Goal: Obtain resource: Download file/media

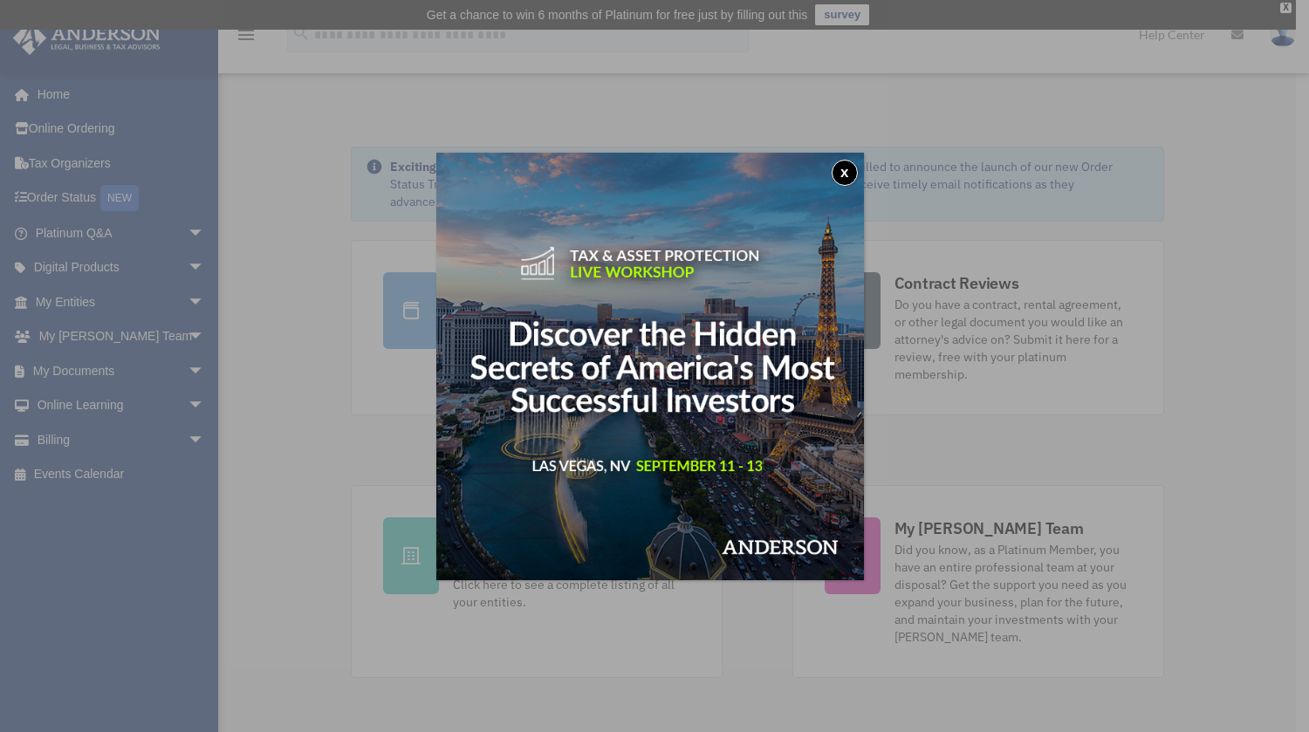
click at [848, 178] on button "x" at bounding box center [844, 173] width 26 height 26
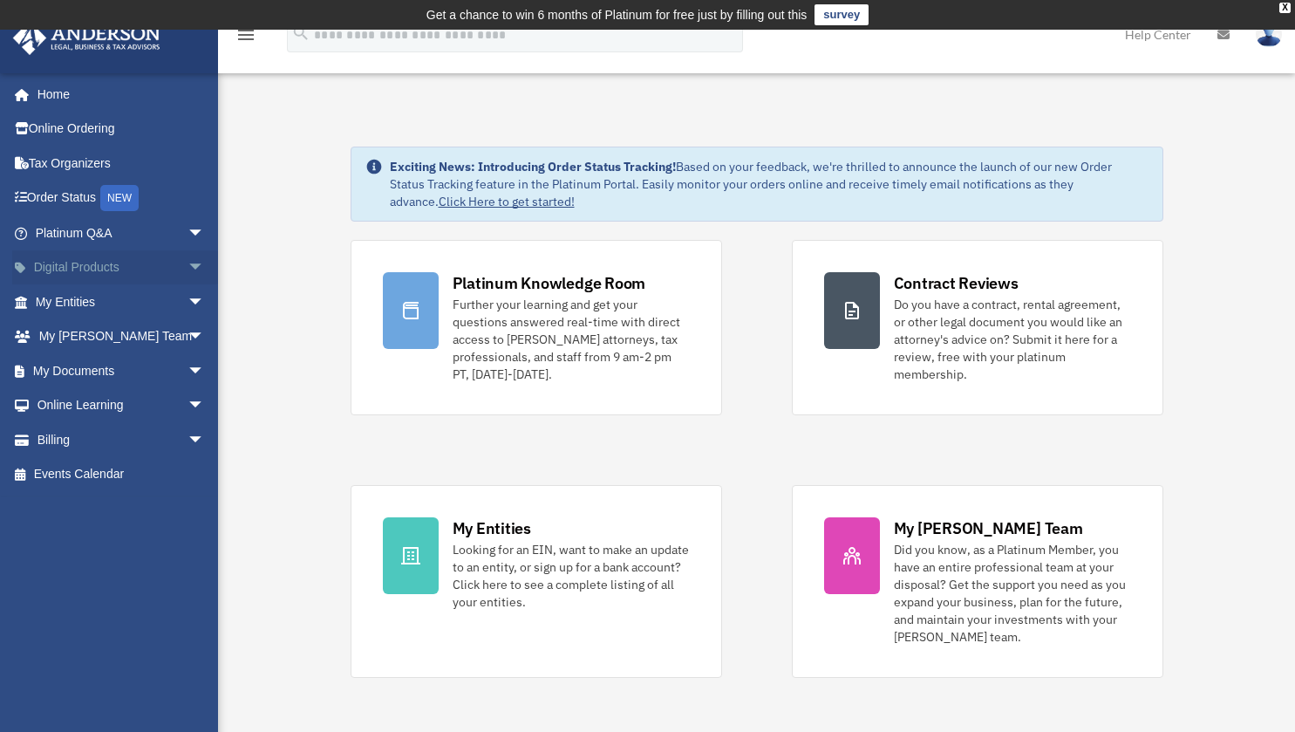
click at [189, 251] on span "arrow_drop_down" at bounding box center [205, 268] width 35 height 36
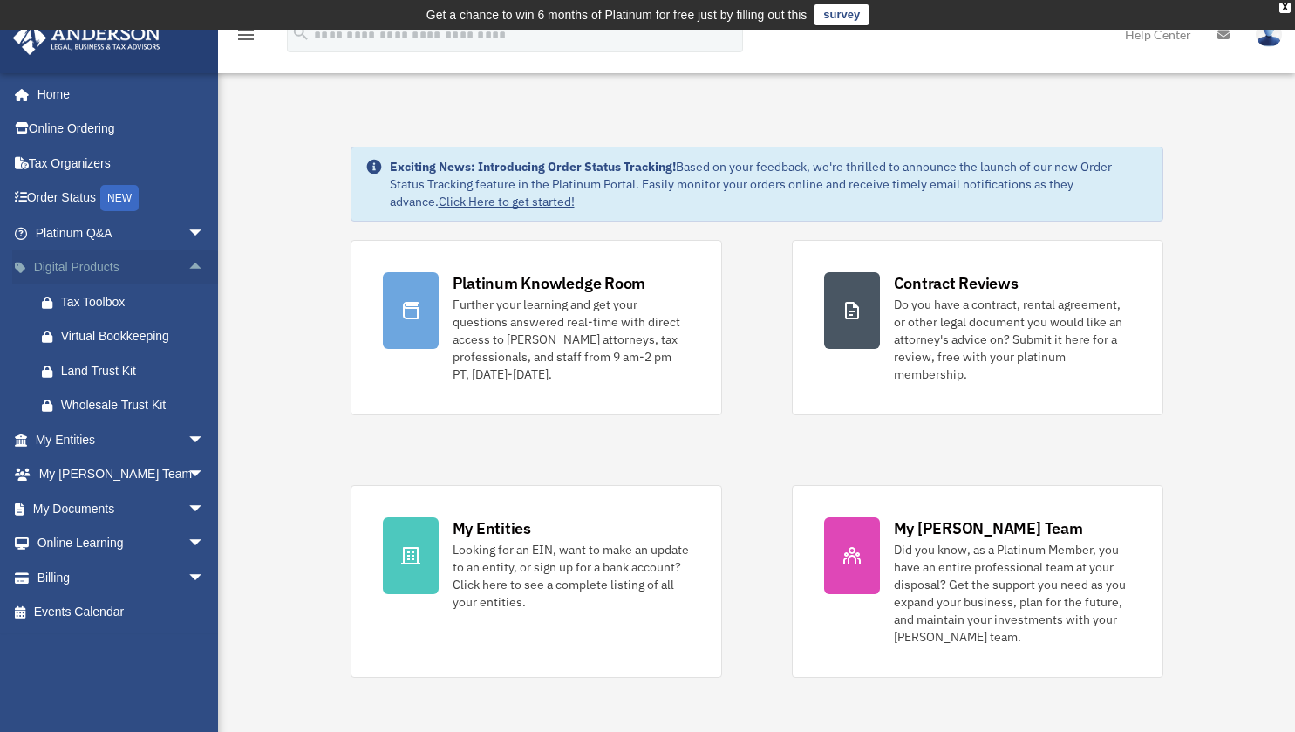
click at [189, 256] on span "arrow_drop_up" at bounding box center [205, 268] width 35 height 36
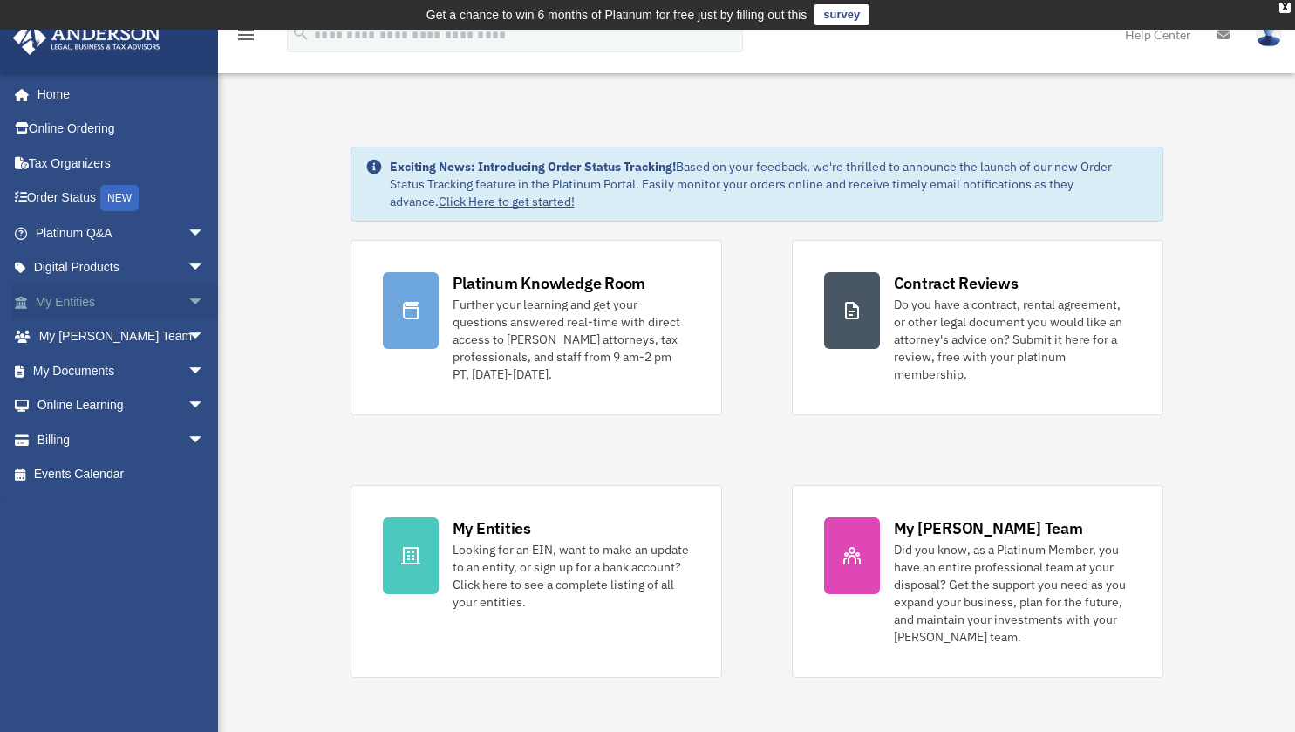
click at [188, 305] on span "arrow_drop_down" at bounding box center [205, 302] width 35 height 36
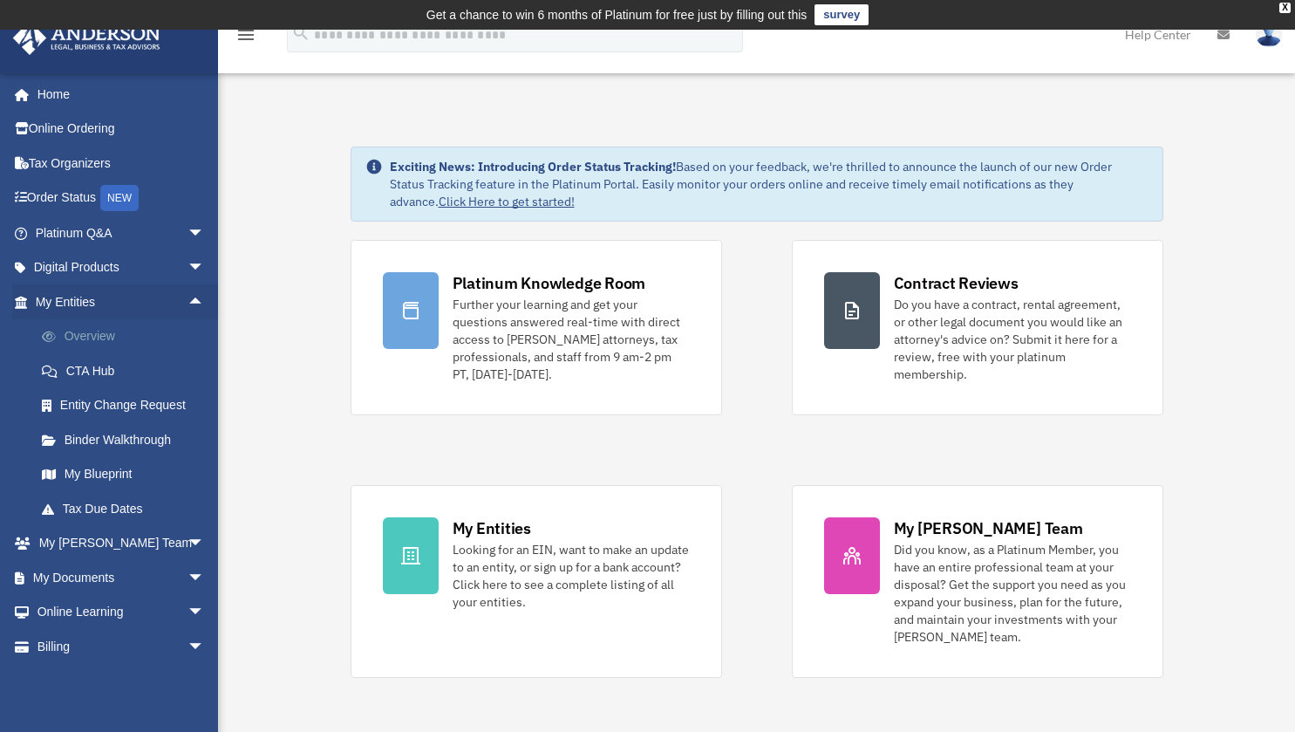
click at [135, 330] on link "Overview" at bounding box center [127, 336] width 207 height 35
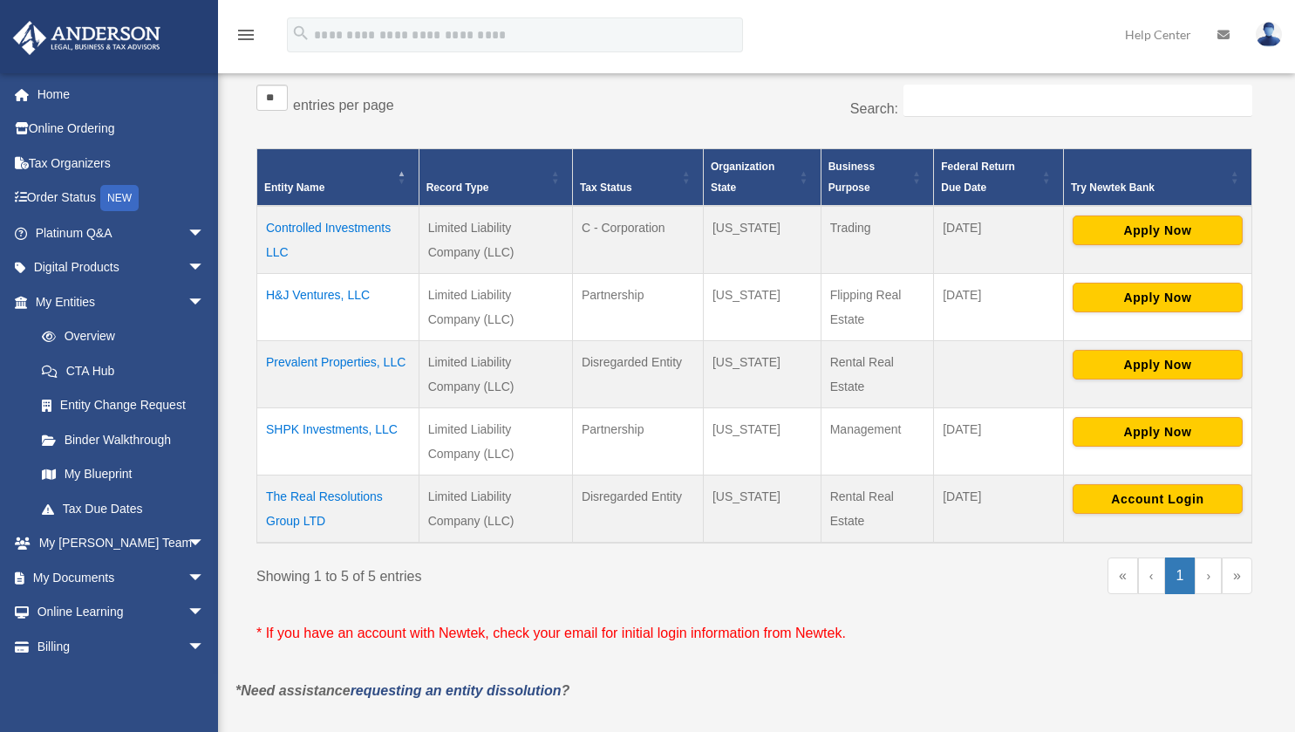
scroll to position [331, 0]
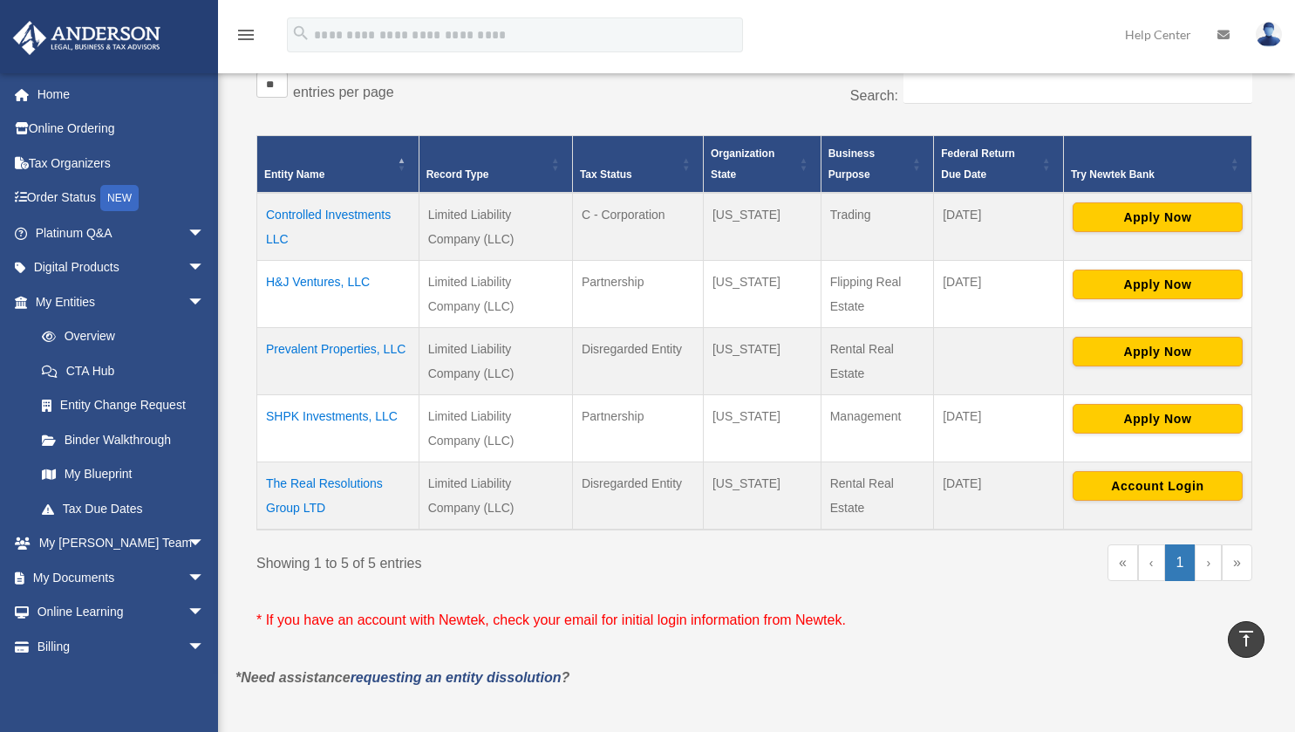
click at [304, 489] on td "The Real Resolutions Group LTD" at bounding box center [338, 496] width 162 height 68
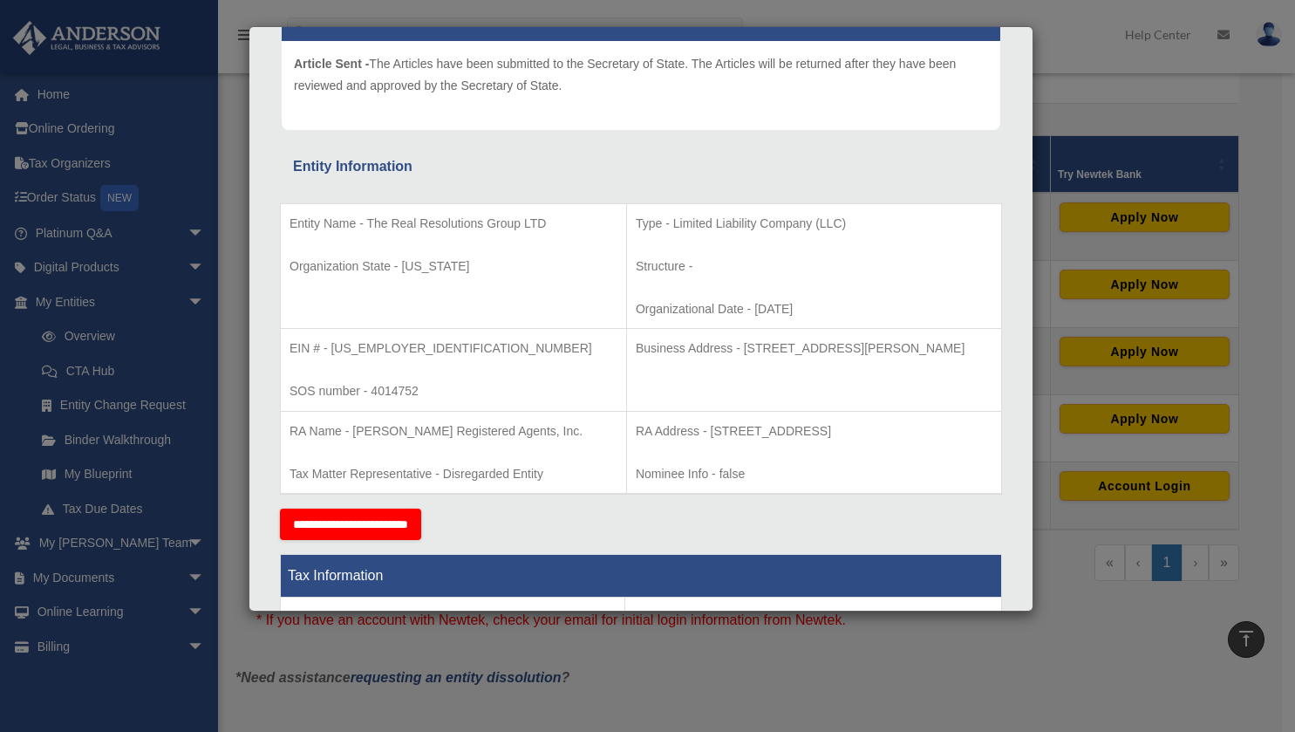
scroll to position [212, 0]
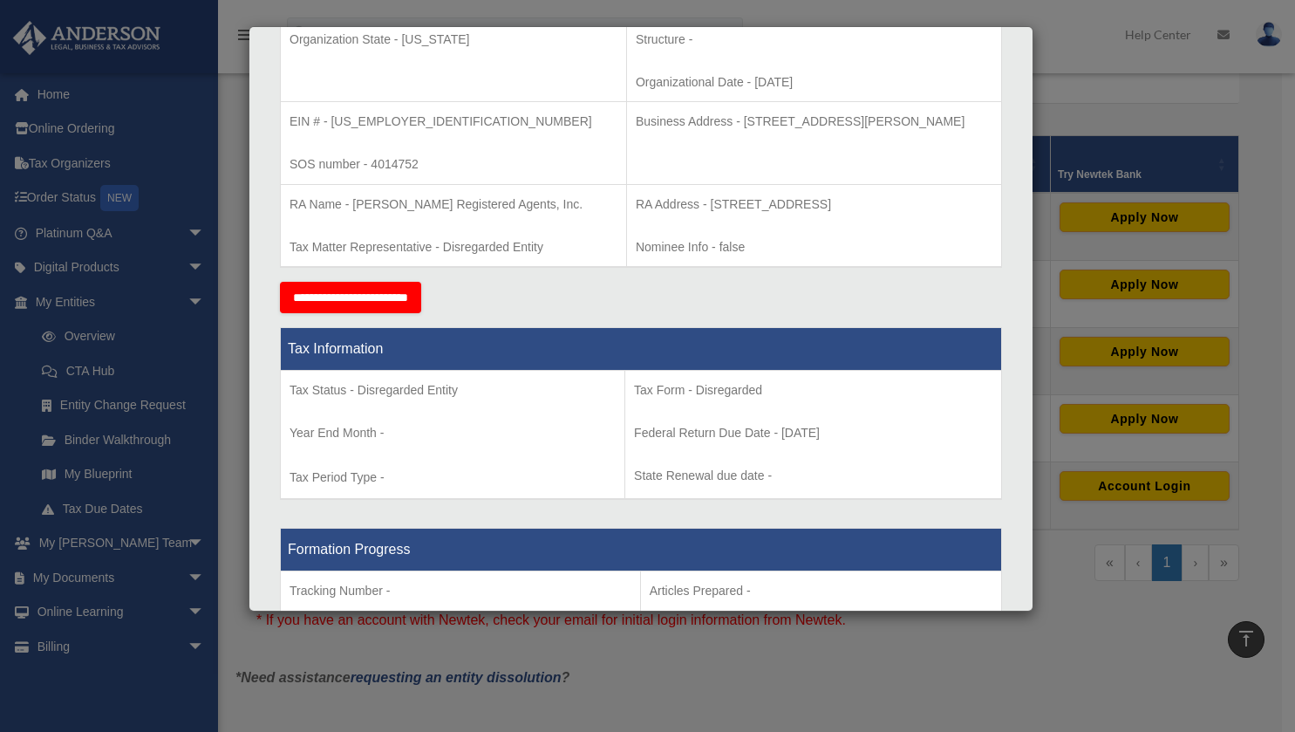
click at [973, 170] on td "Business Address - 3225 McLeod Dr, Suite 100, Las Vegas, NV 89121" at bounding box center [813, 143] width 375 height 83
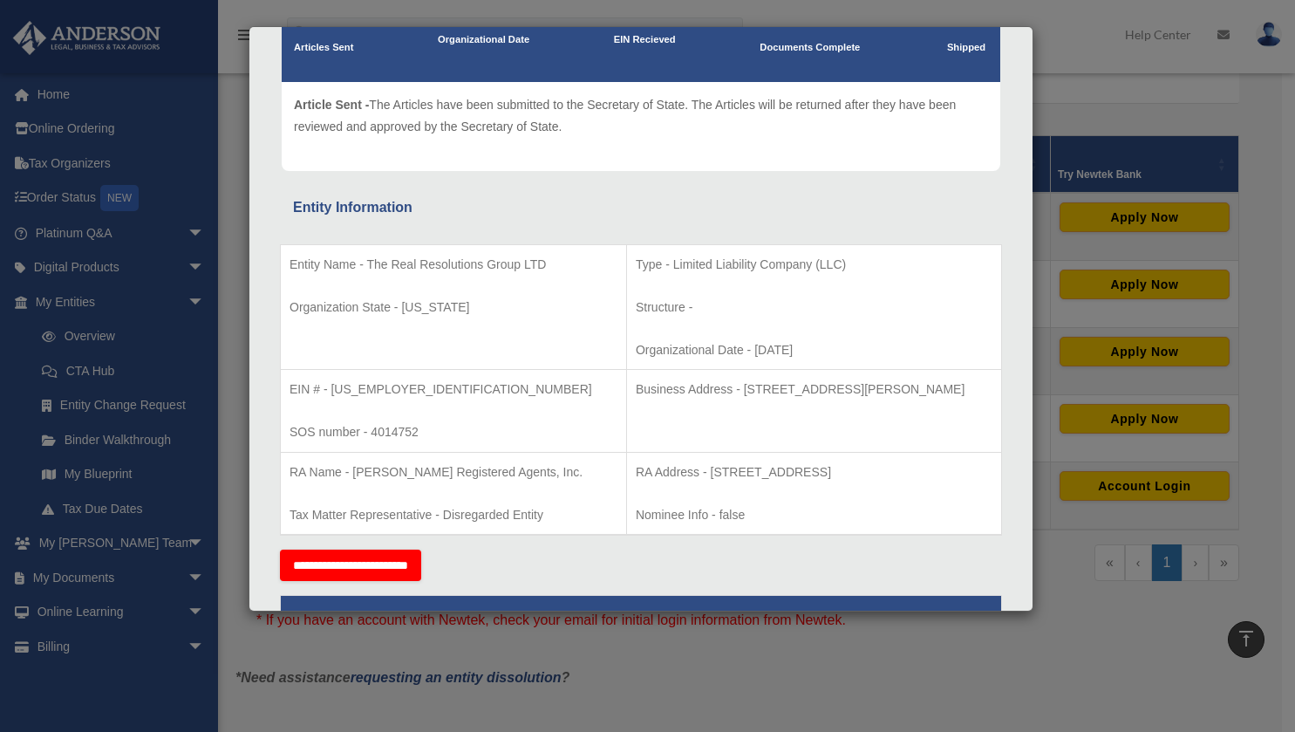
scroll to position [0, 0]
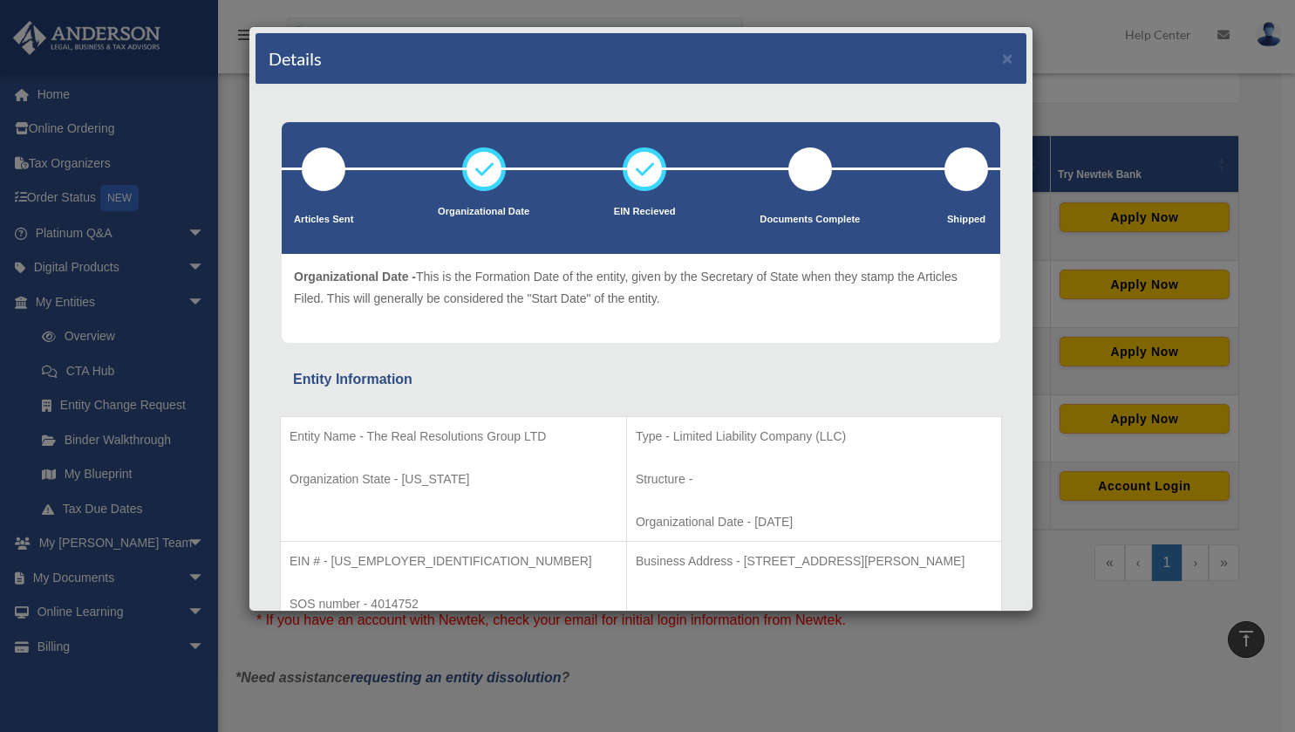
click at [235, 470] on div "Details × Articles Sent Organizational Date" at bounding box center [647, 366] width 1295 height 732
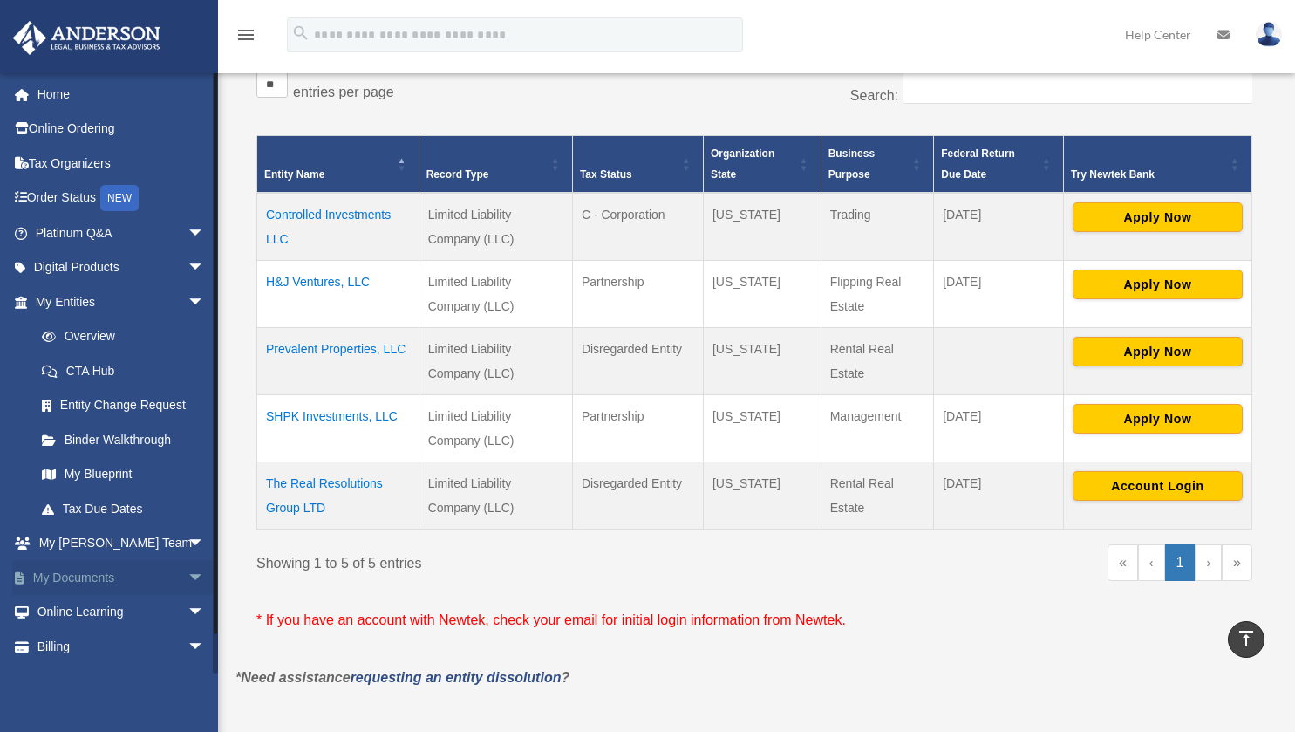
click at [188, 573] on span "arrow_drop_down" at bounding box center [205, 578] width 35 height 36
click at [80, 609] on link "Box" at bounding box center [127, 612] width 207 height 35
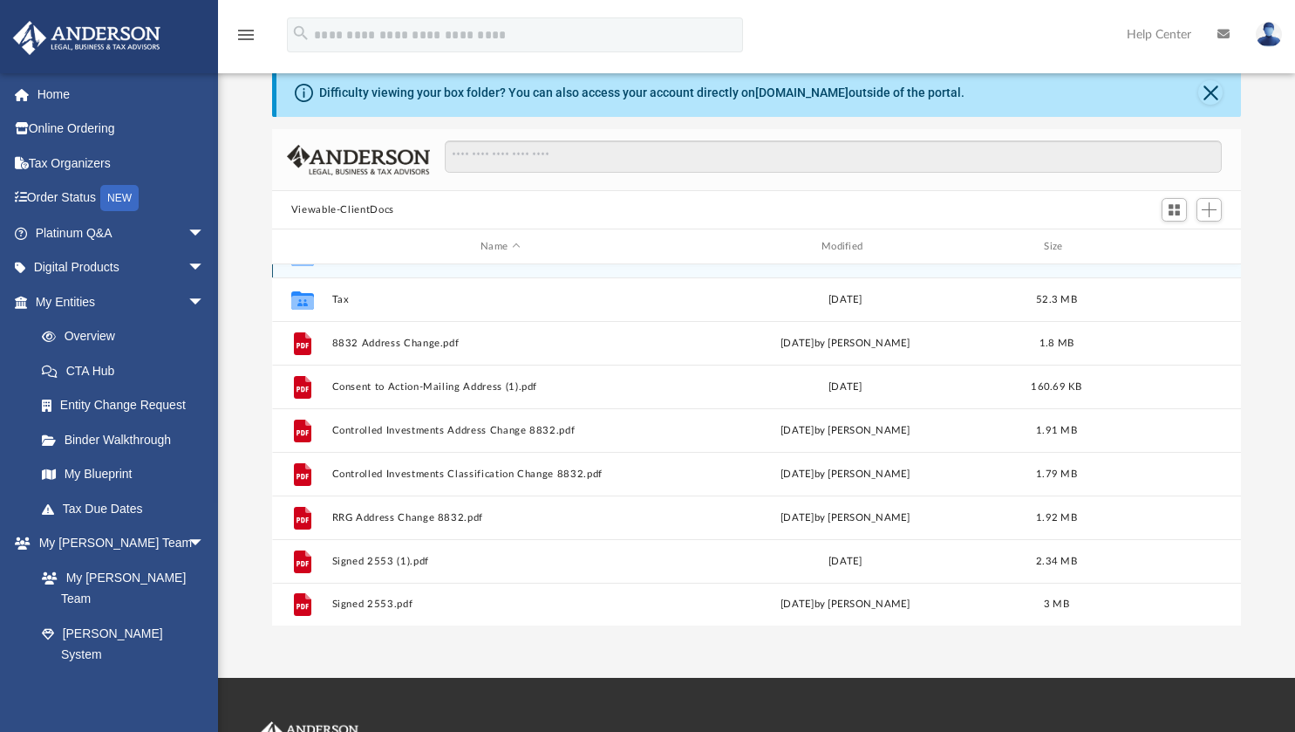
scroll to position [69, 0]
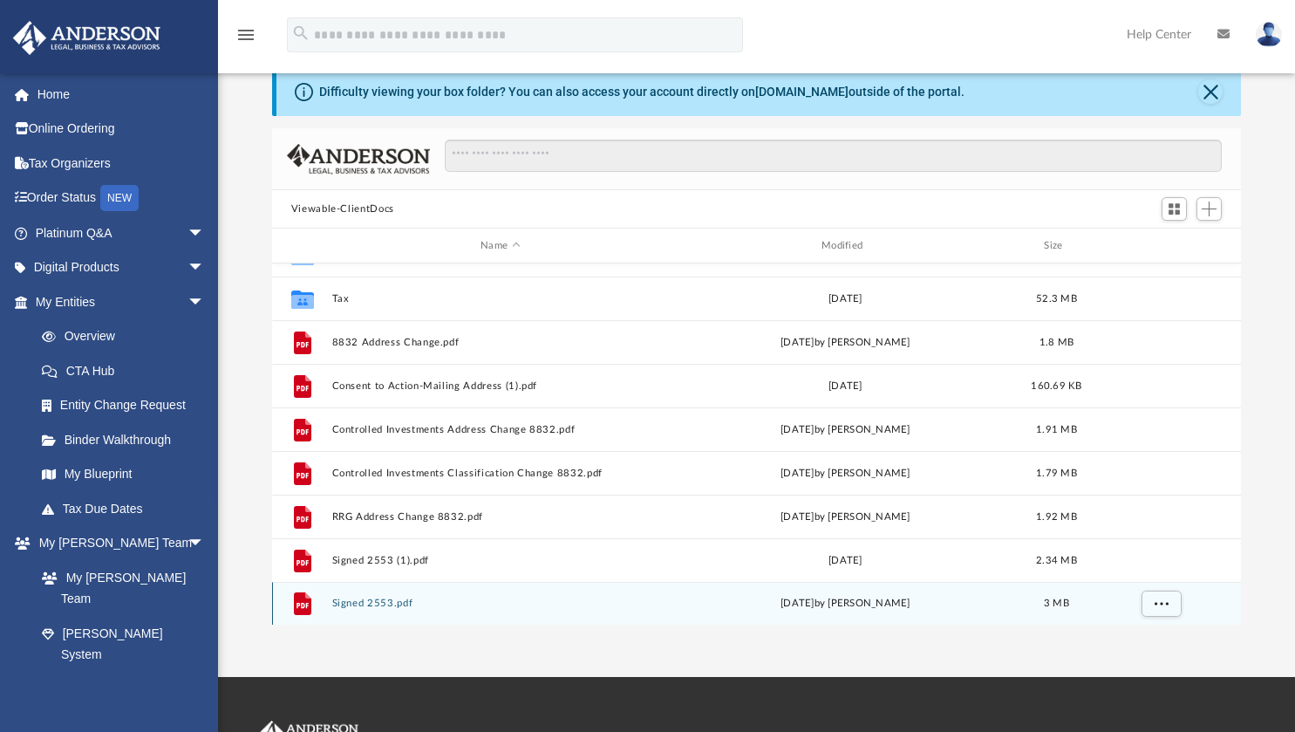
click at [389, 602] on button "Signed 2553.pdf" at bounding box center [500, 603] width 338 height 11
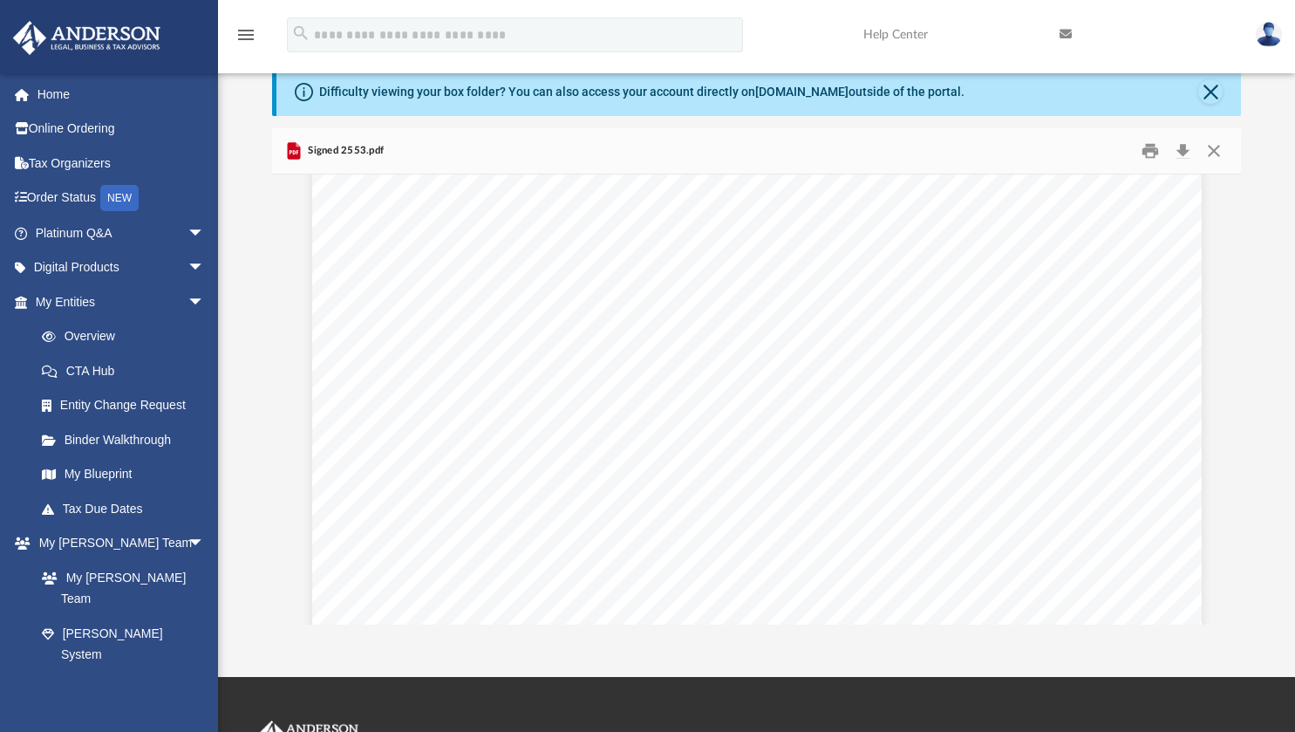
scroll to position [0, 0]
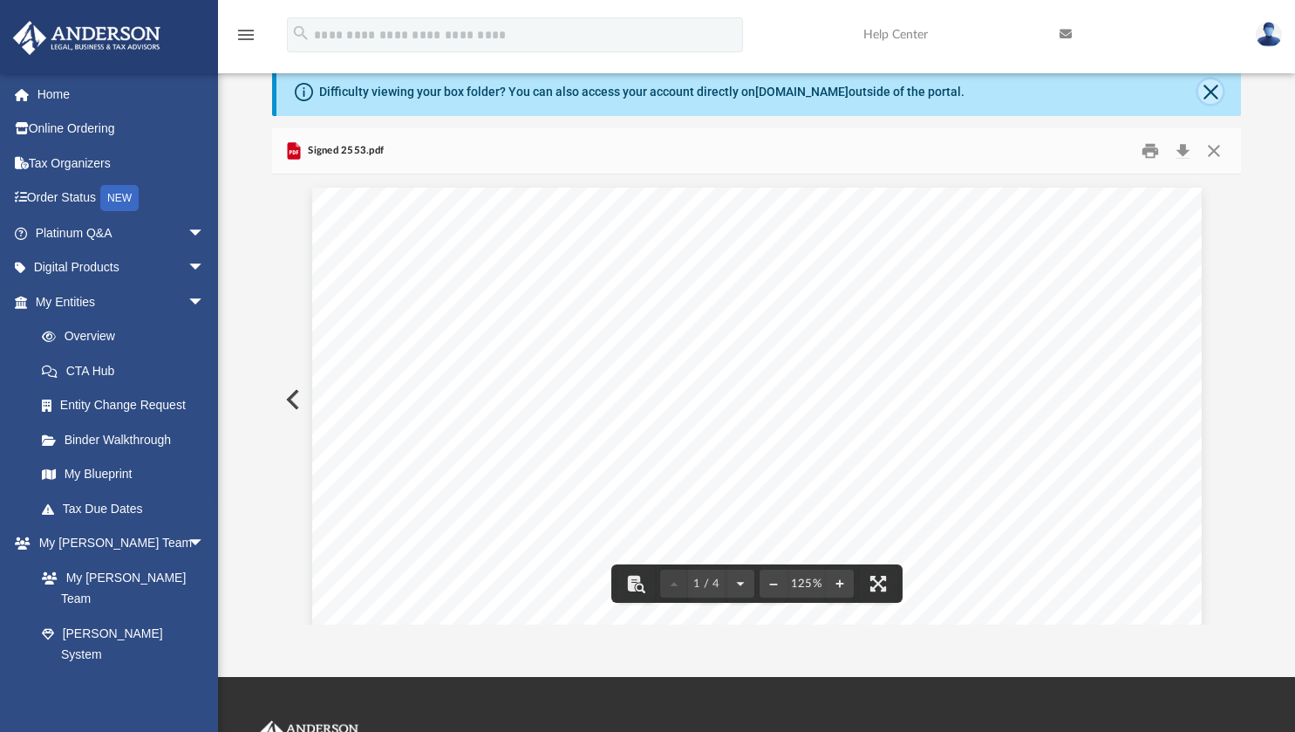
click at [1213, 90] on button "Close" at bounding box center [1211, 91] width 24 height 24
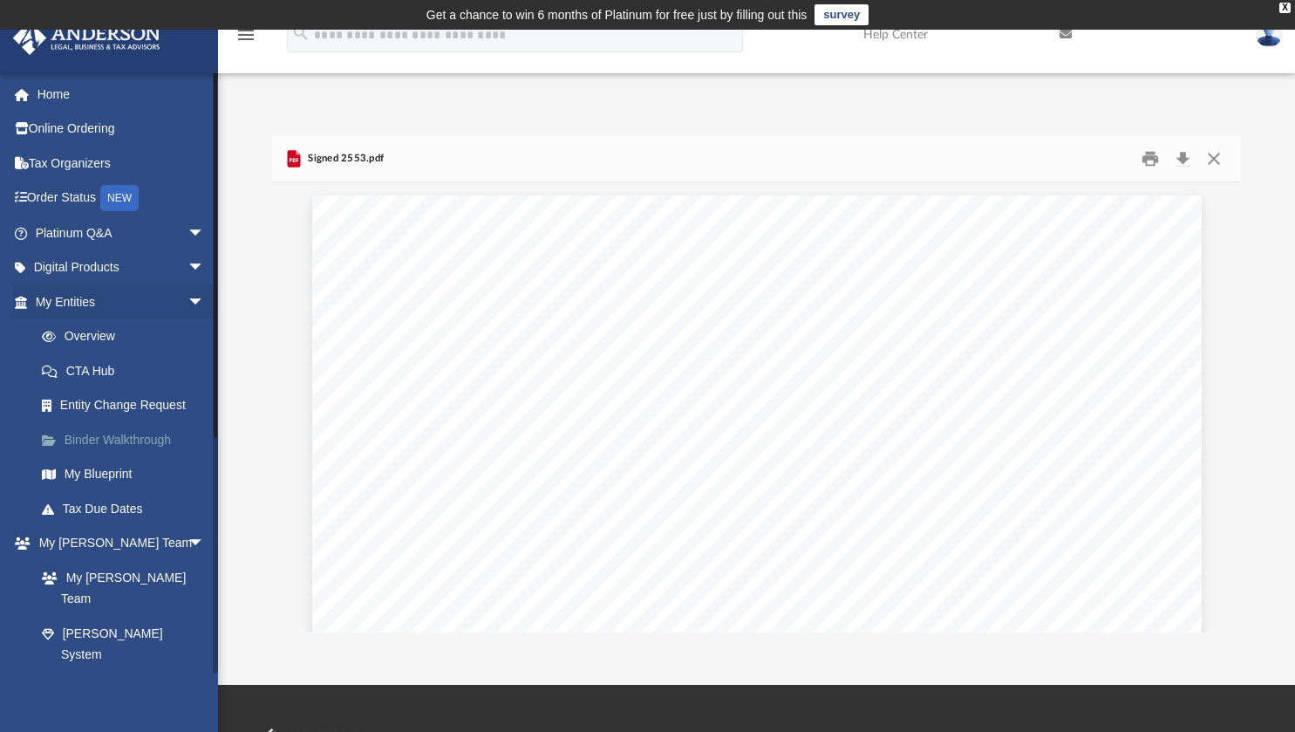
click at [111, 437] on link "Binder Walkthrough" at bounding box center [127, 439] width 207 height 35
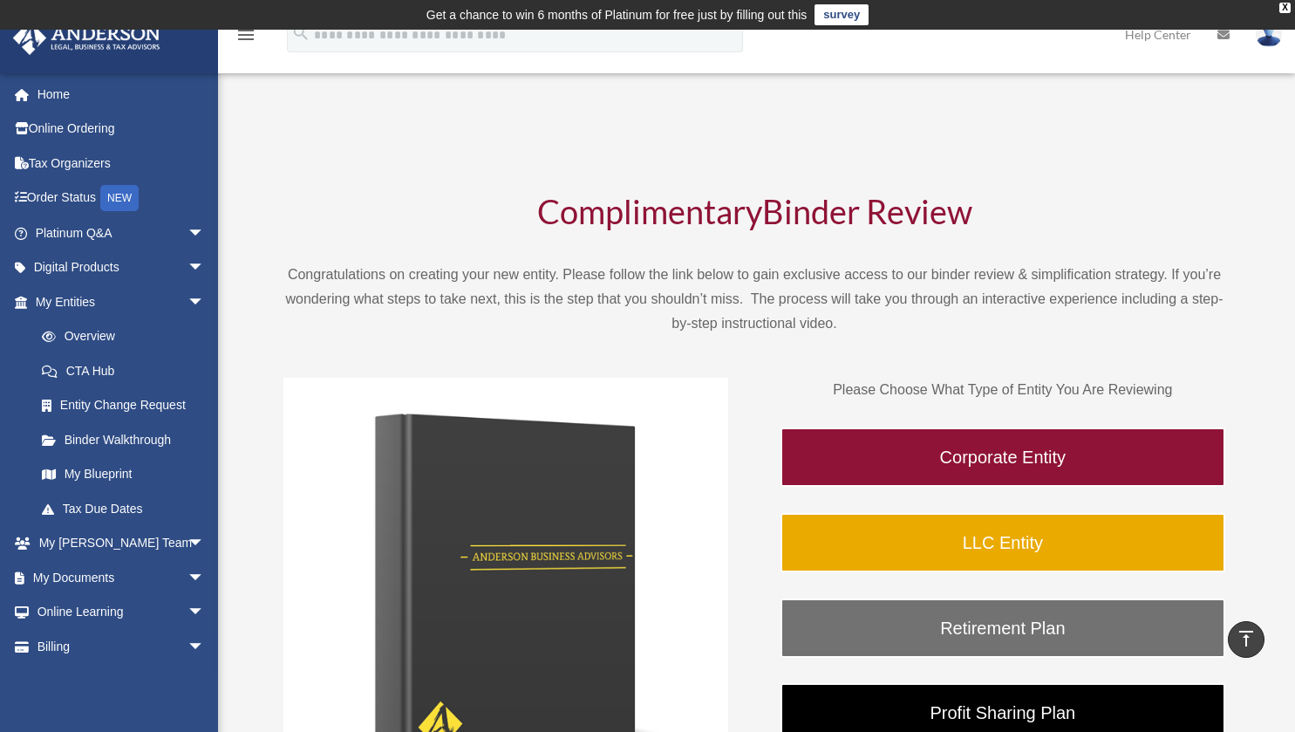
scroll to position [7, 0]
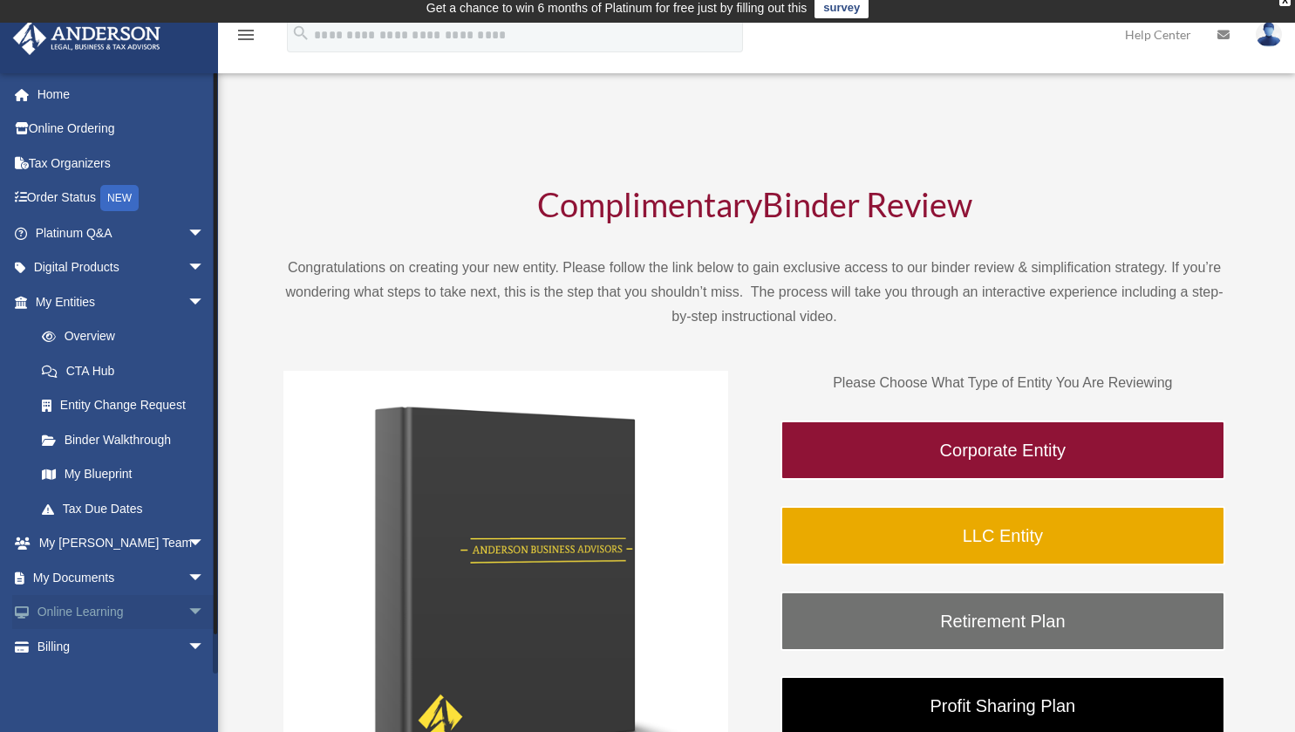
click at [188, 619] on span "arrow_drop_down" at bounding box center [205, 613] width 35 height 36
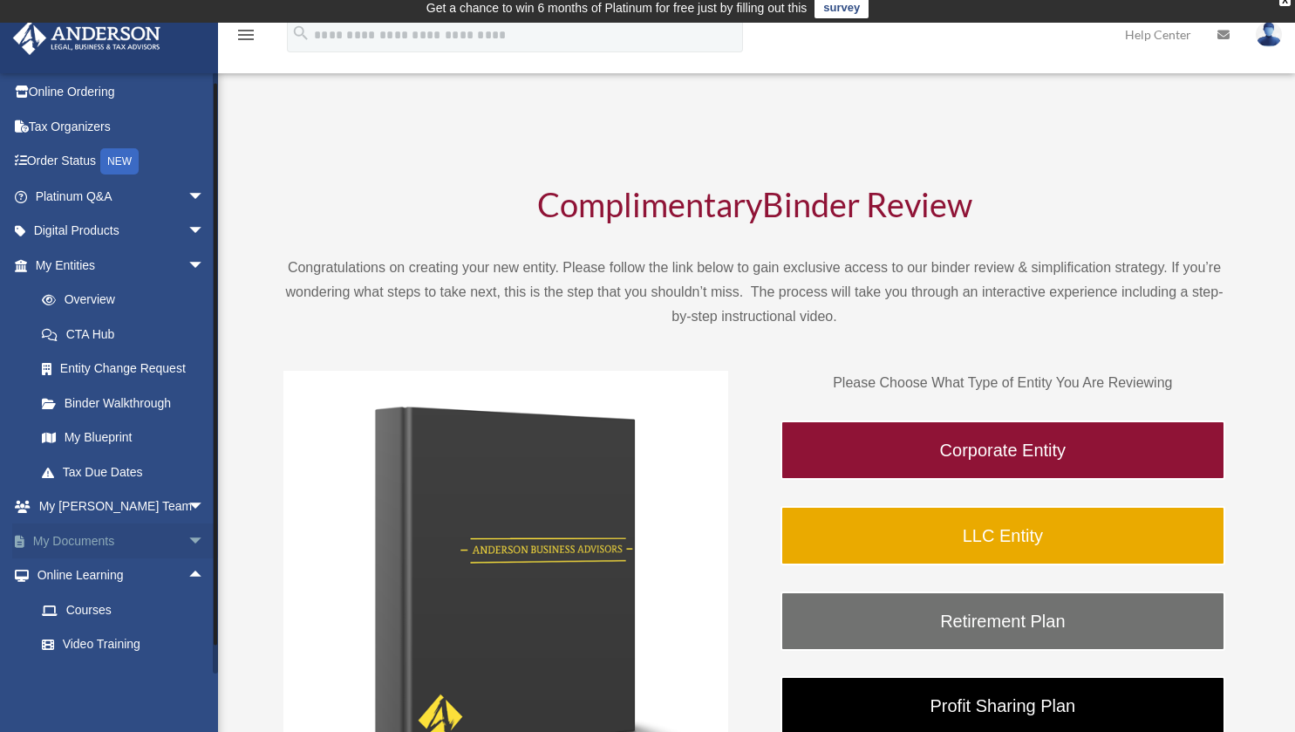
scroll to position [36, 0]
click at [188, 540] on span "arrow_drop_down" at bounding box center [205, 542] width 35 height 36
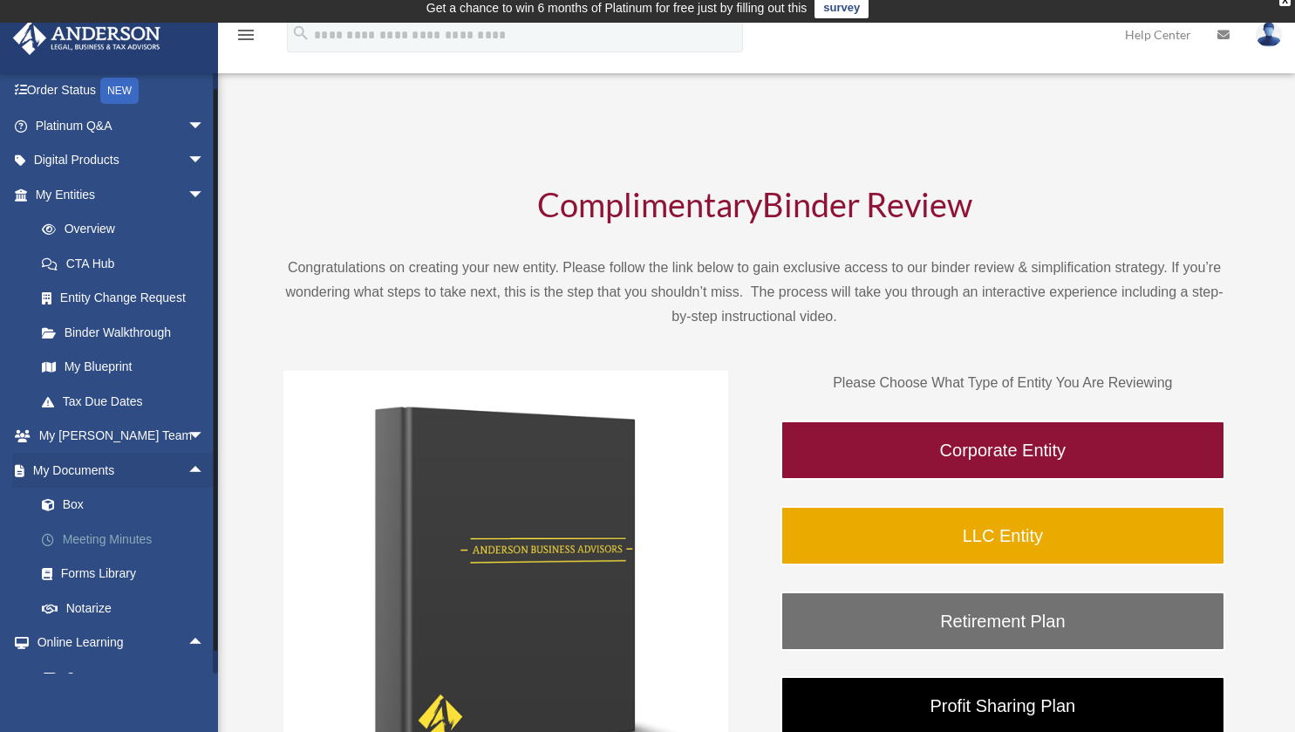
scroll to position [114, 0]
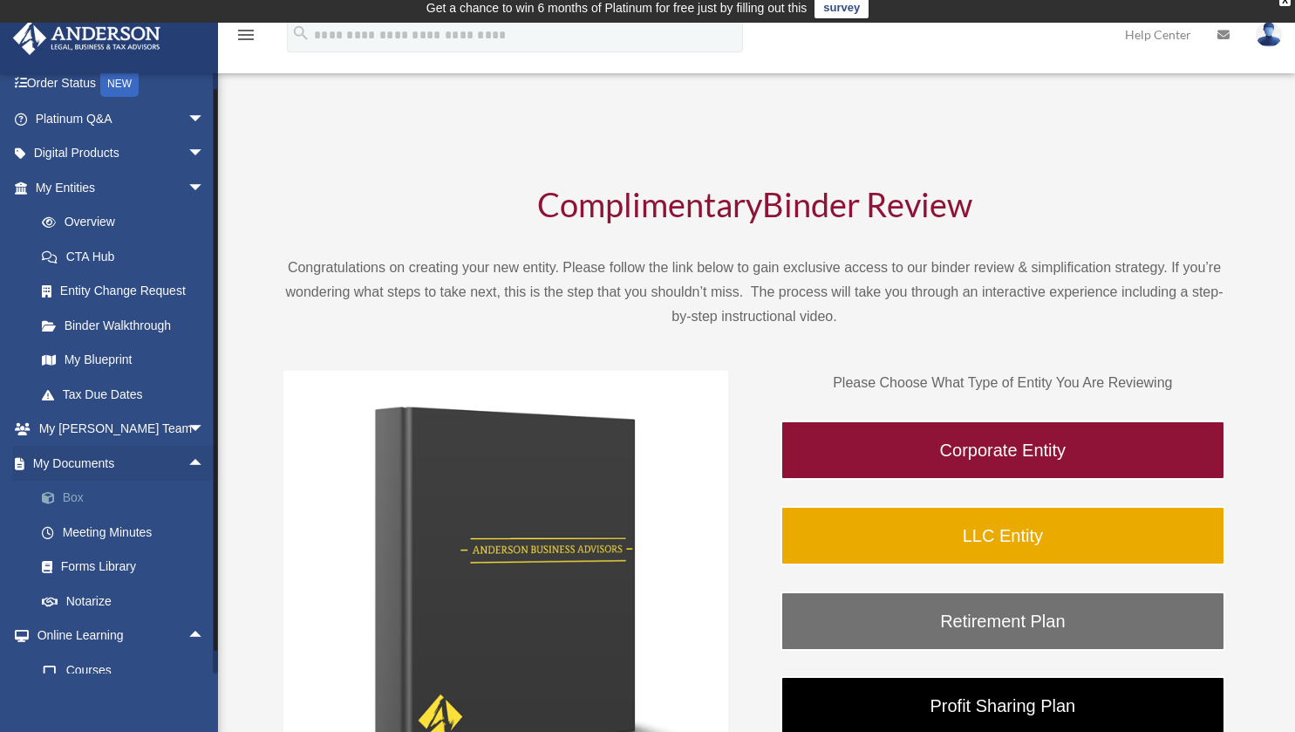
click at [70, 499] on link "Box" at bounding box center [127, 498] width 207 height 35
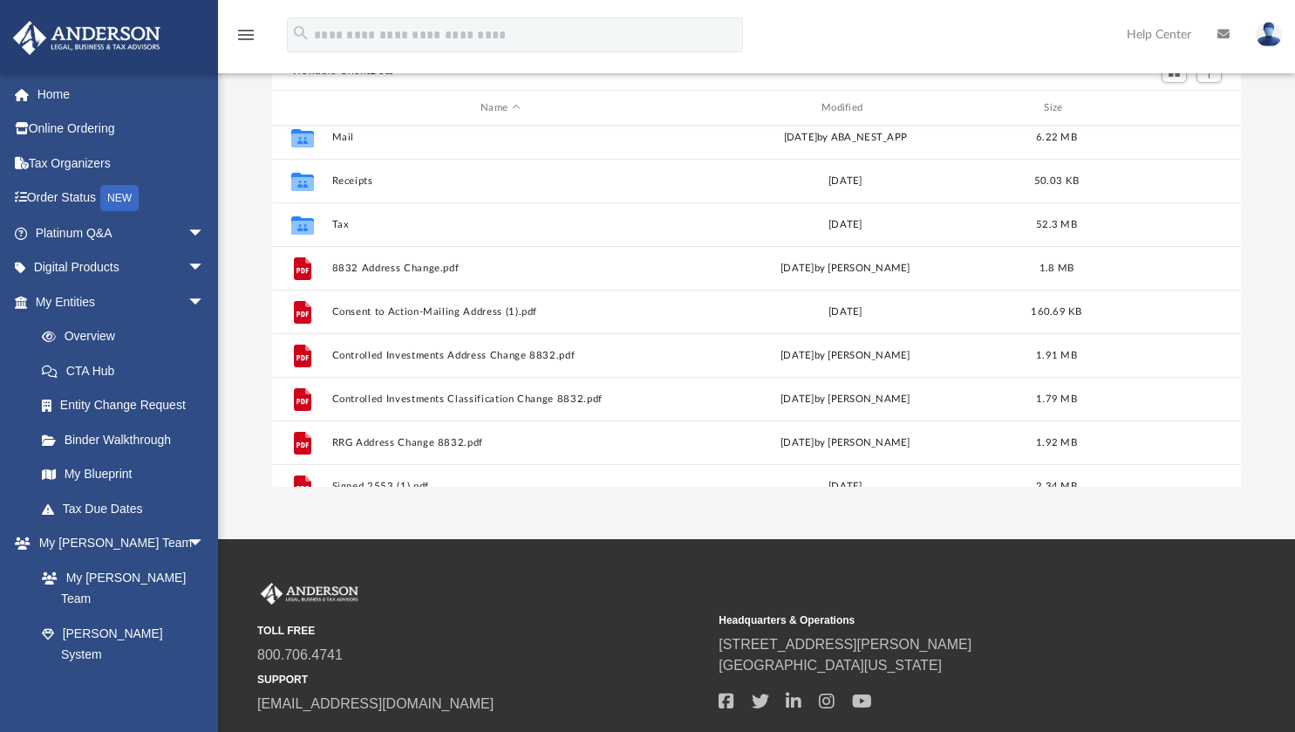
scroll to position [161, 0]
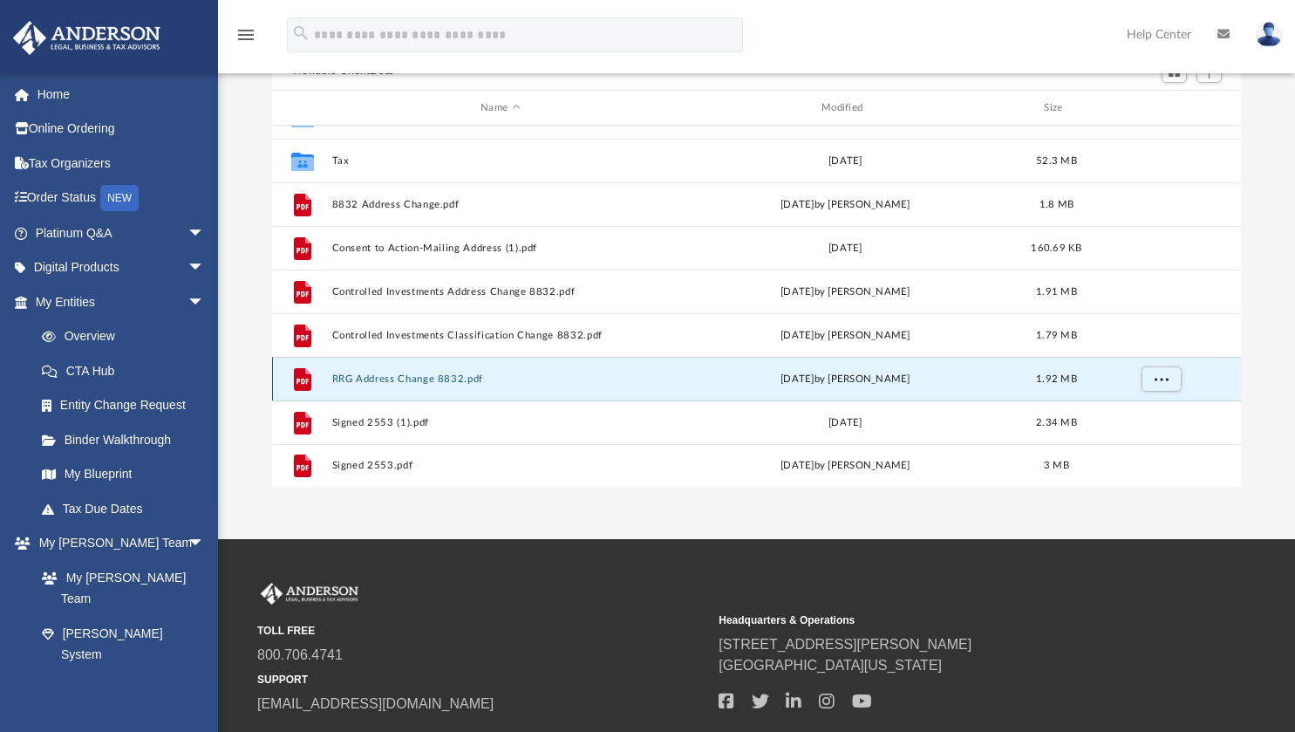
click at [441, 378] on button "RRG Address Change 8832.pdf" at bounding box center [500, 378] width 338 height 11
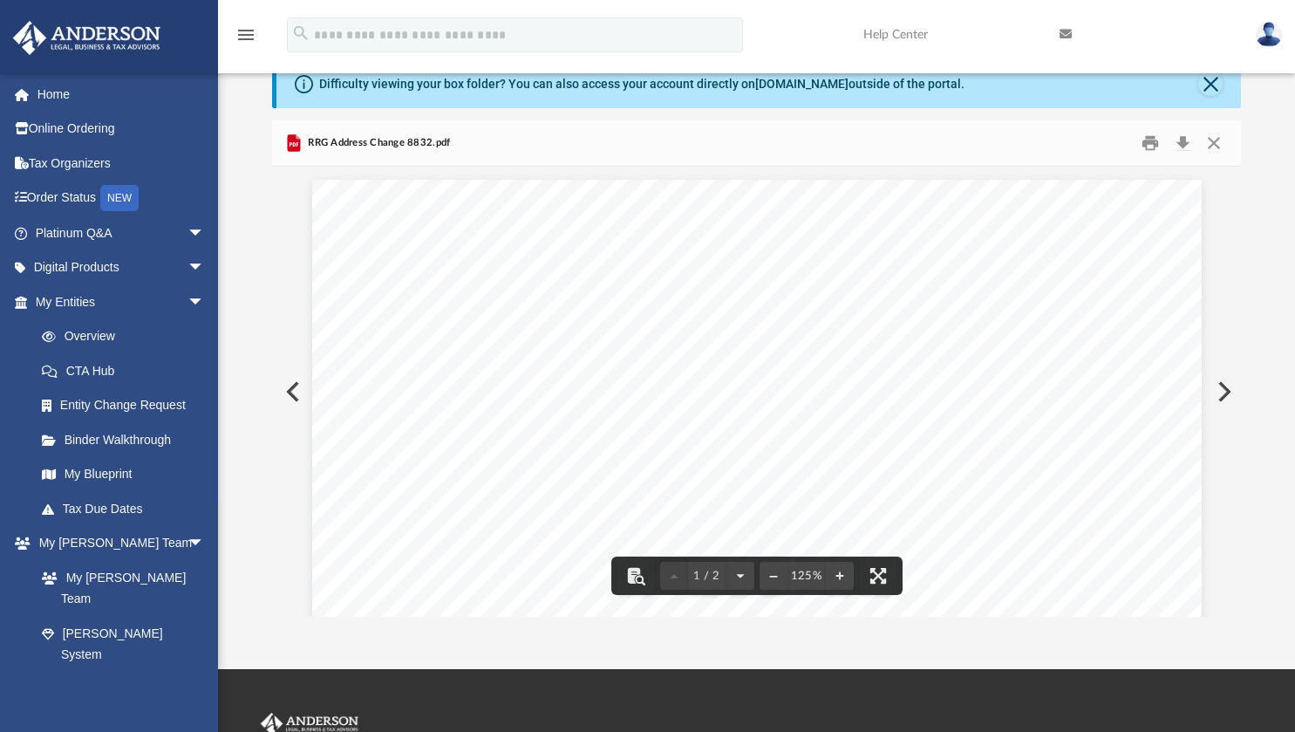
scroll to position [24, 0]
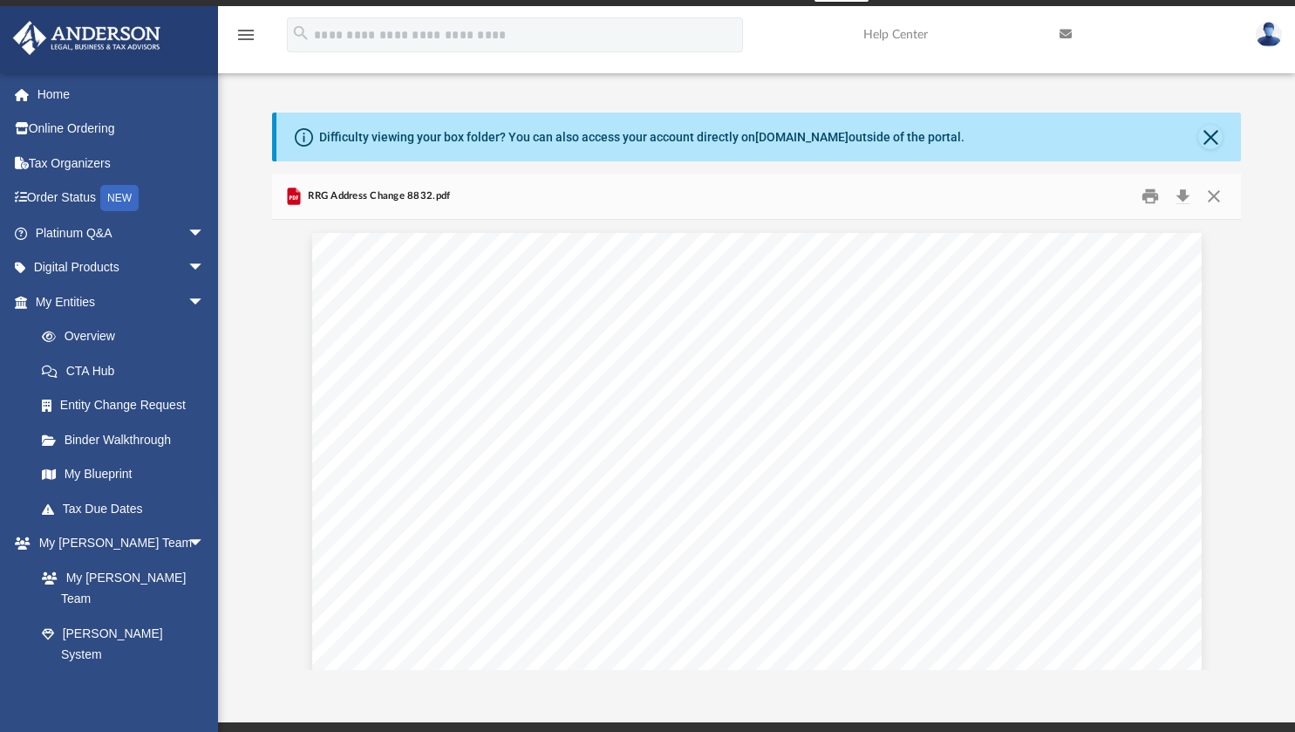
click at [1200, 126] on div "Difficulty viewing your box folder? You can also access your account directly o…" at bounding box center [760, 137] width 966 height 49
click at [1216, 136] on button "Close" at bounding box center [1211, 137] width 24 height 24
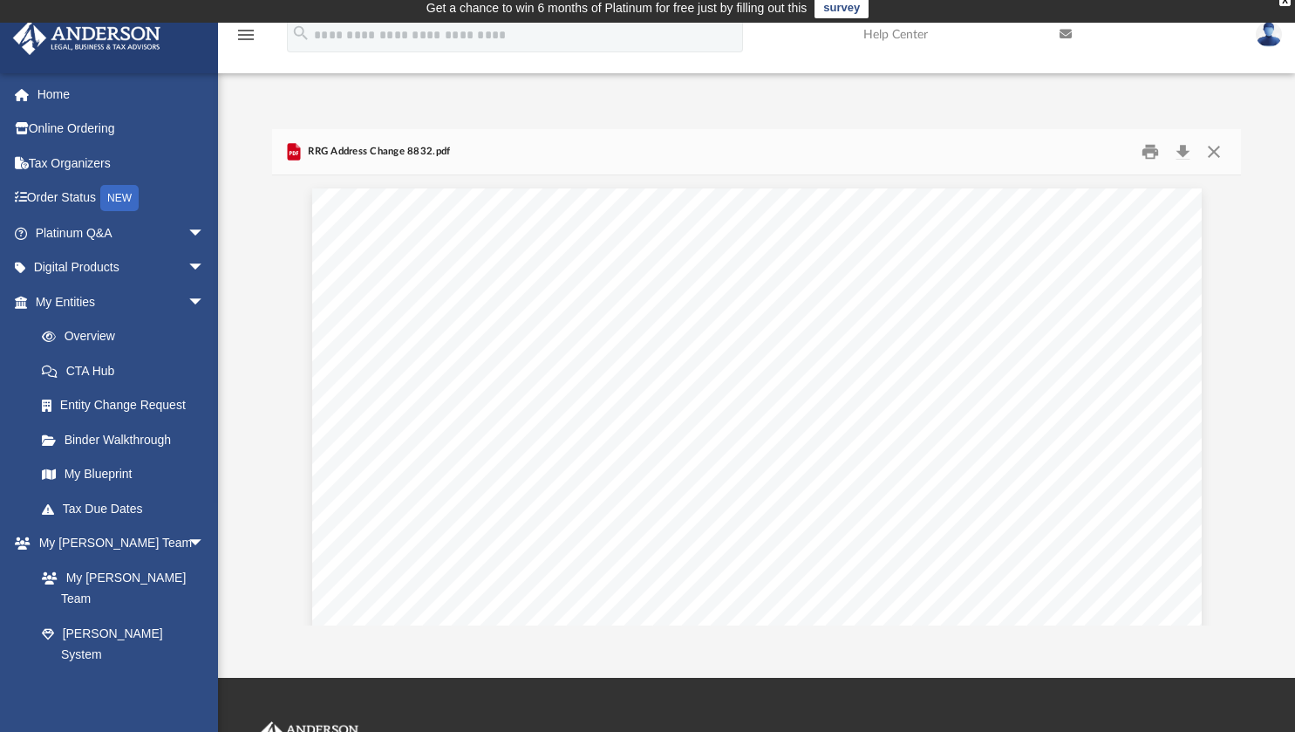
scroll to position [0, 0]
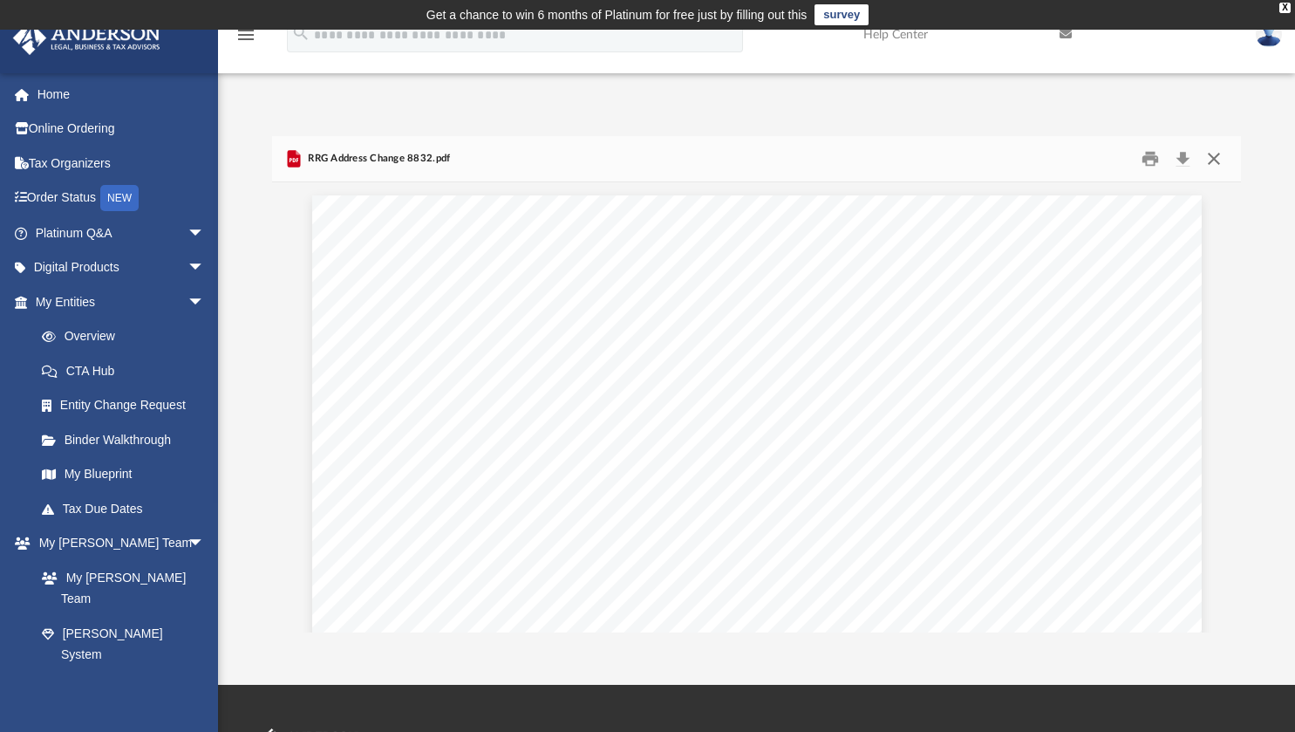
click at [1220, 154] on button "Close" at bounding box center [1214, 159] width 31 height 27
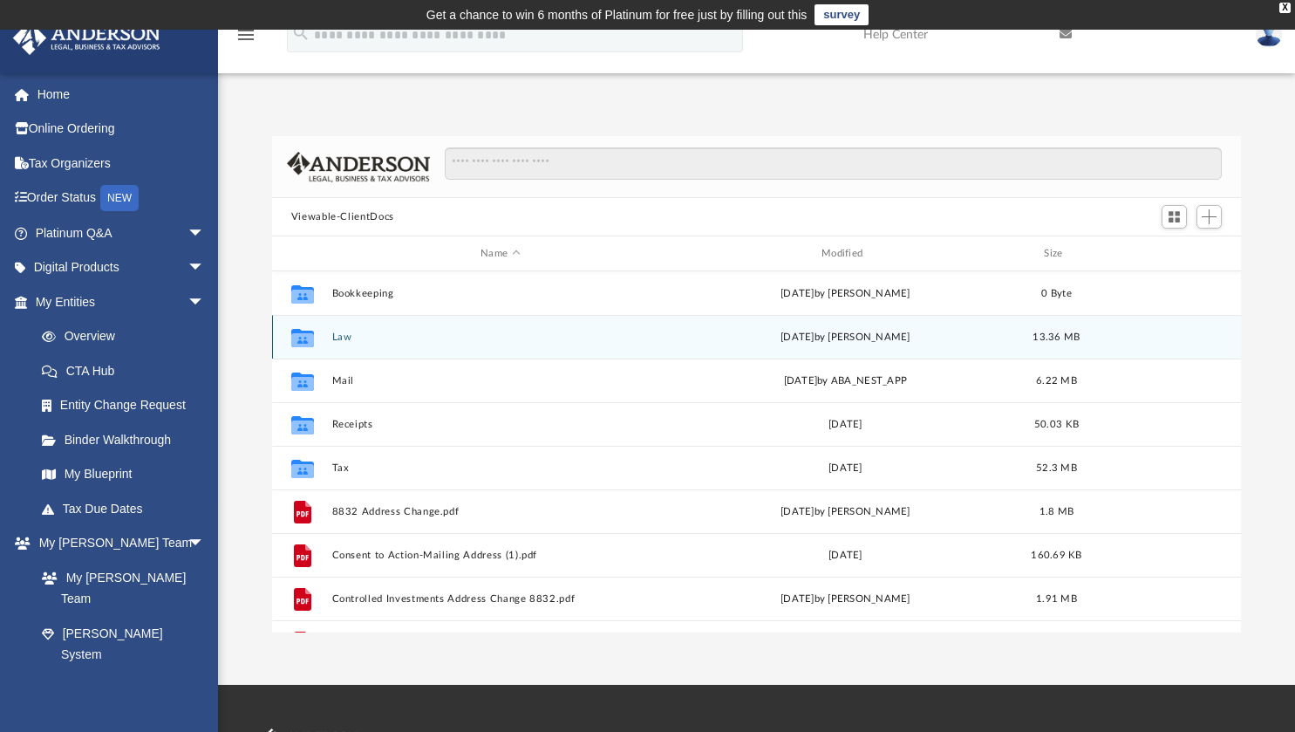
click at [347, 337] on button "Law" at bounding box center [500, 336] width 338 height 11
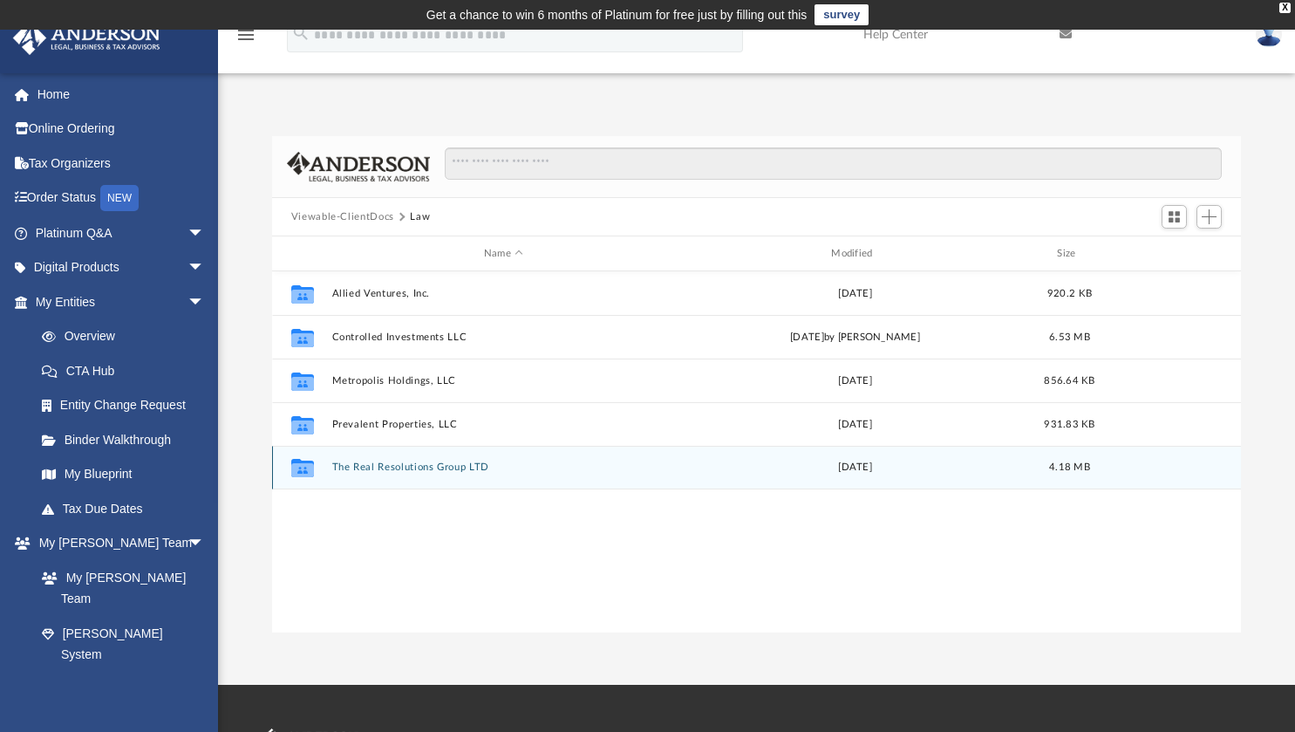
click at [426, 464] on button "The Real Resolutions Group LTD" at bounding box center [503, 466] width 344 height 11
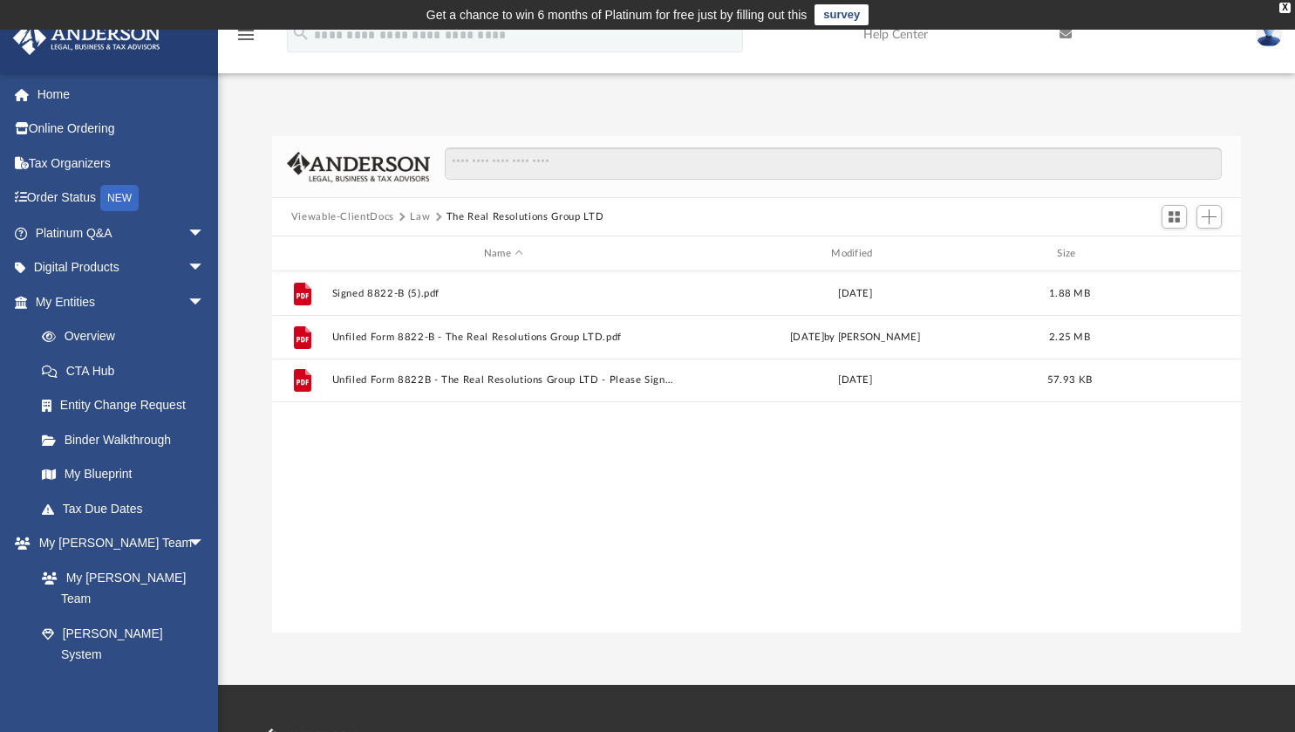
click at [420, 217] on button "Law" at bounding box center [420, 217] width 20 height 16
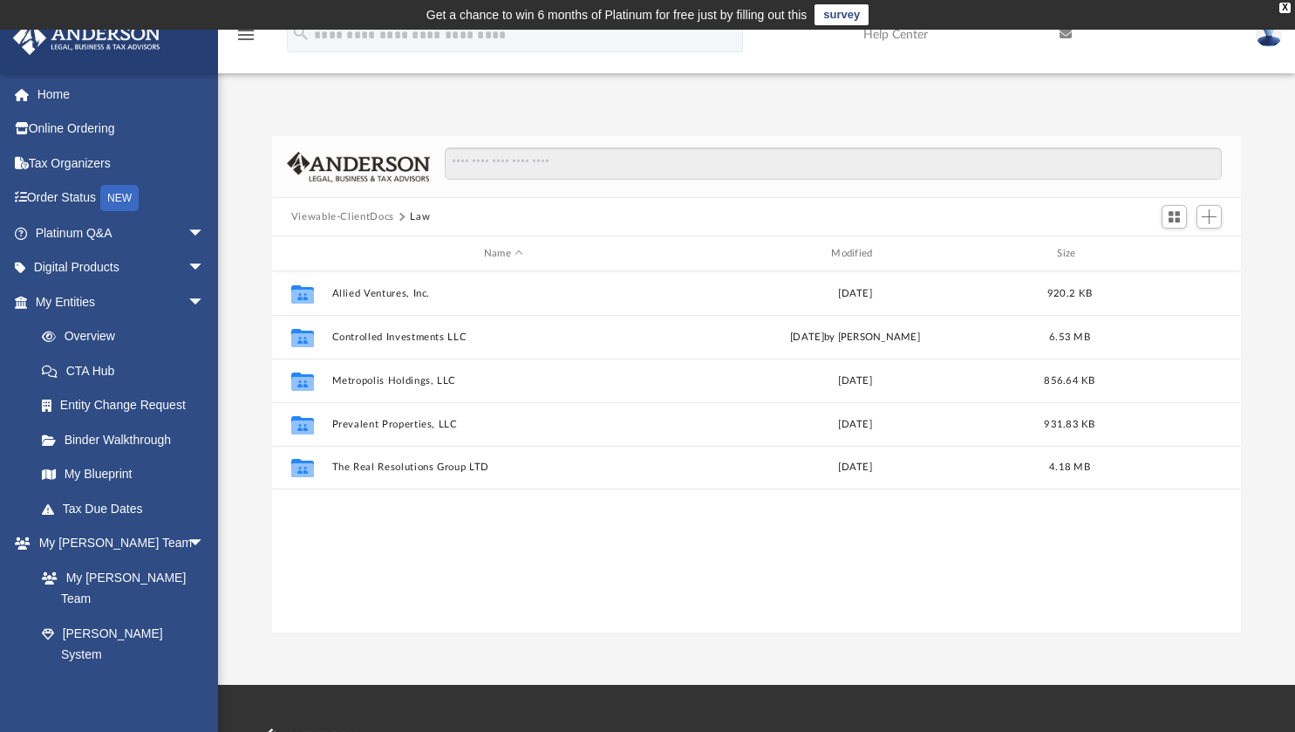
click at [372, 221] on button "Viewable-ClientDocs" at bounding box center [342, 217] width 103 height 16
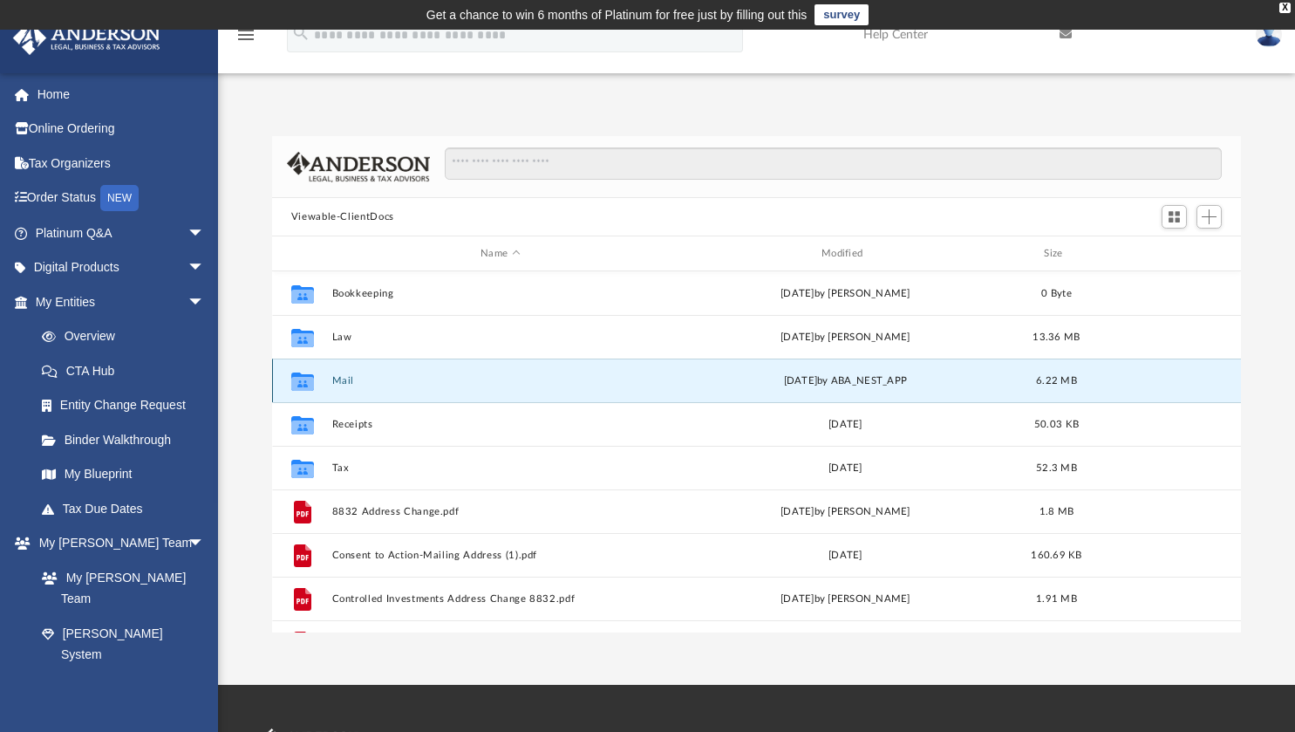
click at [345, 379] on button "Mail" at bounding box center [500, 380] width 338 height 11
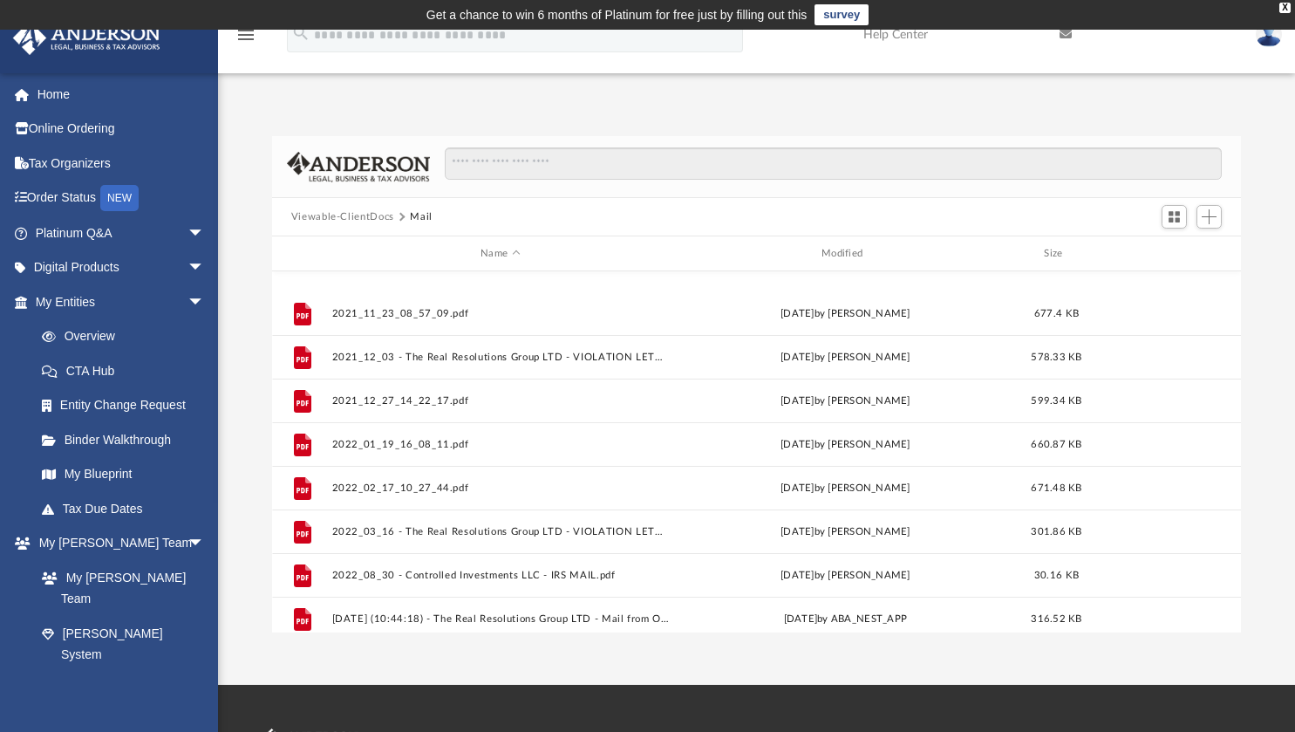
scroll to position [249, 0]
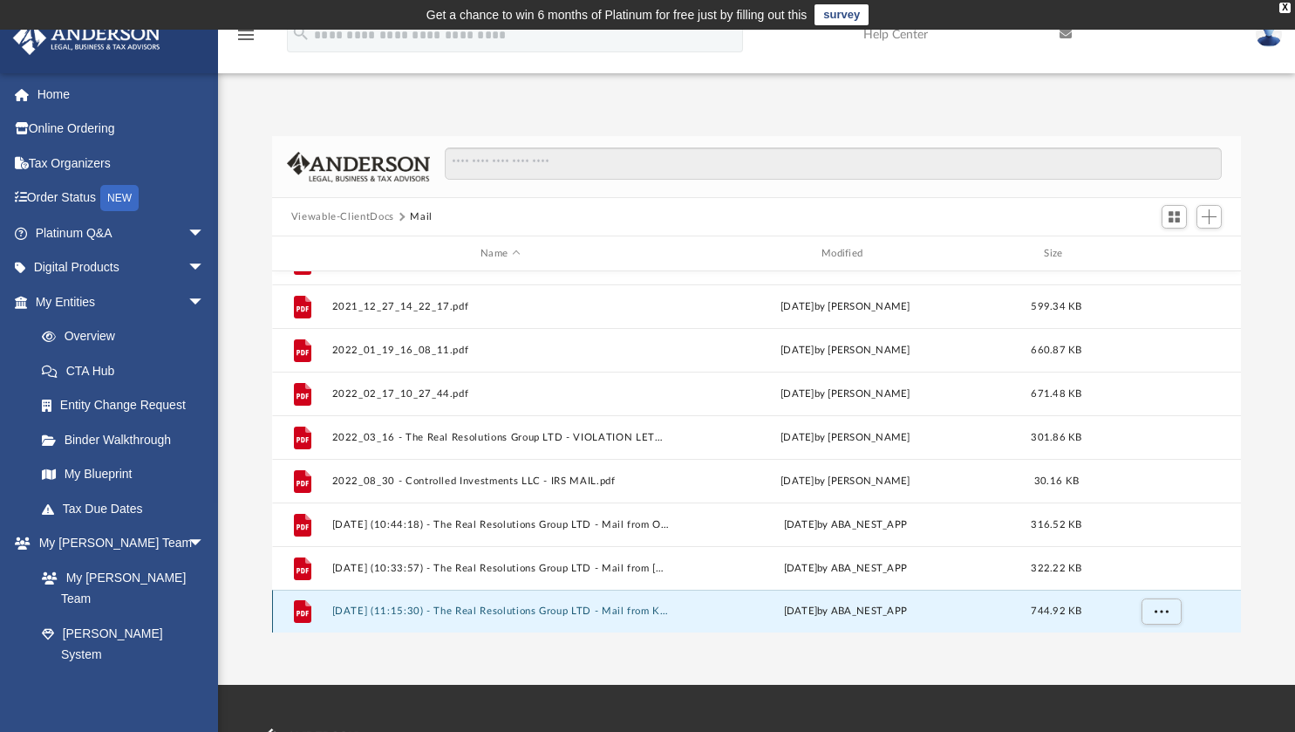
click at [563, 608] on button "[DATE] (11:15:30) - The Real Resolutions Group LTD - Mail from Kaman & [PERSON_…" at bounding box center [500, 610] width 338 height 11
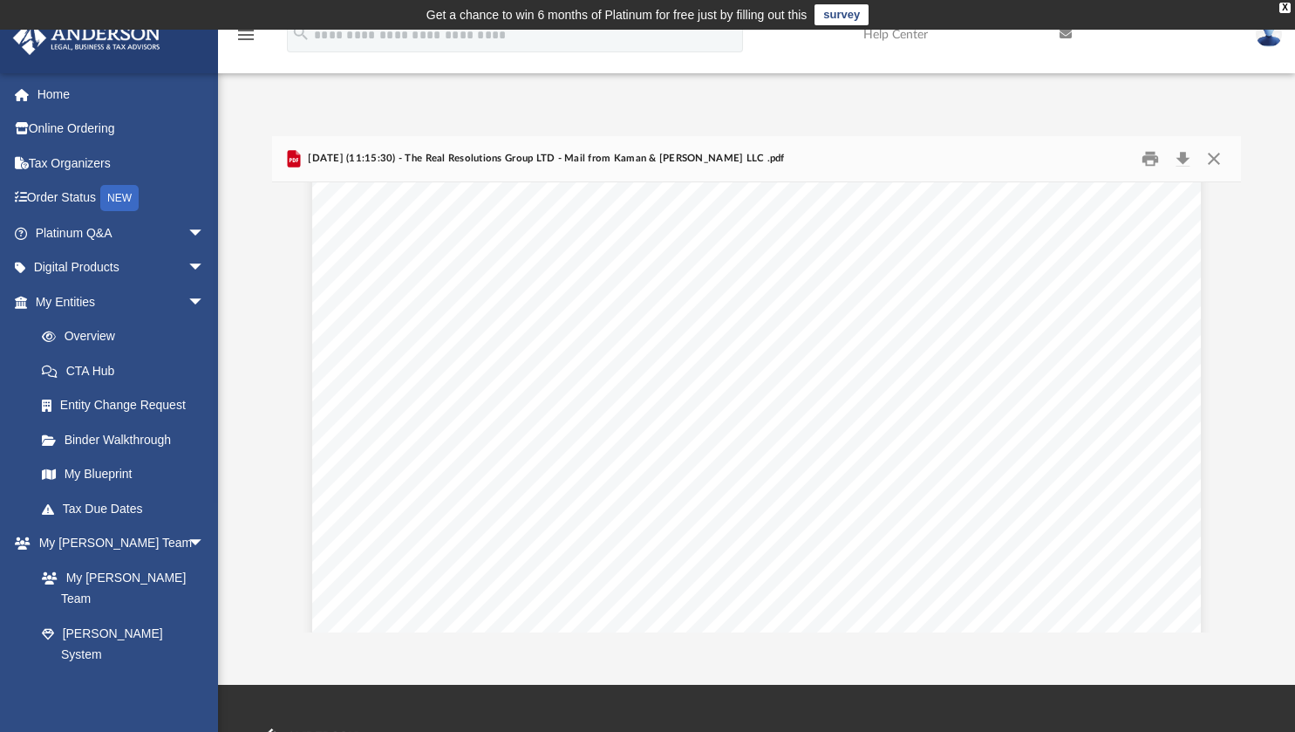
scroll to position [0, 0]
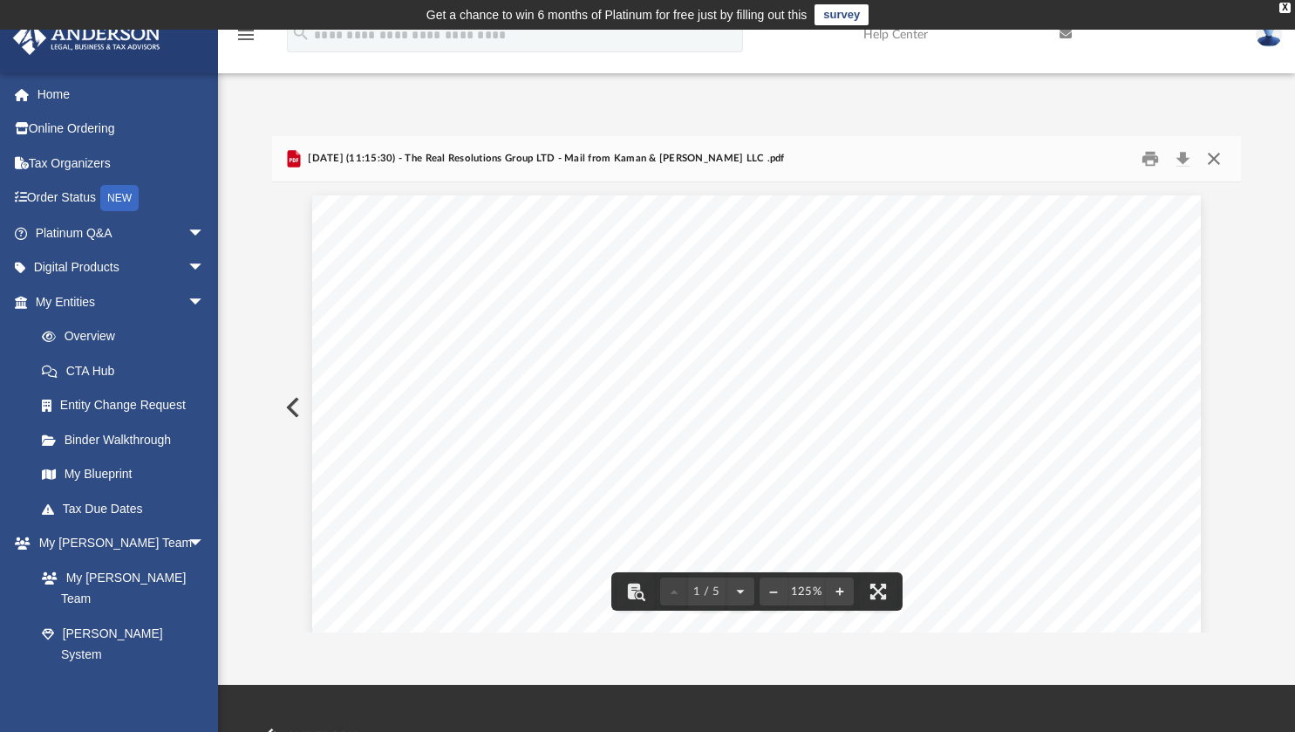
click at [1216, 161] on button "Close" at bounding box center [1214, 159] width 31 height 27
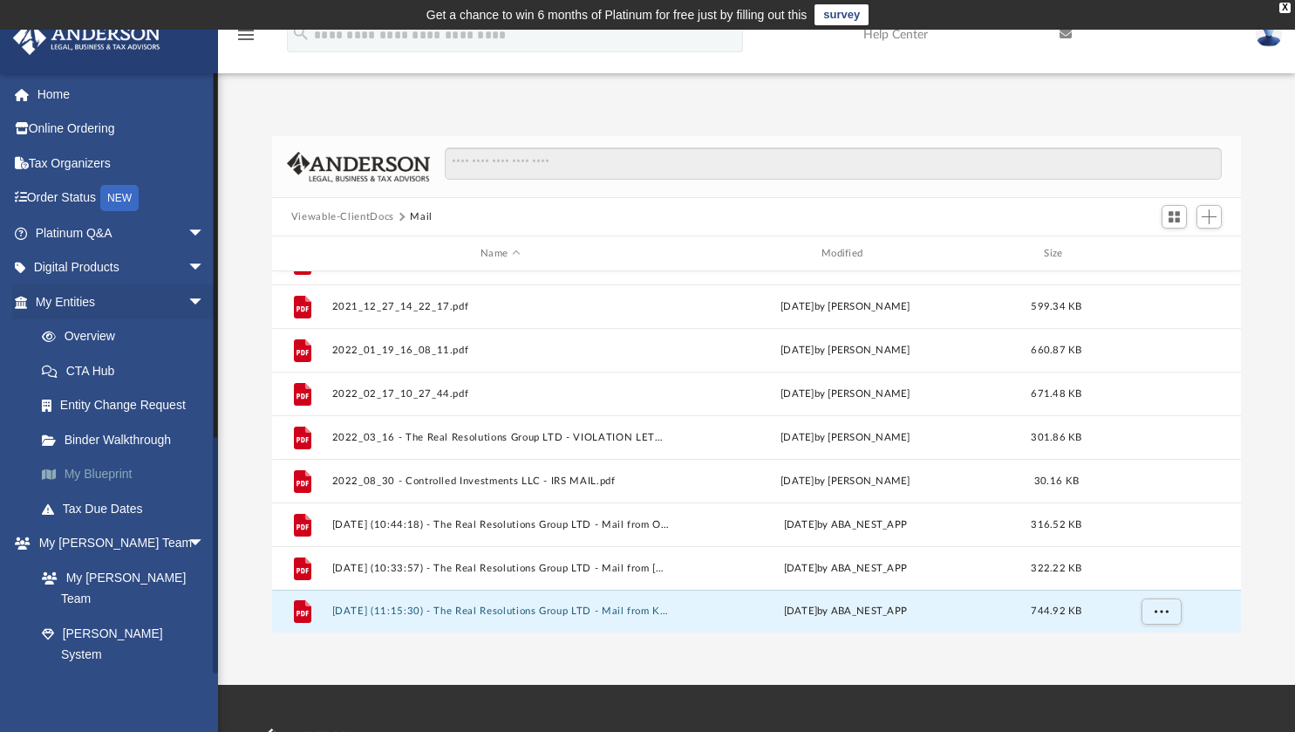
click at [107, 471] on link "My Blueprint" at bounding box center [127, 474] width 207 height 35
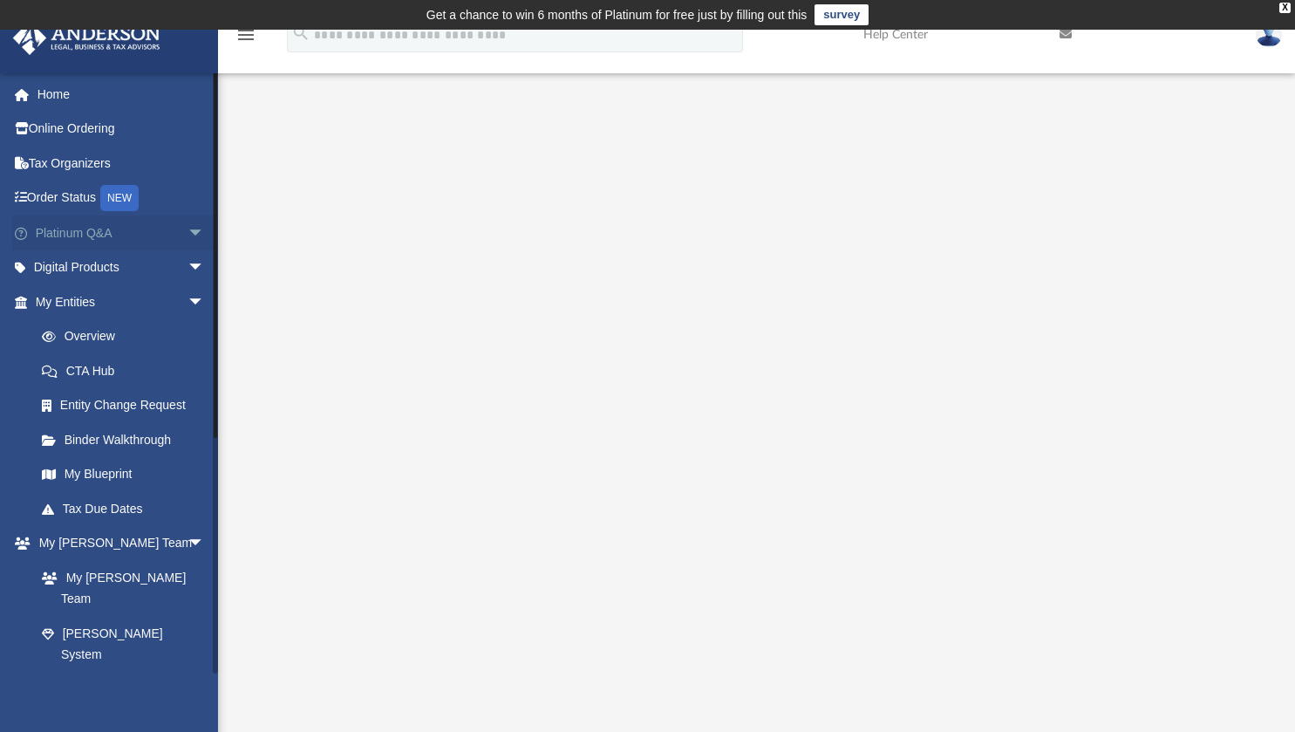
click at [188, 236] on span "arrow_drop_down" at bounding box center [205, 233] width 35 height 36
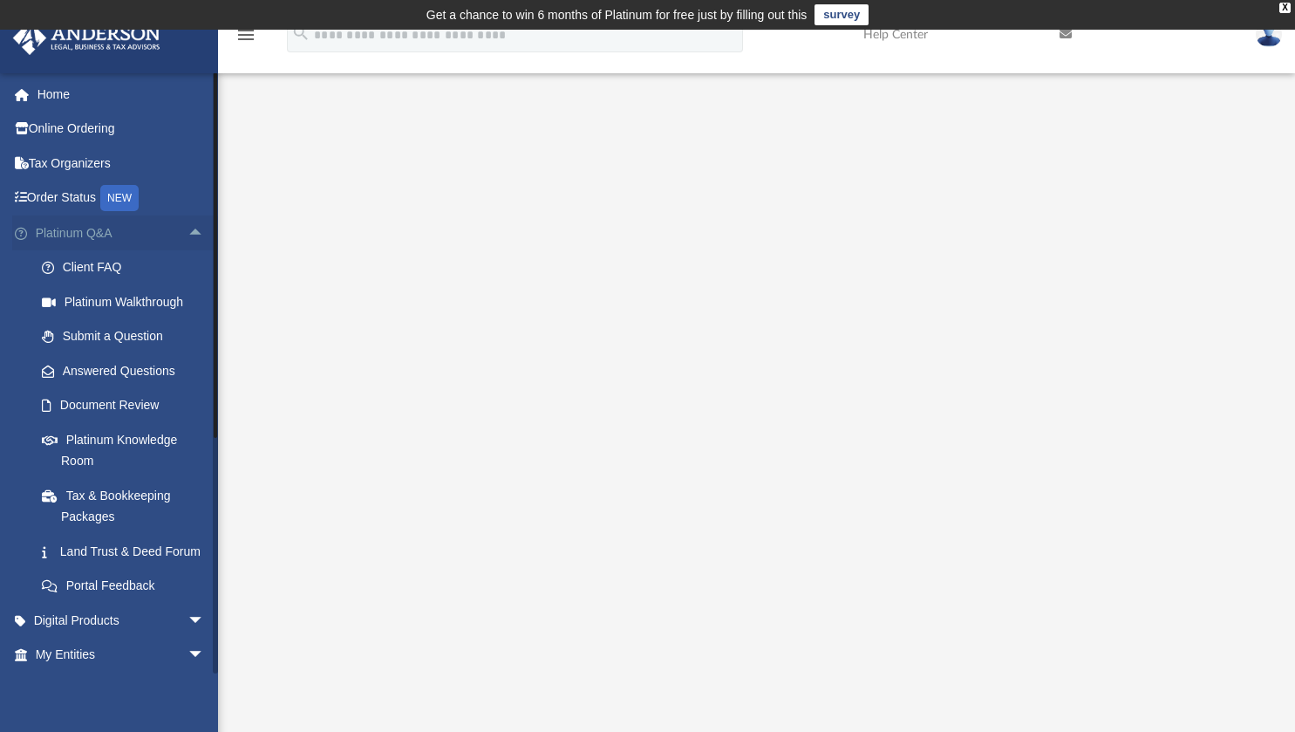
click at [188, 236] on span "arrow_drop_up" at bounding box center [205, 233] width 35 height 36
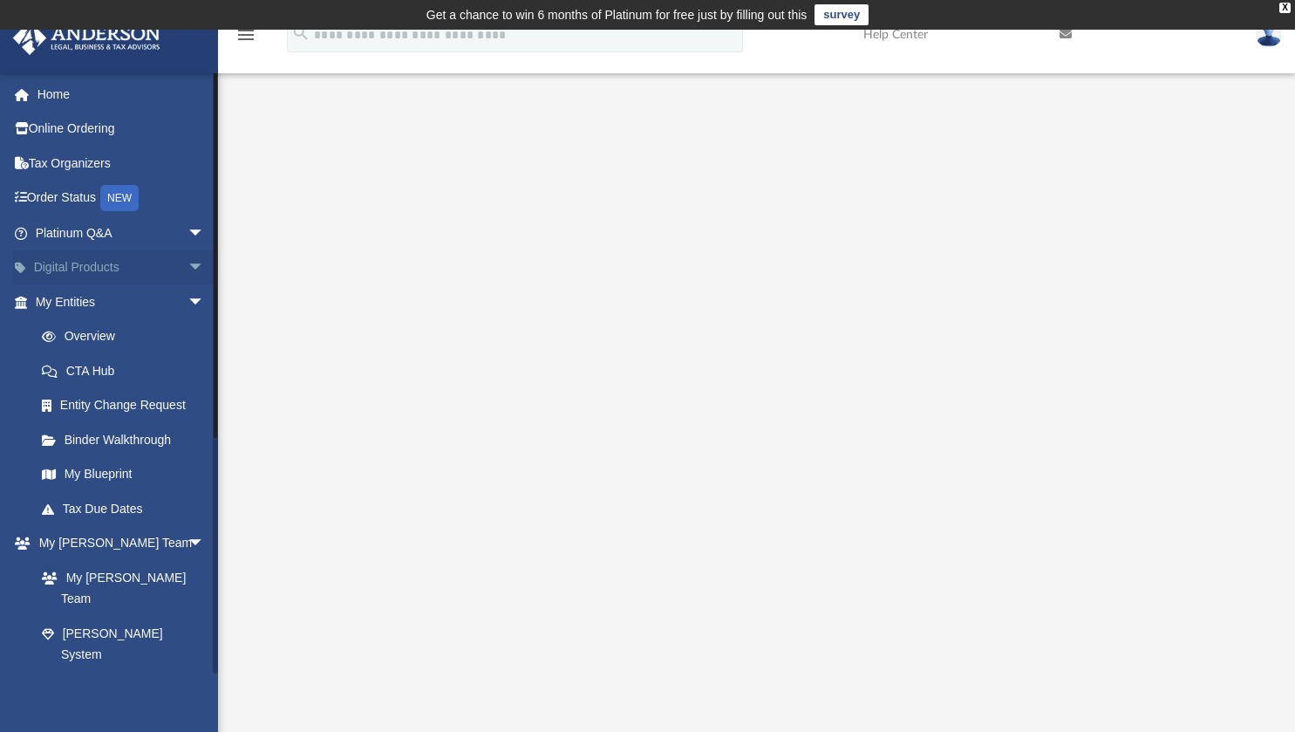
click at [188, 267] on span "arrow_drop_down" at bounding box center [205, 268] width 35 height 36
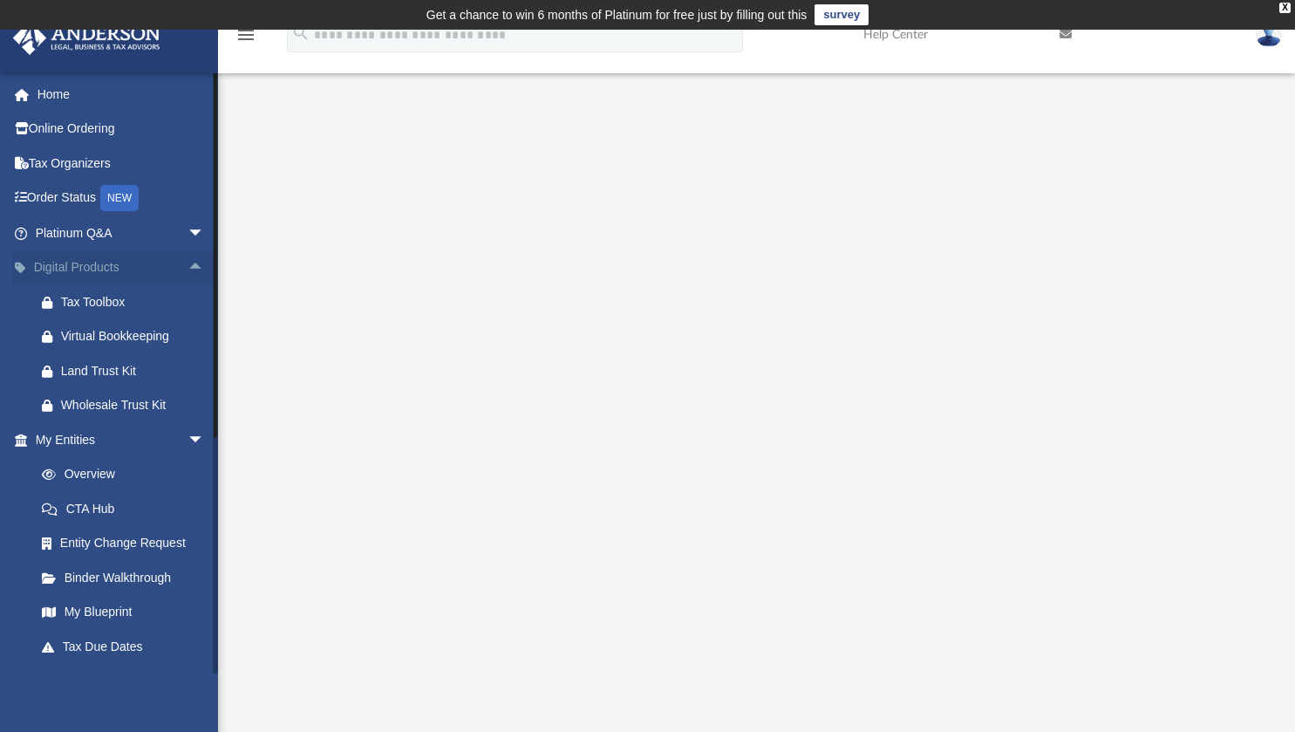
click at [188, 267] on span "arrow_drop_up" at bounding box center [205, 268] width 35 height 36
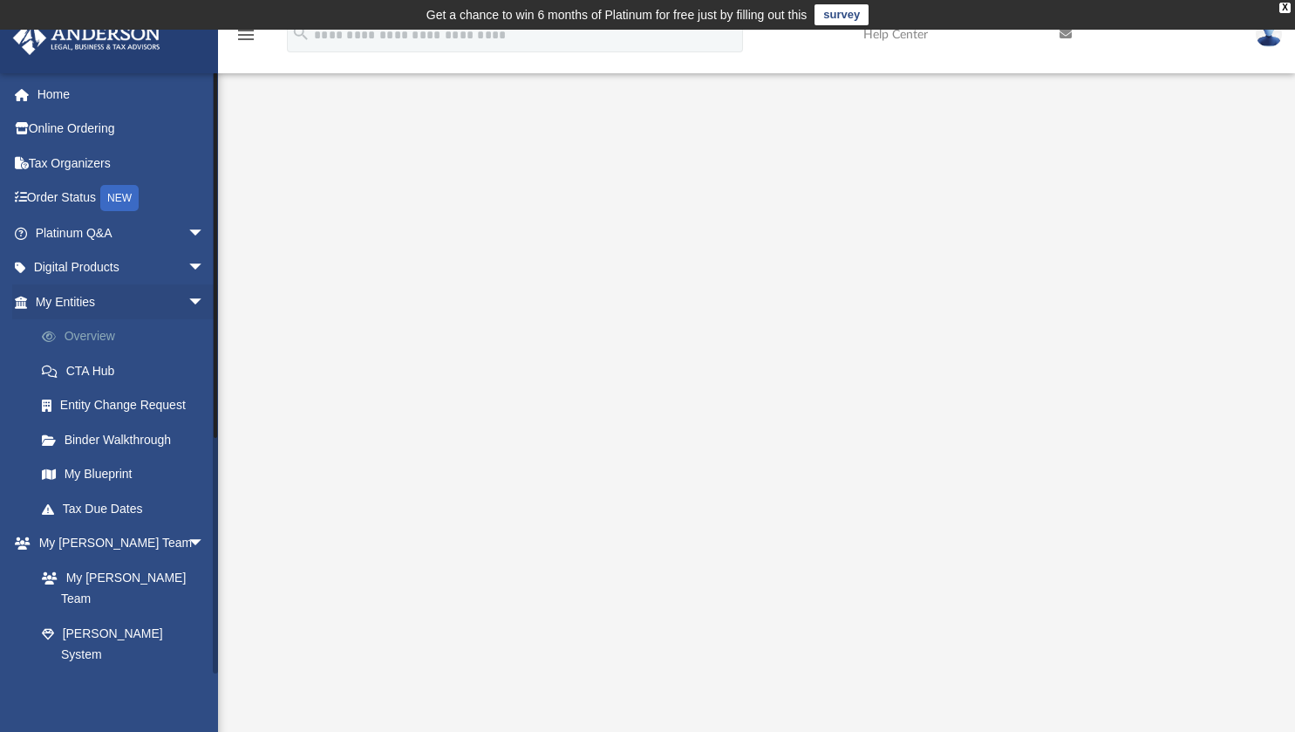
click at [124, 337] on link "Overview" at bounding box center [127, 336] width 207 height 35
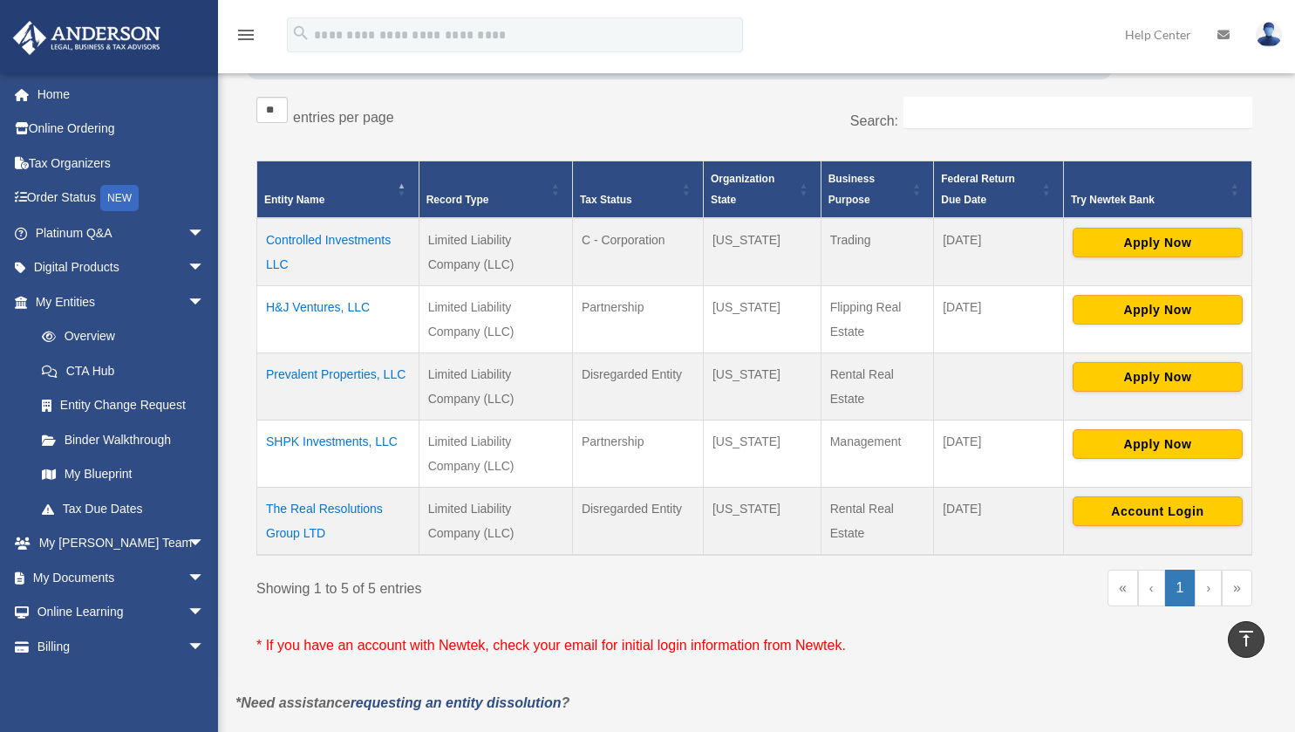
scroll to position [304, 0]
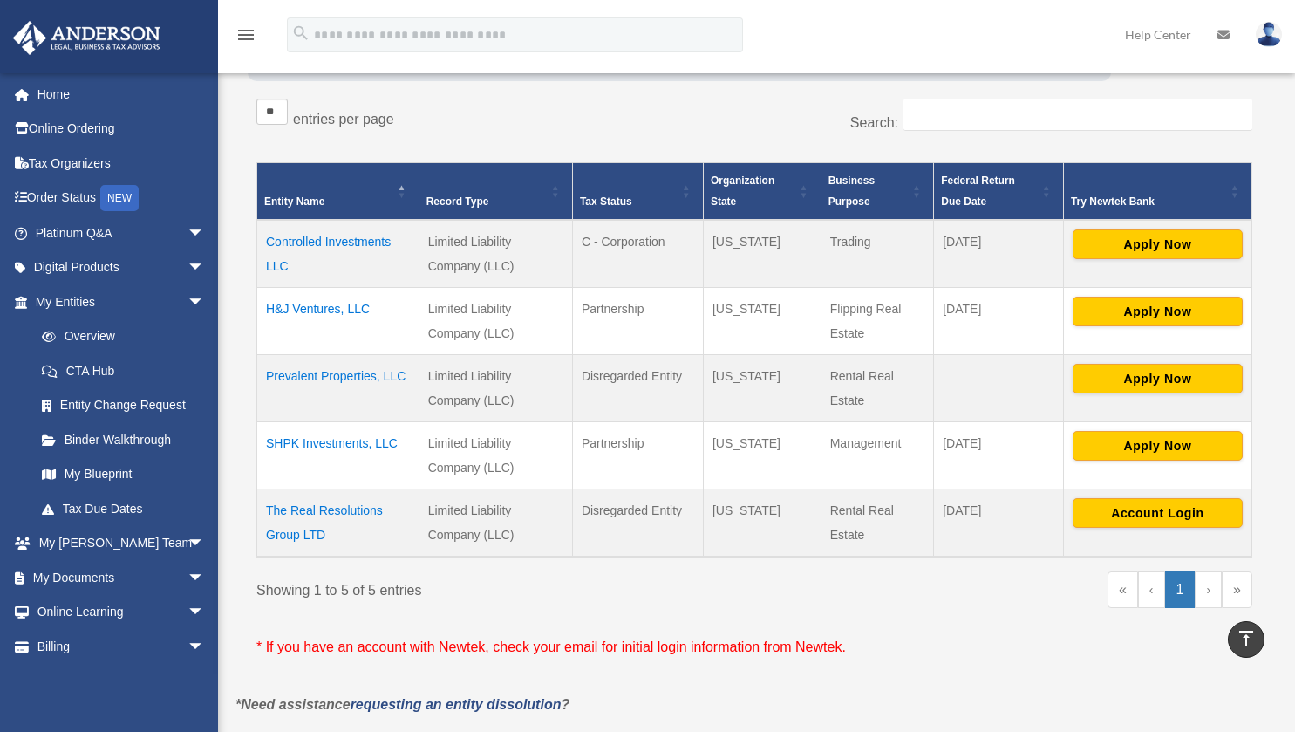
click at [281, 511] on td "The Real Resolutions Group LTD" at bounding box center [338, 523] width 162 height 68
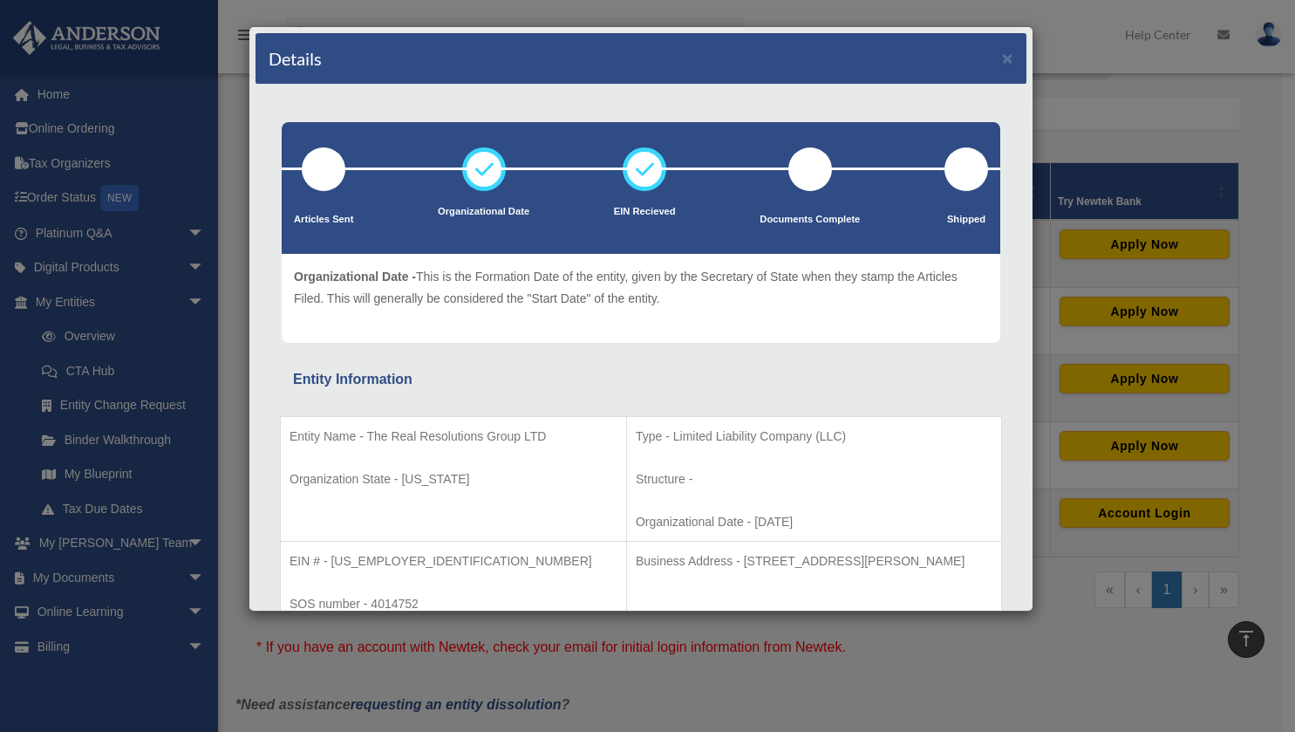
scroll to position [0, 0]
click at [1002, 58] on button "×" at bounding box center [1007, 58] width 11 height 18
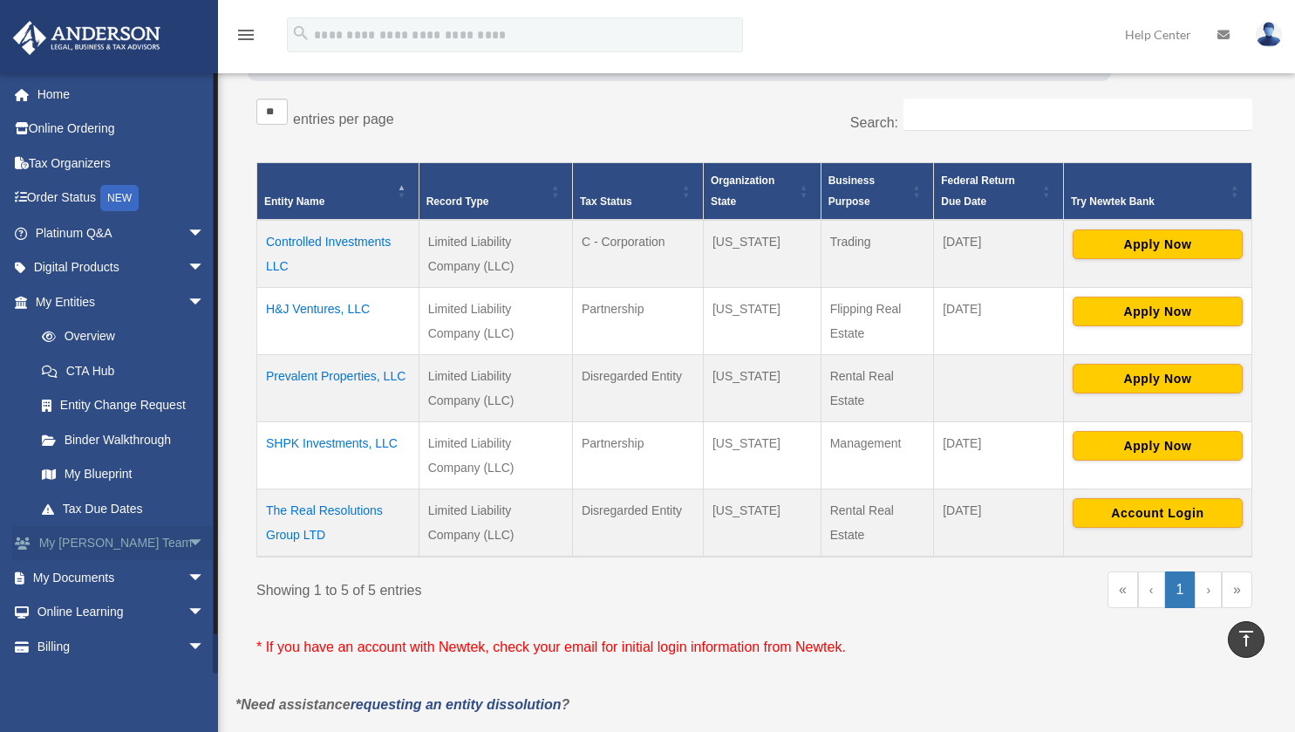
click at [188, 539] on span "arrow_drop_down" at bounding box center [205, 544] width 35 height 36
click at [188, 539] on span "arrow_drop_up" at bounding box center [205, 544] width 35 height 36
click at [188, 261] on span "arrow_drop_down" at bounding box center [205, 268] width 35 height 36
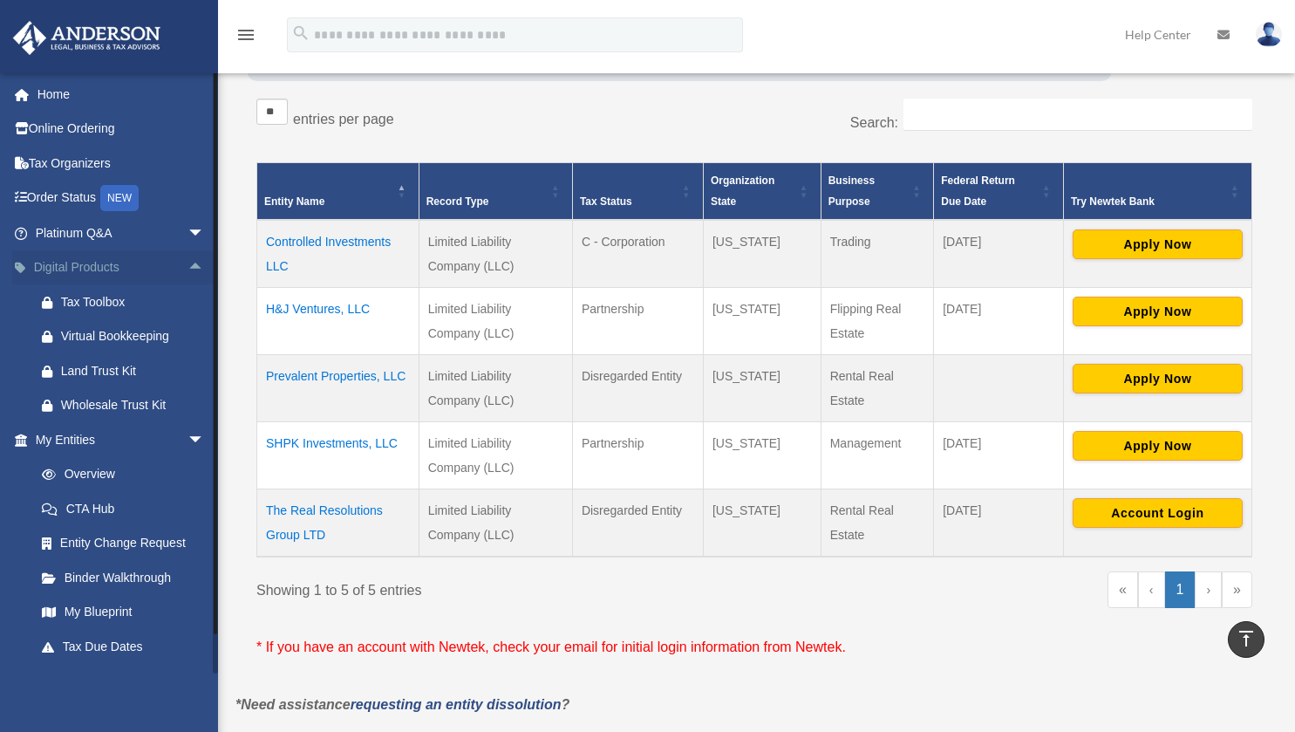
click at [188, 261] on span "arrow_drop_up" at bounding box center [205, 268] width 35 height 36
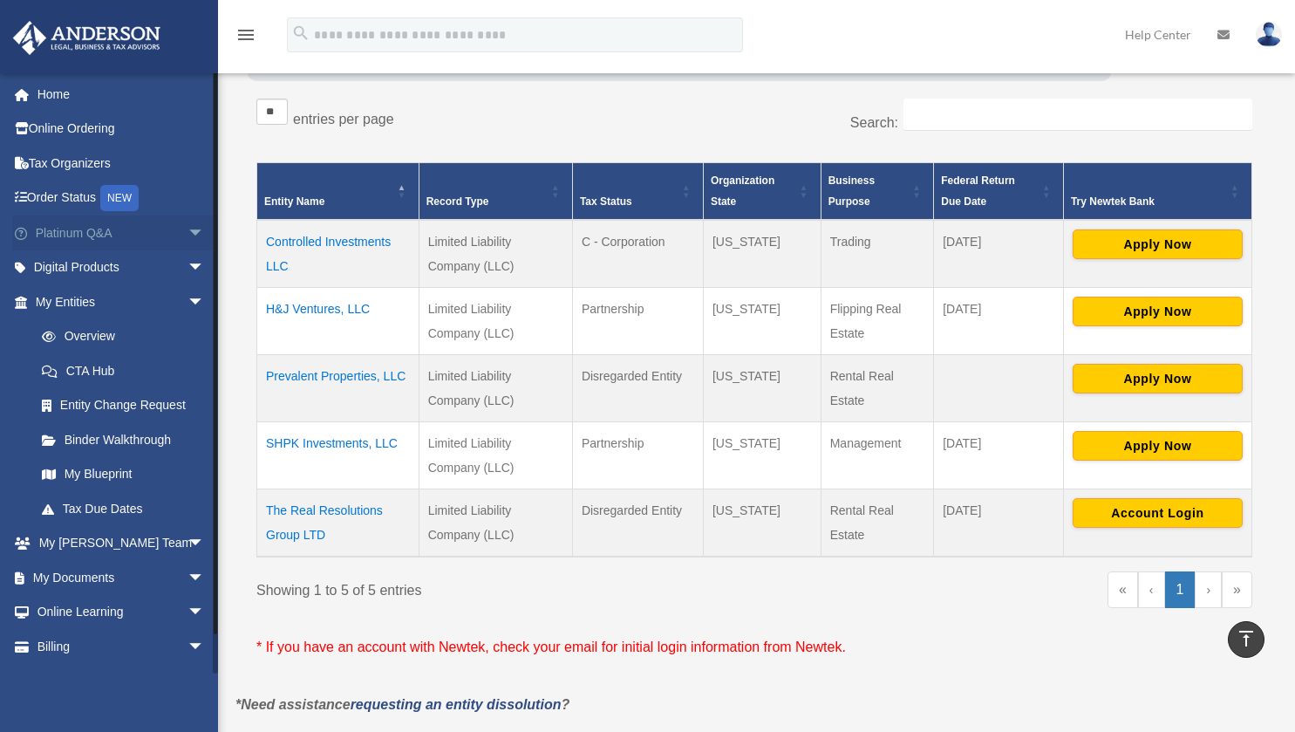
click at [188, 236] on span "arrow_drop_down" at bounding box center [205, 233] width 35 height 36
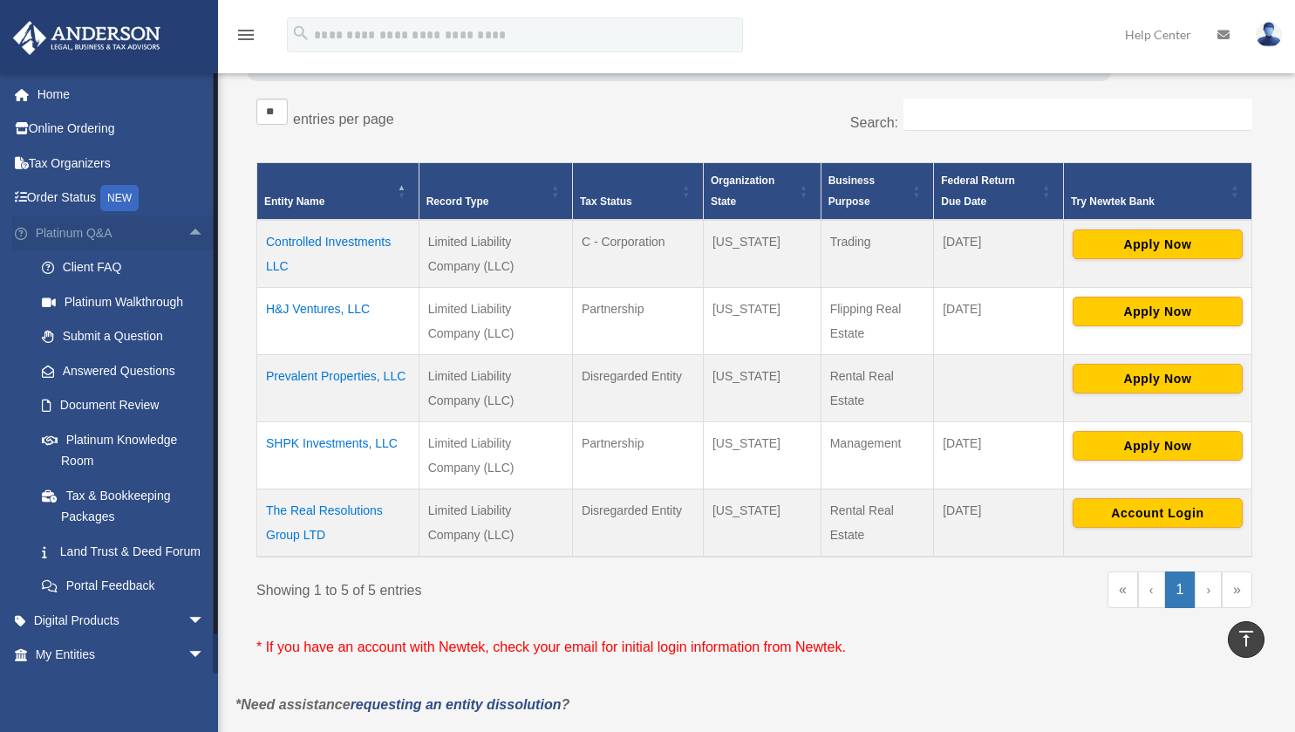
click at [188, 236] on span "arrow_drop_up" at bounding box center [205, 233] width 35 height 36
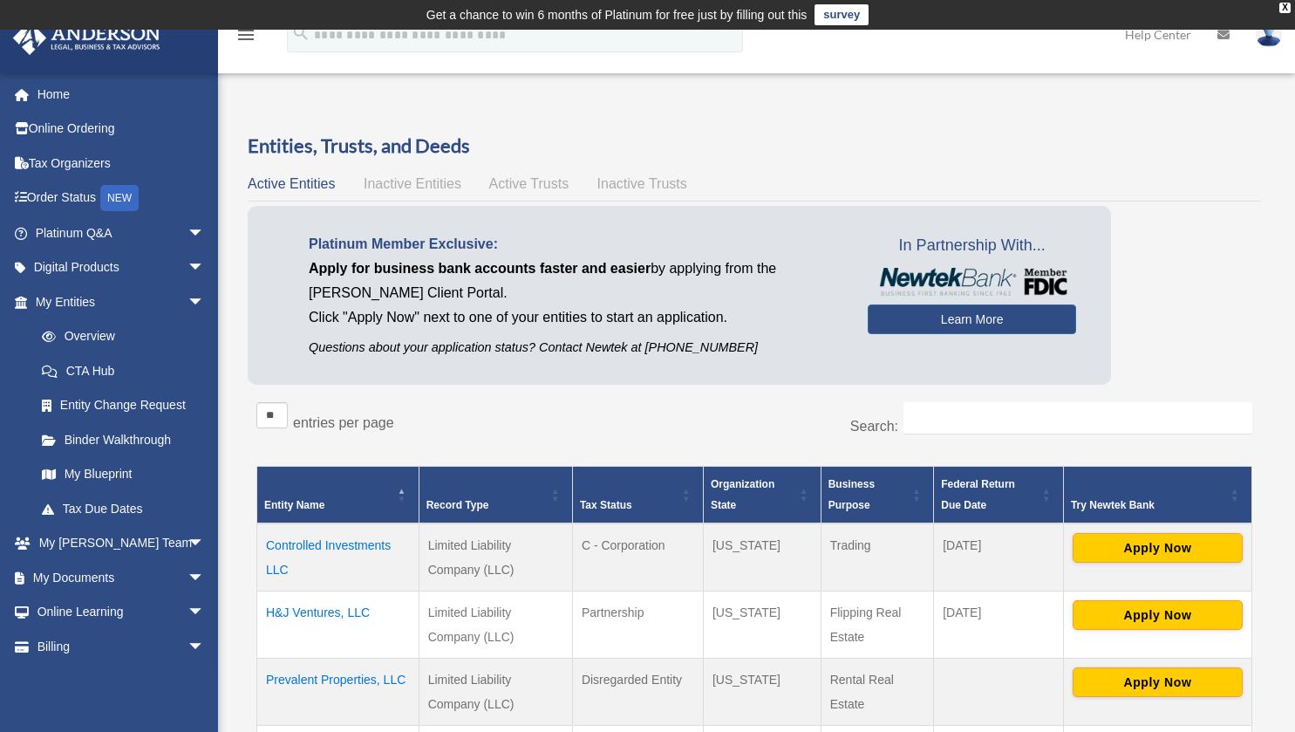
click at [1277, 44] on img at bounding box center [1269, 34] width 26 height 25
click at [808, 153] on h3 "Entities, Trusts, and Deeds" at bounding box center [755, 146] width 1014 height 27
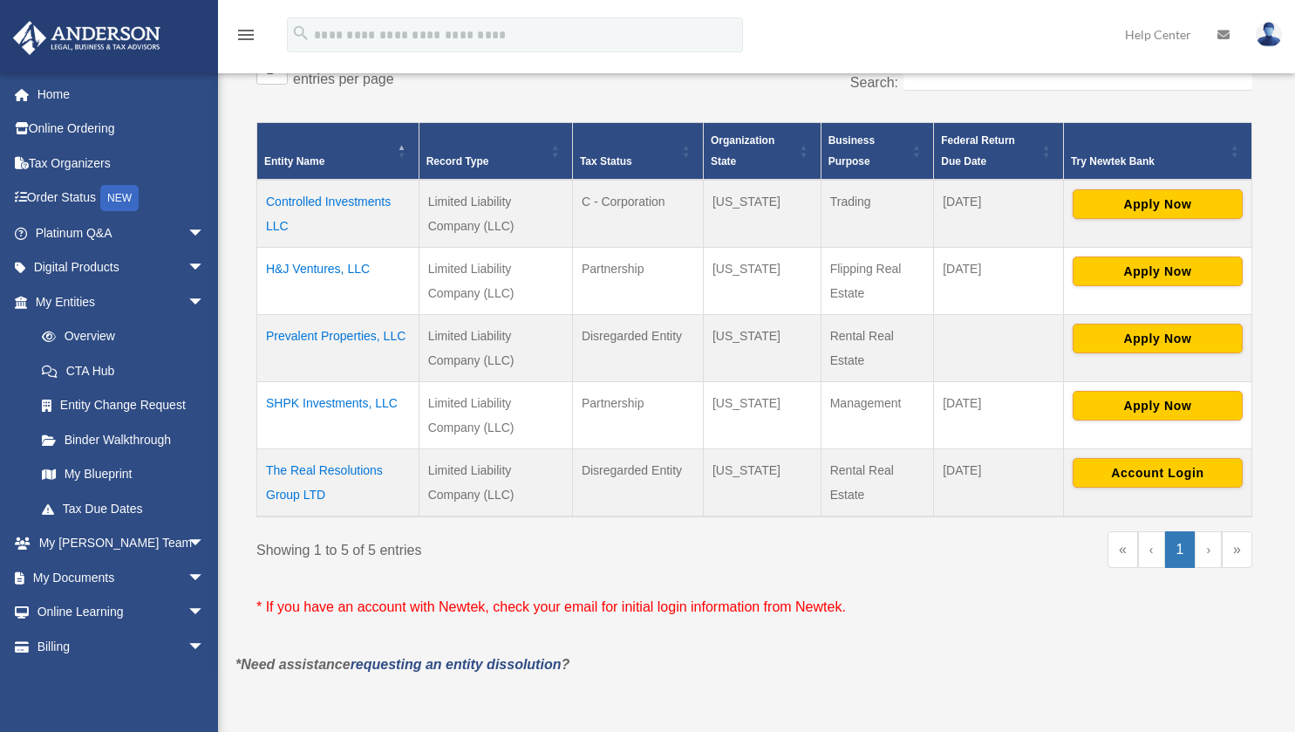
scroll to position [345, 0]
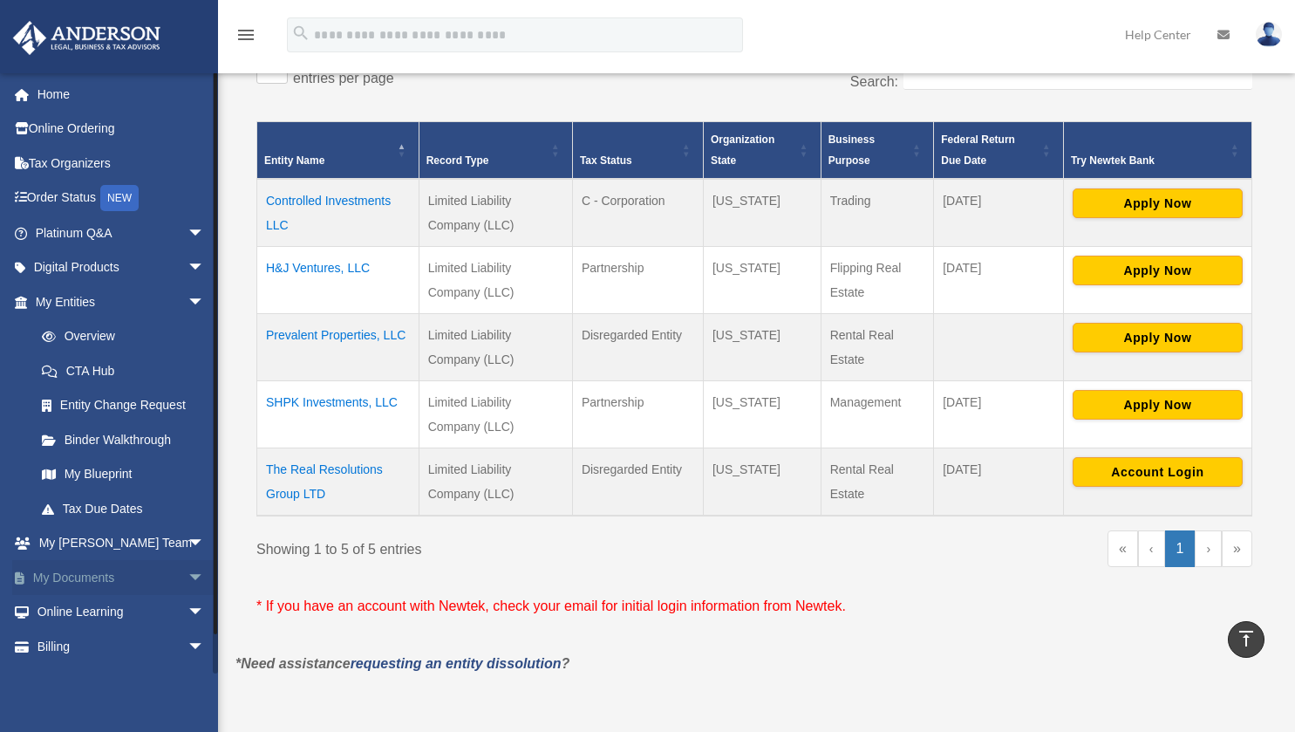
click at [188, 569] on span "arrow_drop_down" at bounding box center [205, 578] width 35 height 36
click at [74, 615] on link "Box" at bounding box center [127, 612] width 207 height 35
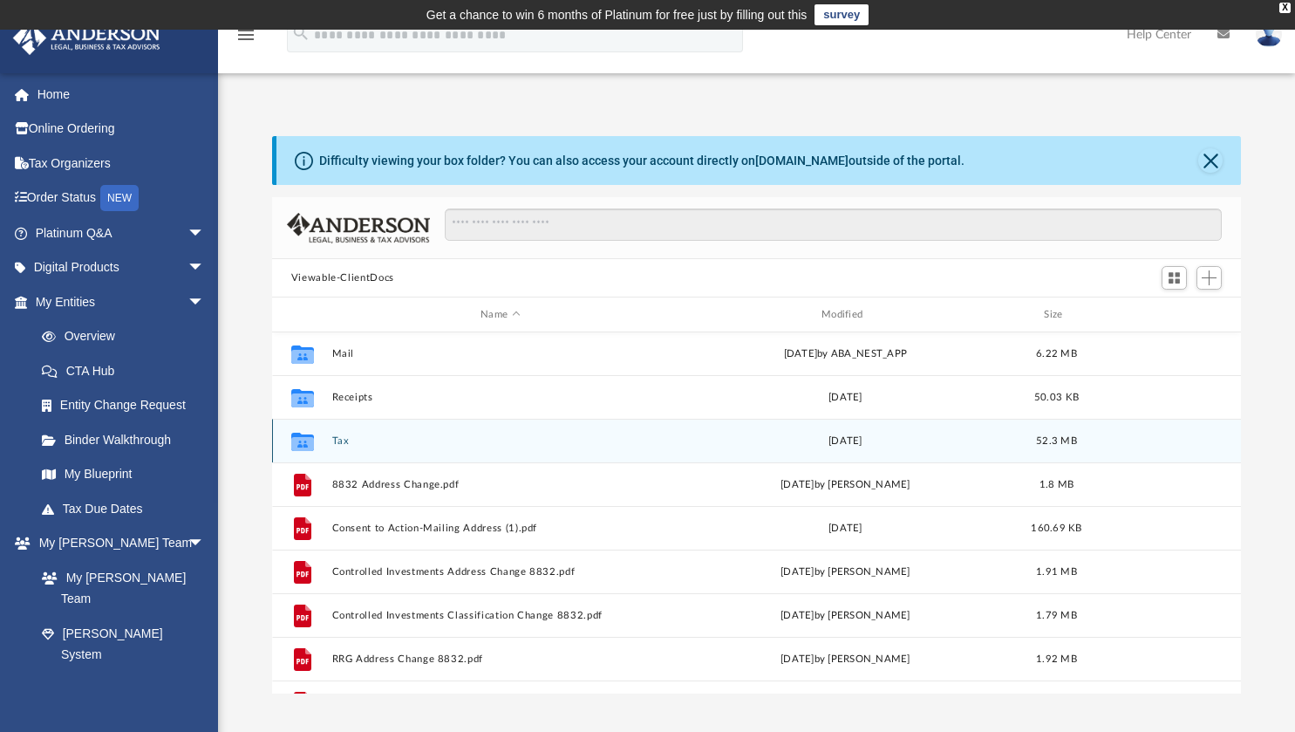
scroll to position [89, 0]
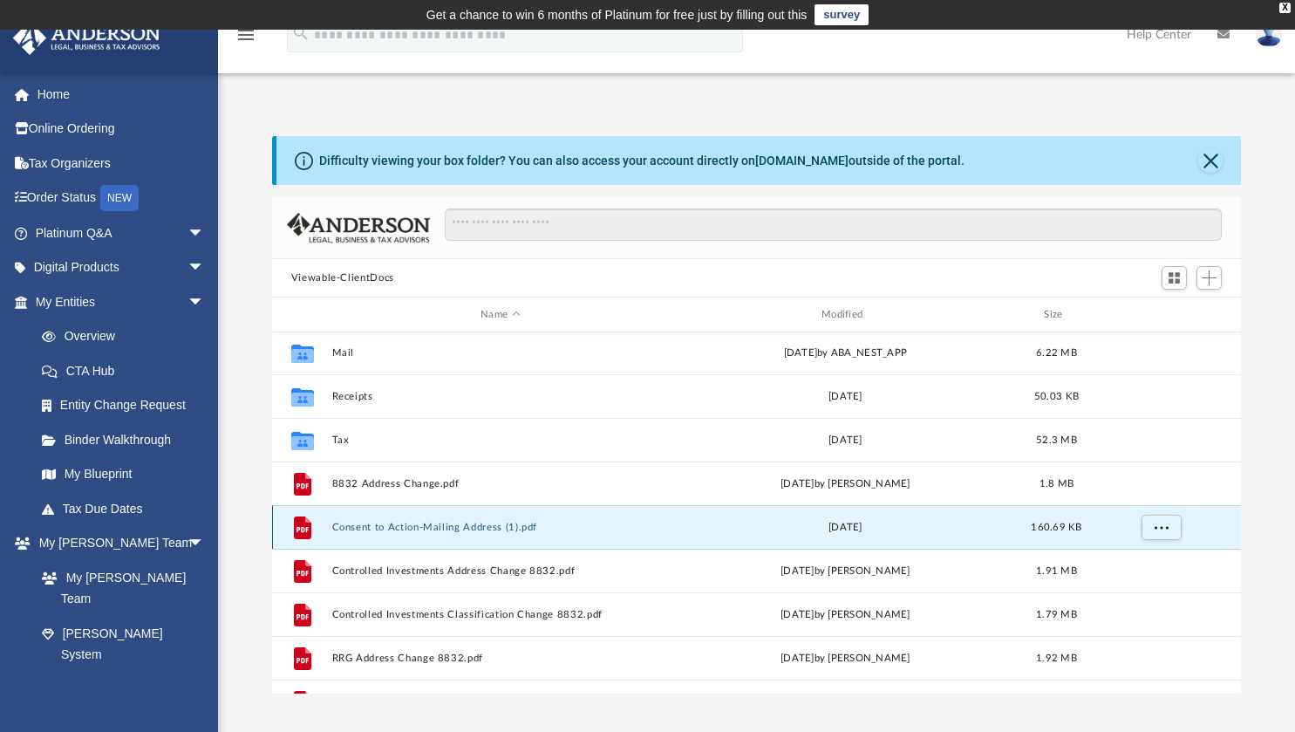
click at [409, 522] on button "Consent to Action-Mailing Address (1).pdf" at bounding box center [500, 527] width 338 height 11
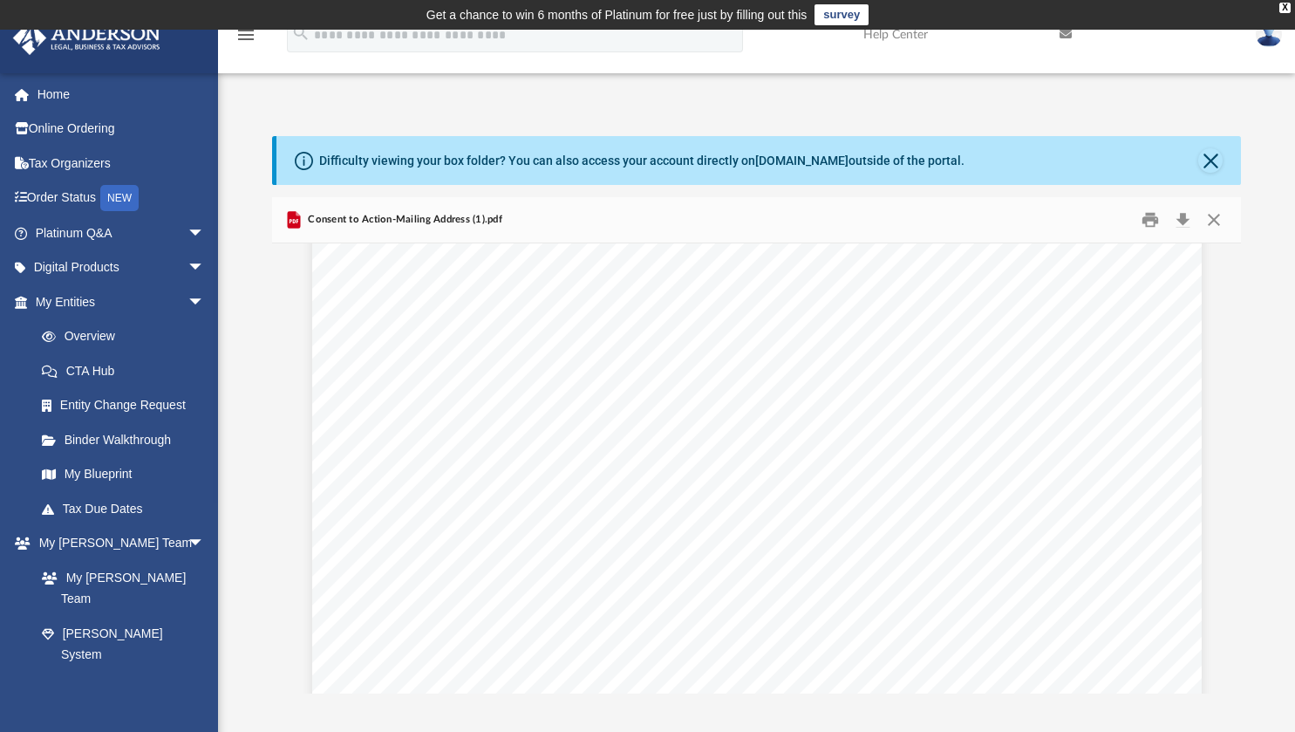
scroll to position [0, 0]
click at [1199, 156] on div "Difficulty viewing your box folder? You can also access your account directly o…" at bounding box center [760, 160] width 966 height 49
click at [1204, 157] on button "Close" at bounding box center [1211, 160] width 24 height 24
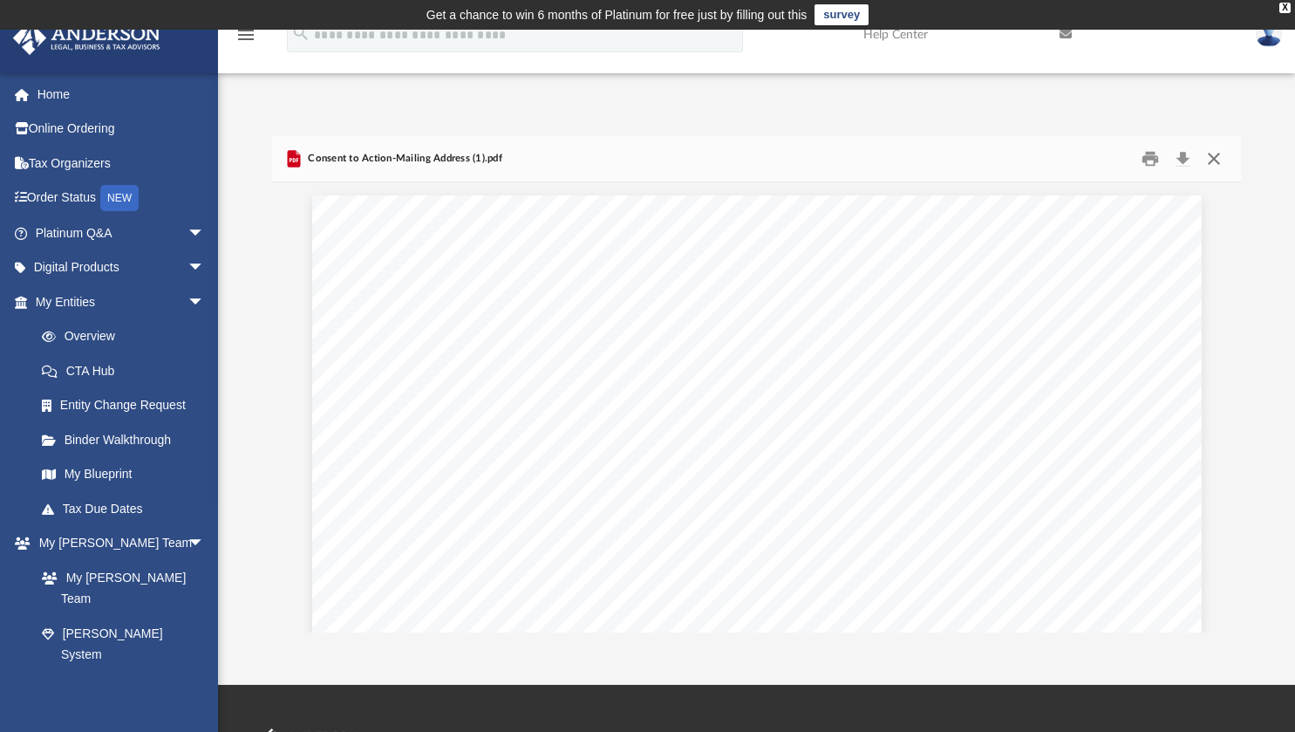
click at [1217, 154] on button "Close" at bounding box center [1214, 159] width 31 height 27
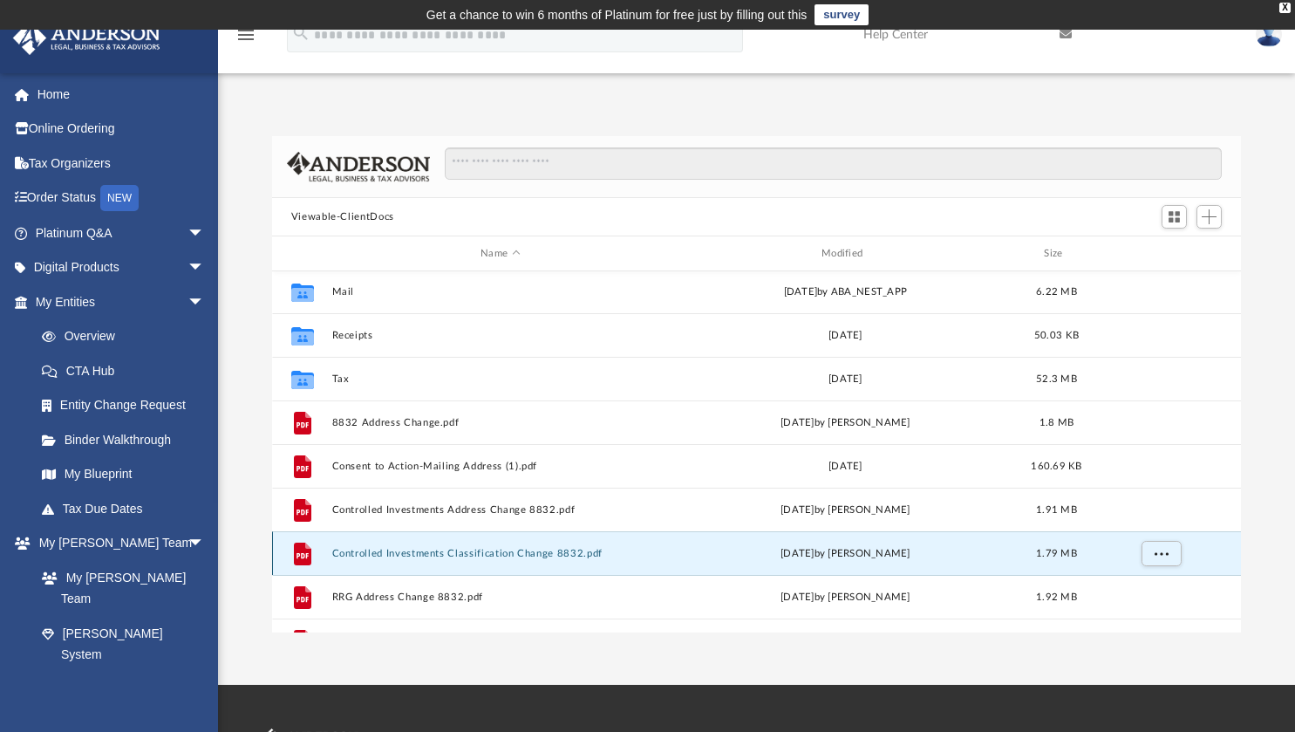
click at [514, 552] on button "Controlled Investments Classification Change 8832.pdf" at bounding box center [500, 553] width 338 height 11
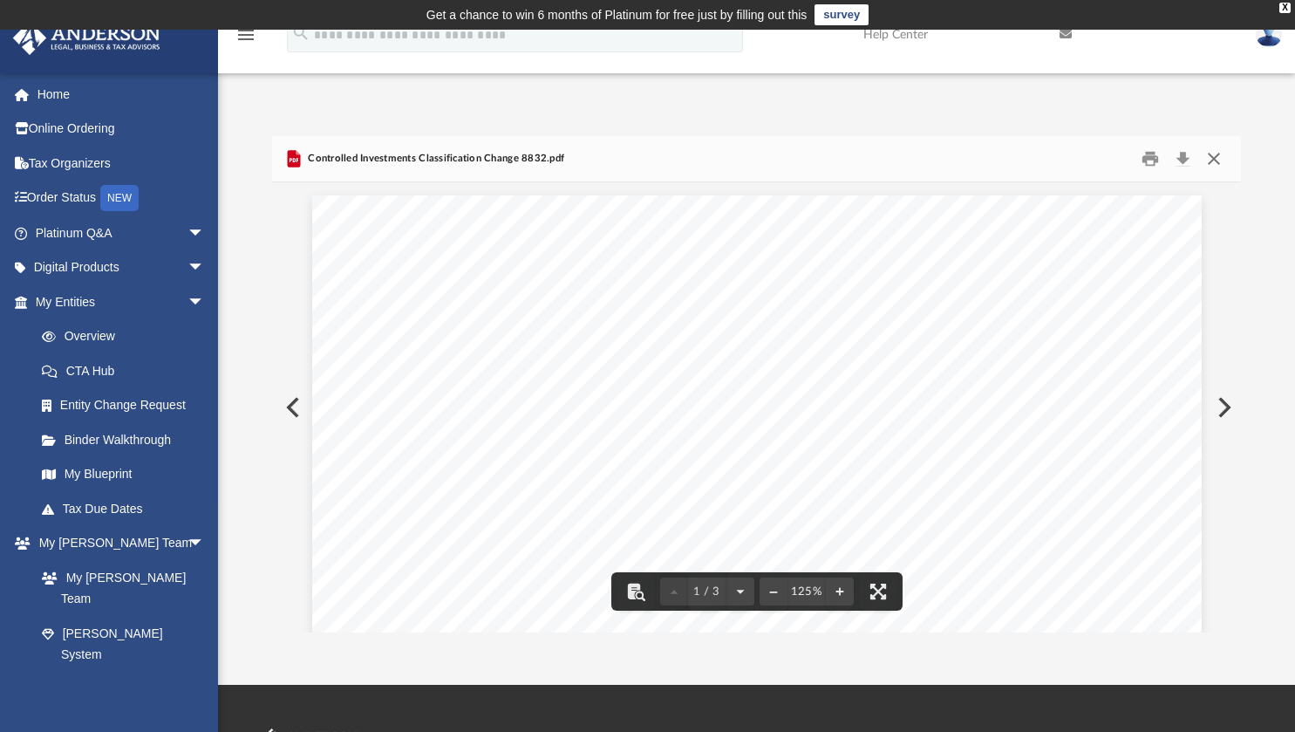
click at [1214, 156] on button "Close" at bounding box center [1214, 159] width 31 height 27
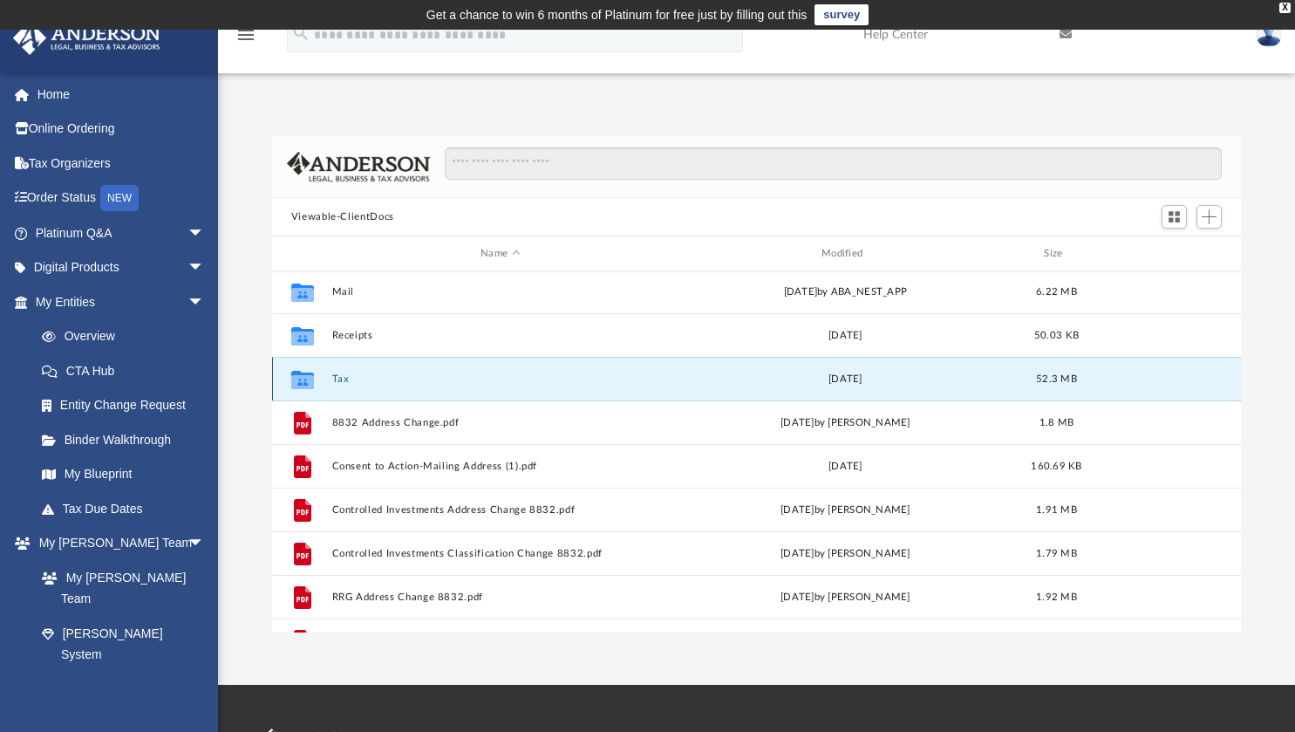
click at [349, 380] on button "Tax" at bounding box center [500, 378] width 338 height 11
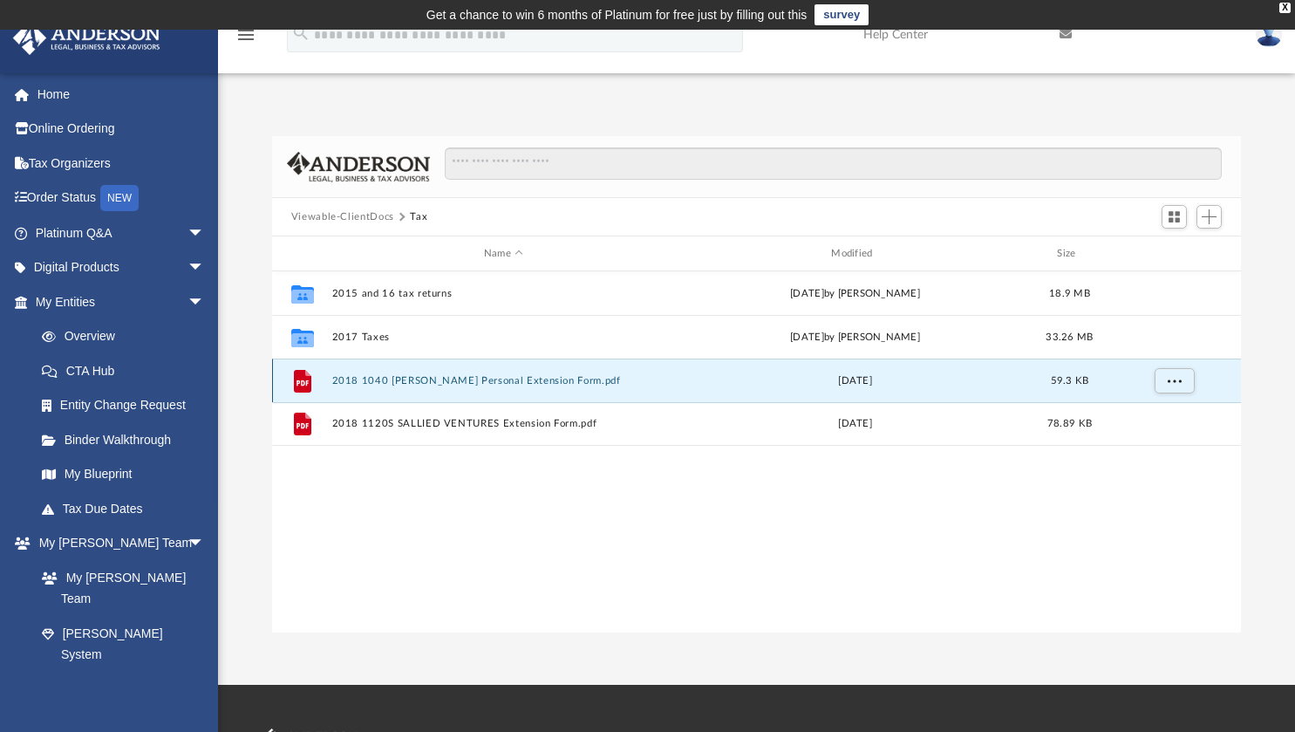
click at [345, 380] on button "2018 1040 Spenser Hanson Personal Extension Form.pdf" at bounding box center [503, 380] width 344 height 11
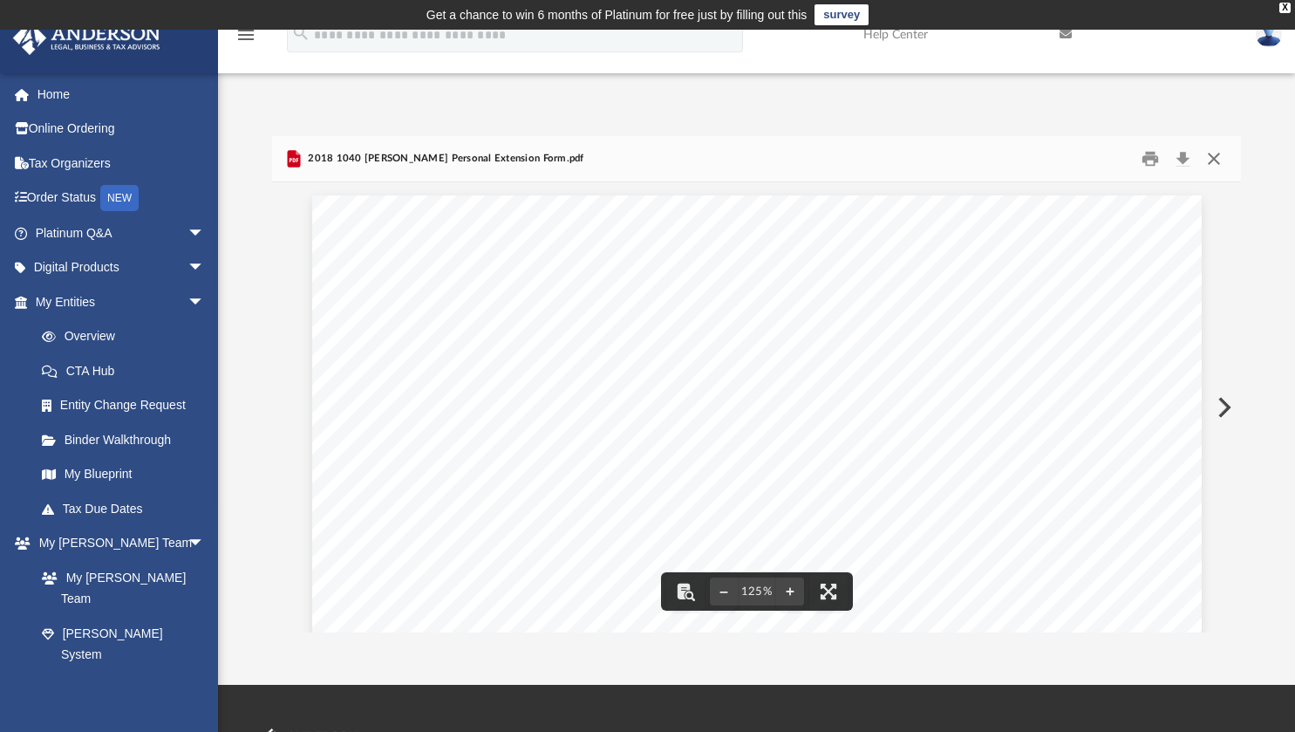
click at [1212, 161] on button "Close" at bounding box center [1214, 159] width 31 height 27
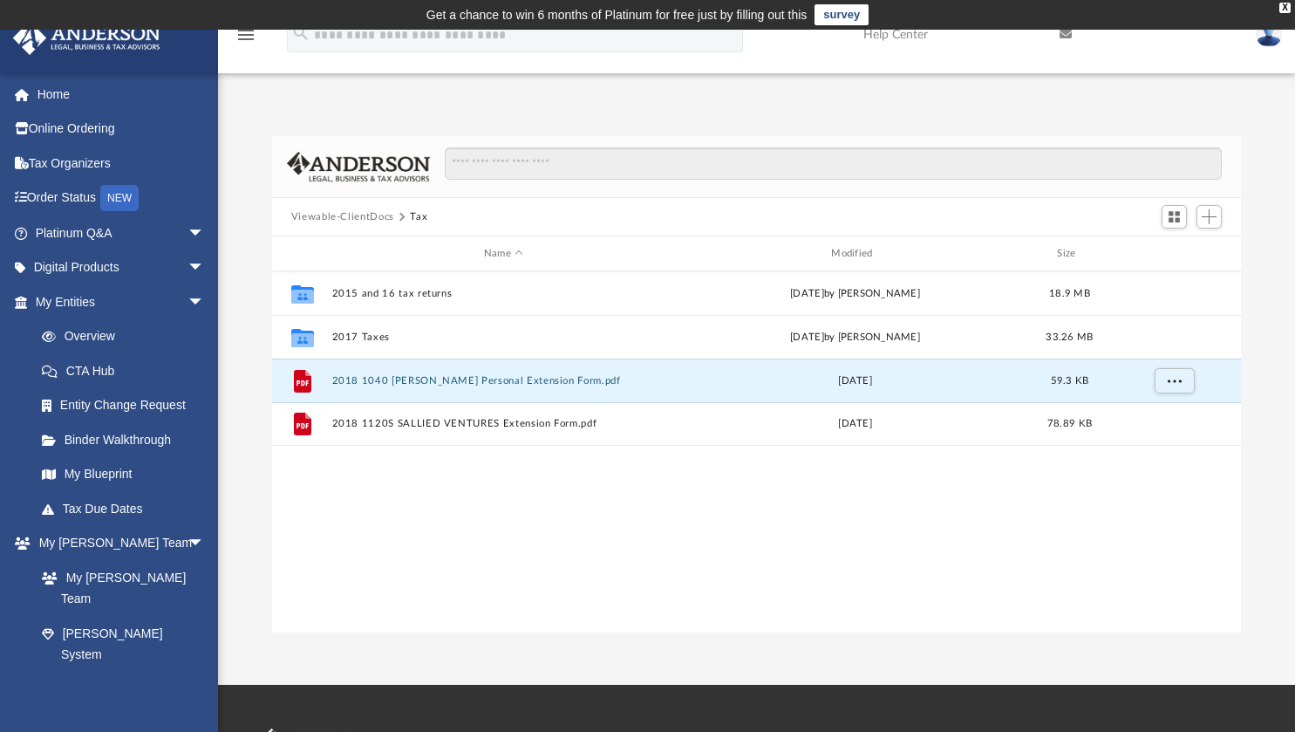
click at [335, 215] on button "Viewable-ClientDocs" at bounding box center [342, 217] width 103 height 16
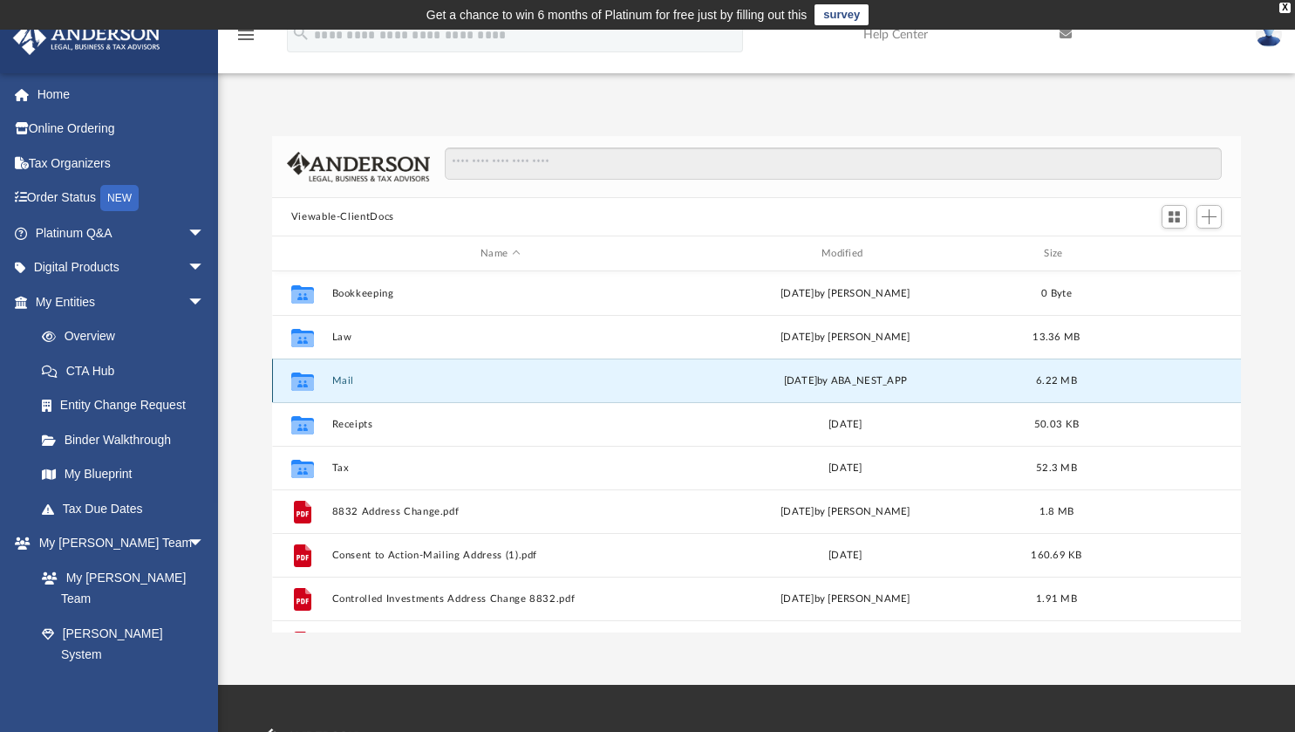
click at [346, 380] on button "Mail" at bounding box center [500, 380] width 338 height 11
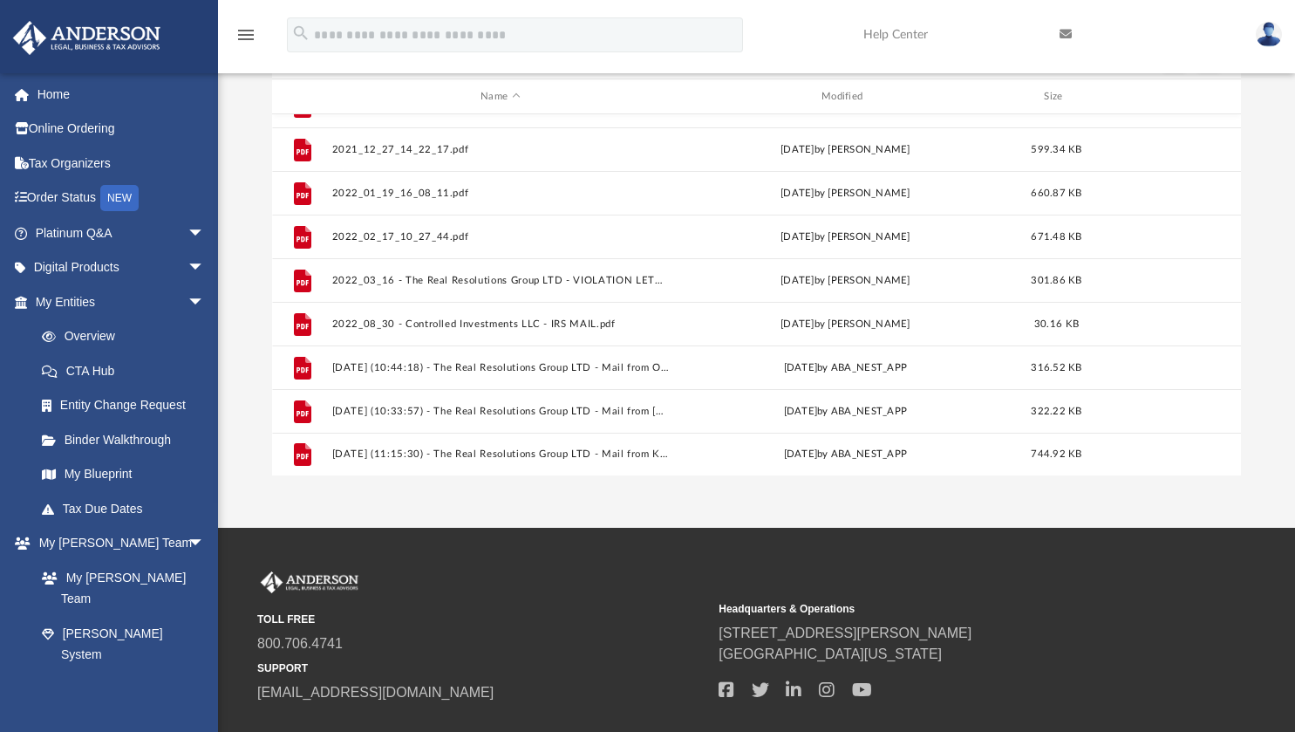
scroll to position [158, 0]
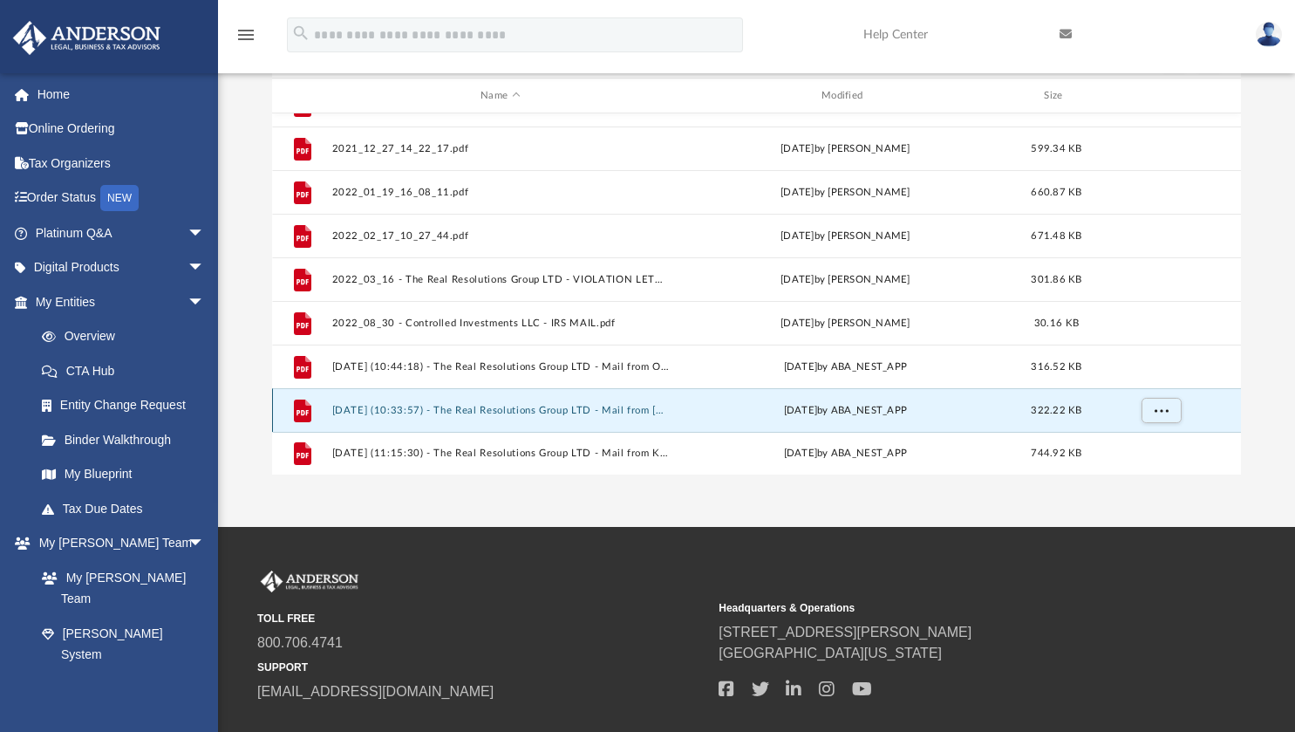
click at [474, 407] on button "2025.02.17 (10:33:57) - The Real Resolutions Group LTD - Mail from Travis Wilco…" at bounding box center [500, 410] width 338 height 11
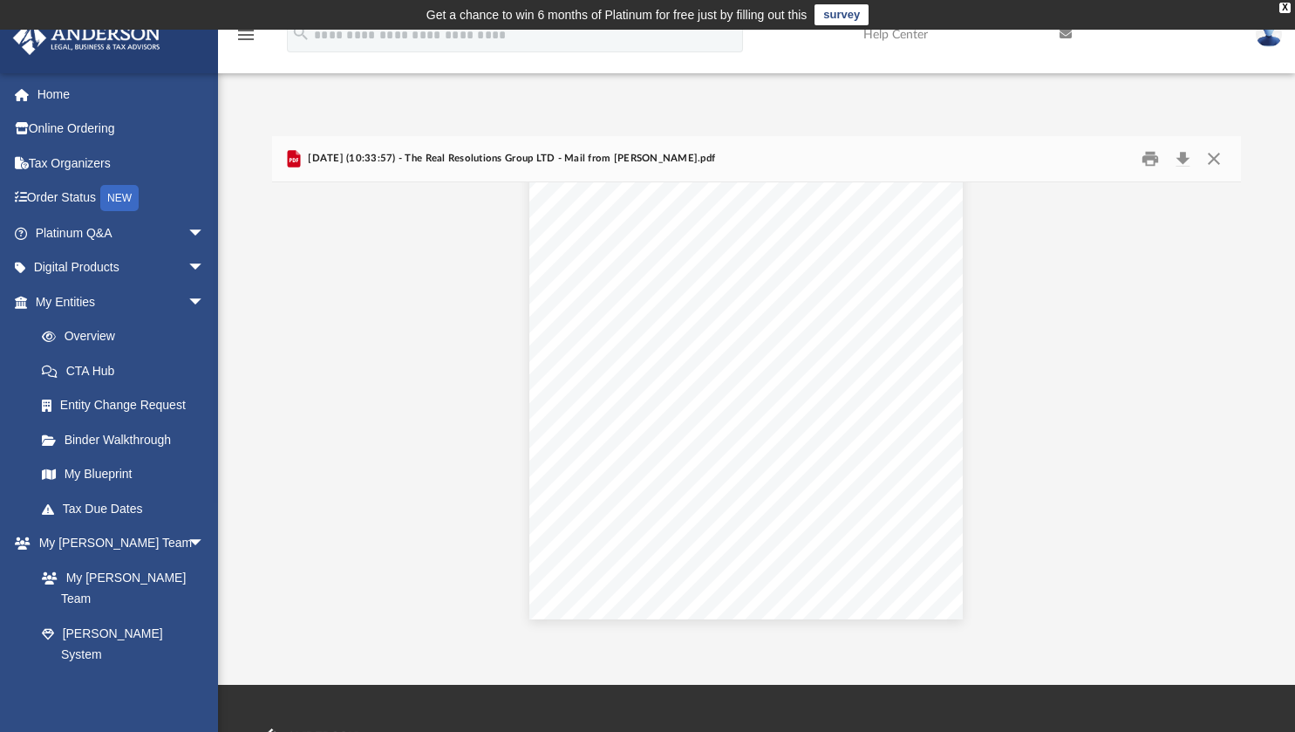
scroll to position [1670, 10]
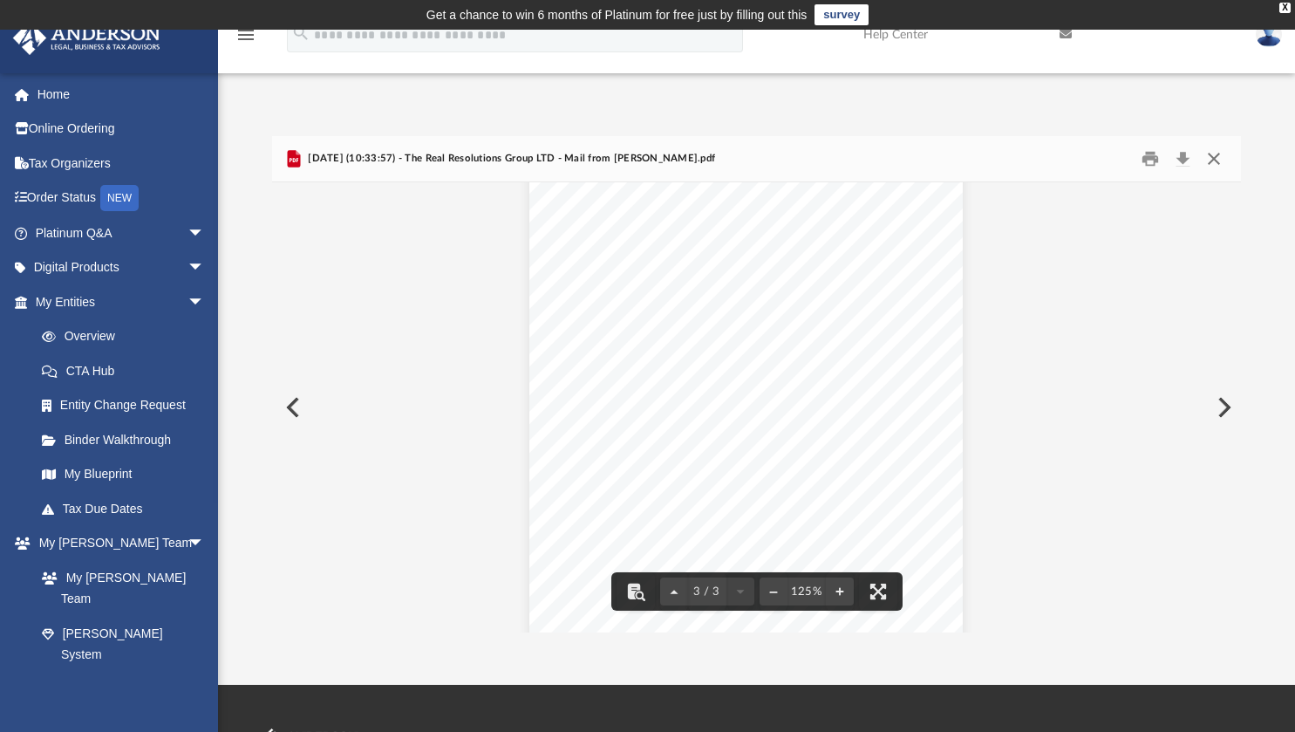
click at [1214, 159] on button "Close" at bounding box center [1214, 159] width 31 height 27
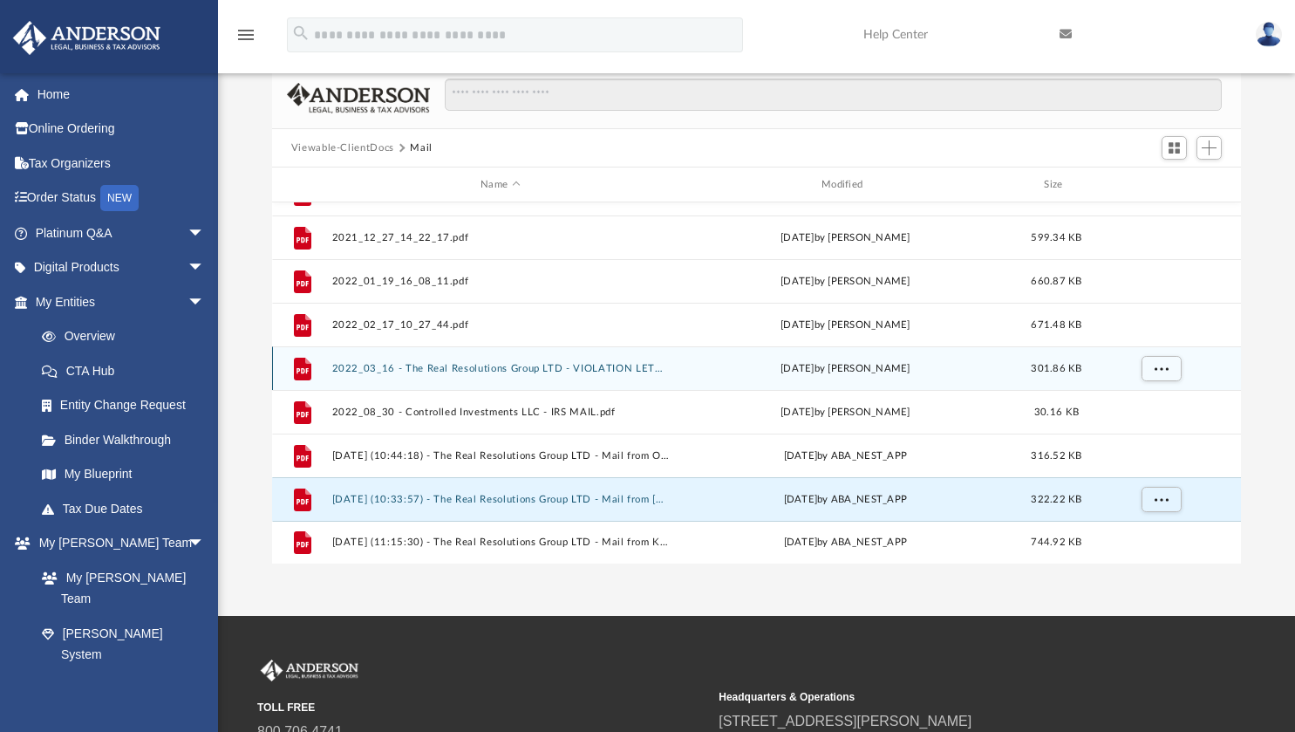
scroll to position [71, 0]
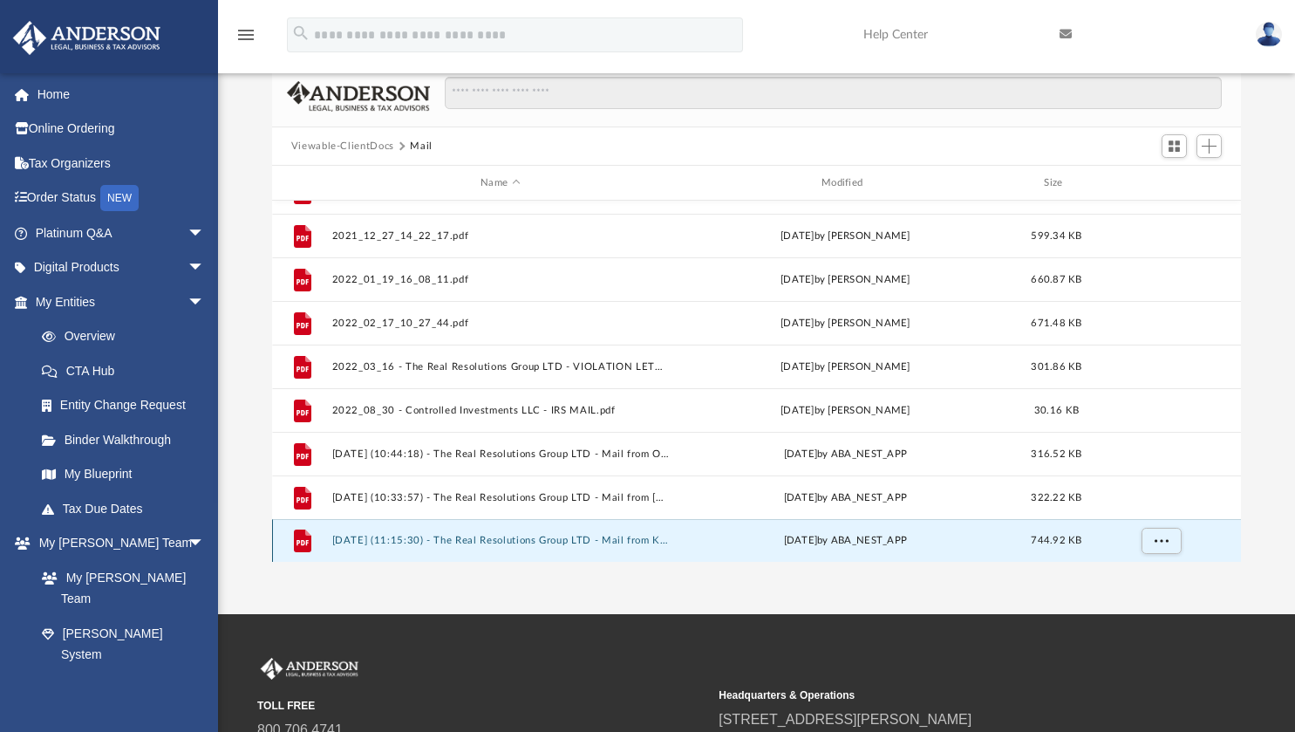
click at [601, 538] on button "2025.06.24 (11:15:30) - The Real Resolutions Group LTD - Mail from Kaman & Cusi…" at bounding box center [500, 540] width 338 height 11
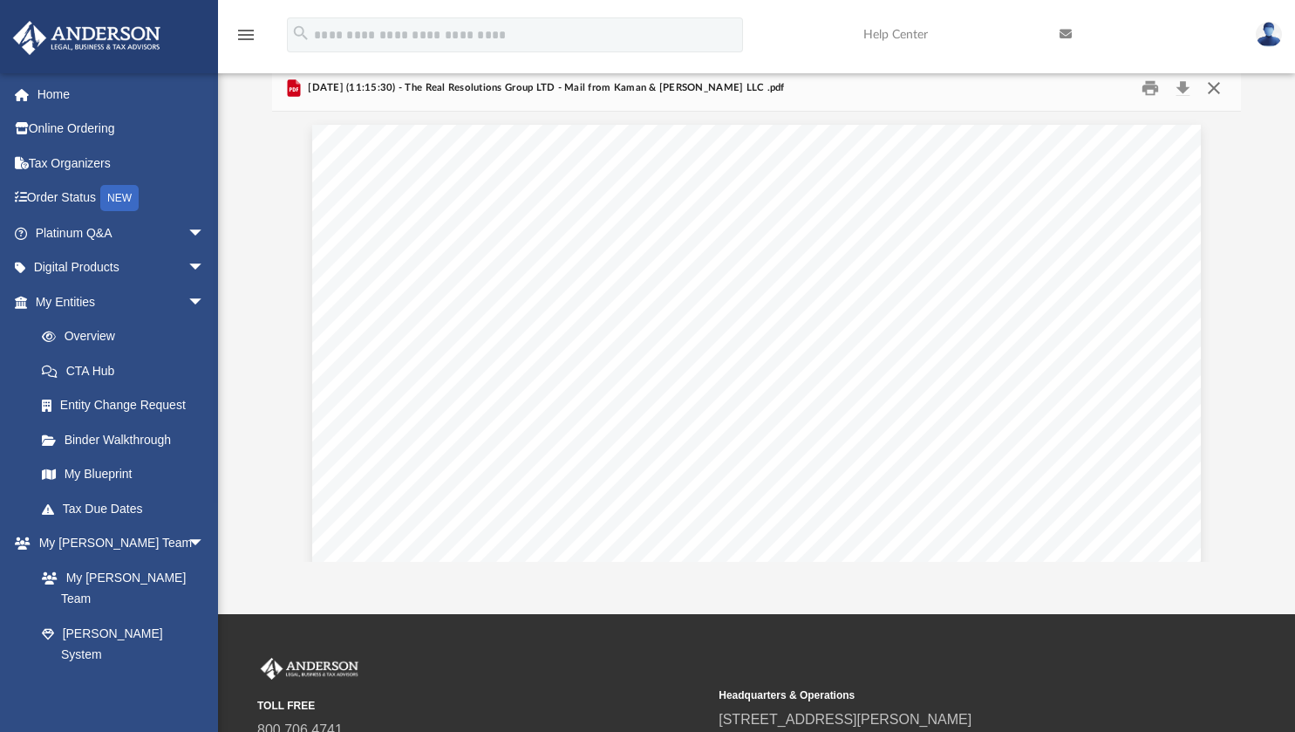
click at [1222, 87] on button "Close" at bounding box center [1214, 88] width 31 height 27
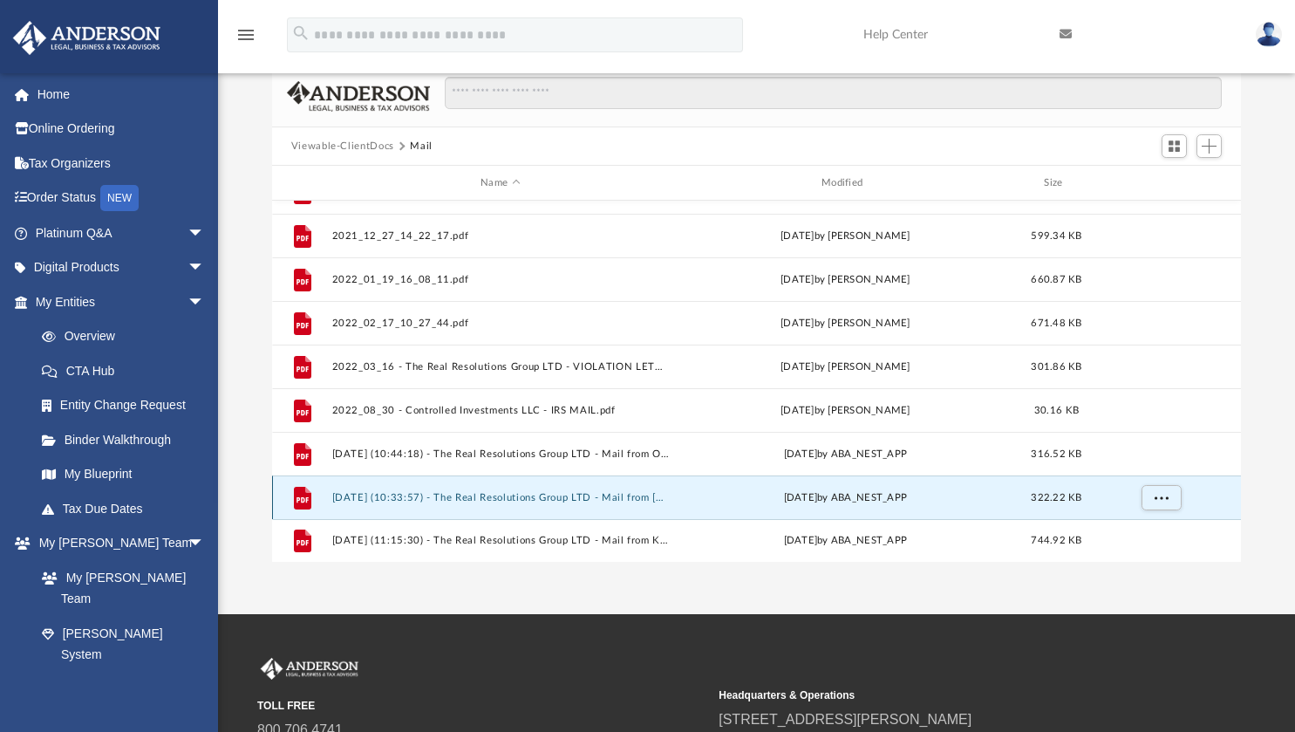
click at [567, 500] on button "2025.02.17 (10:33:57) - The Real Resolutions Group LTD - Mail from Travis Wilco…" at bounding box center [500, 497] width 338 height 11
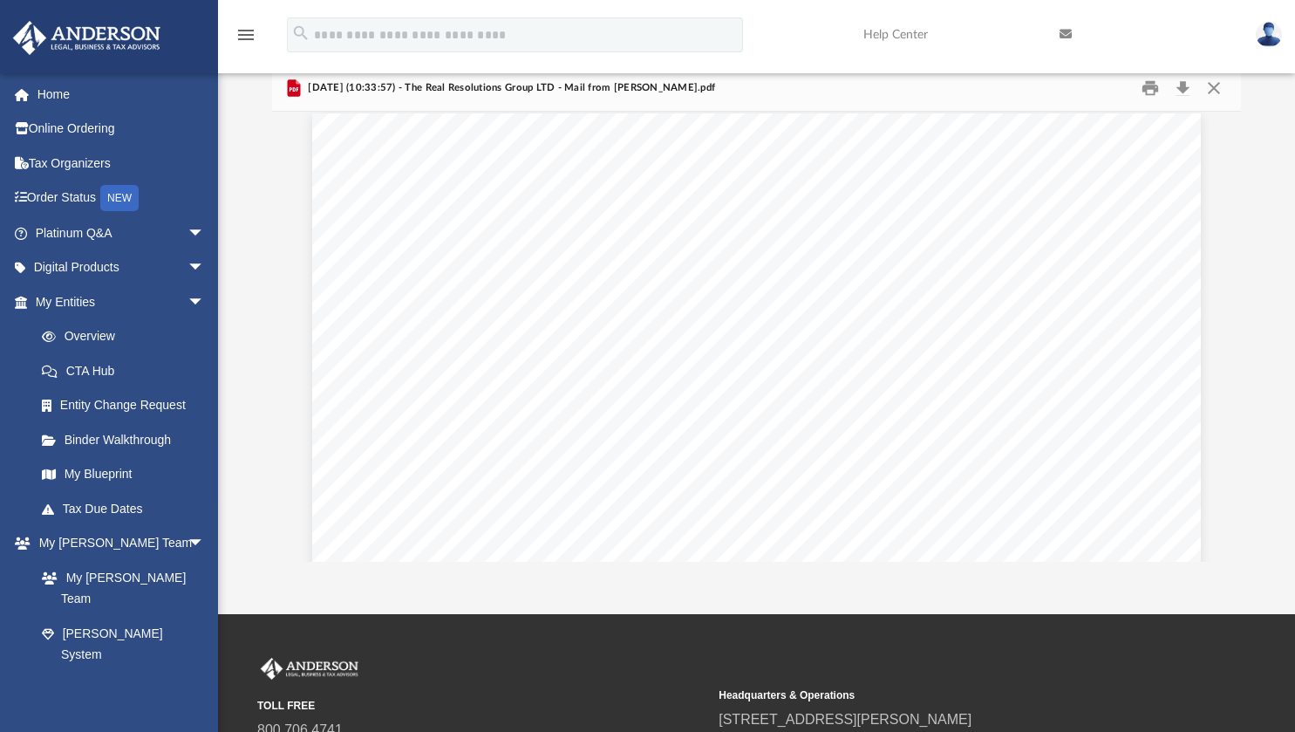
scroll to position [12, 0]
